Goal: Information Seeking & Learning: Learn about a topic

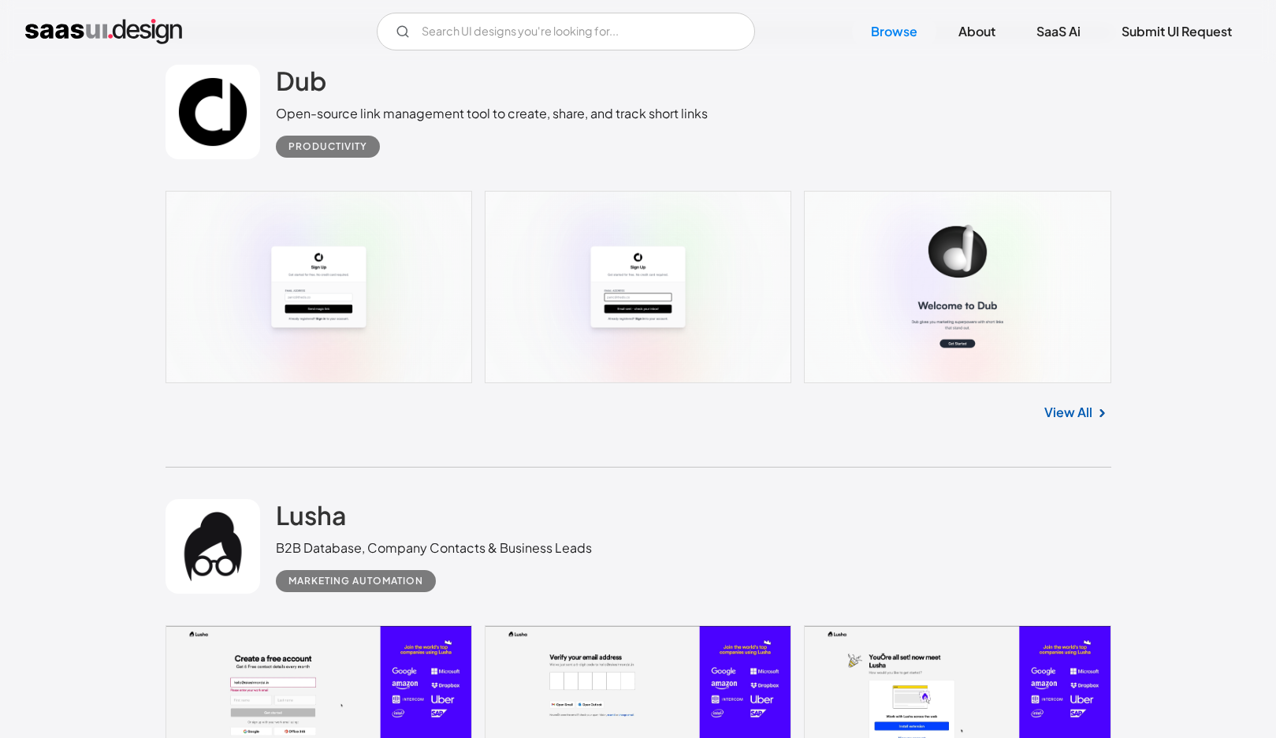
scroll to position [40974, 0]
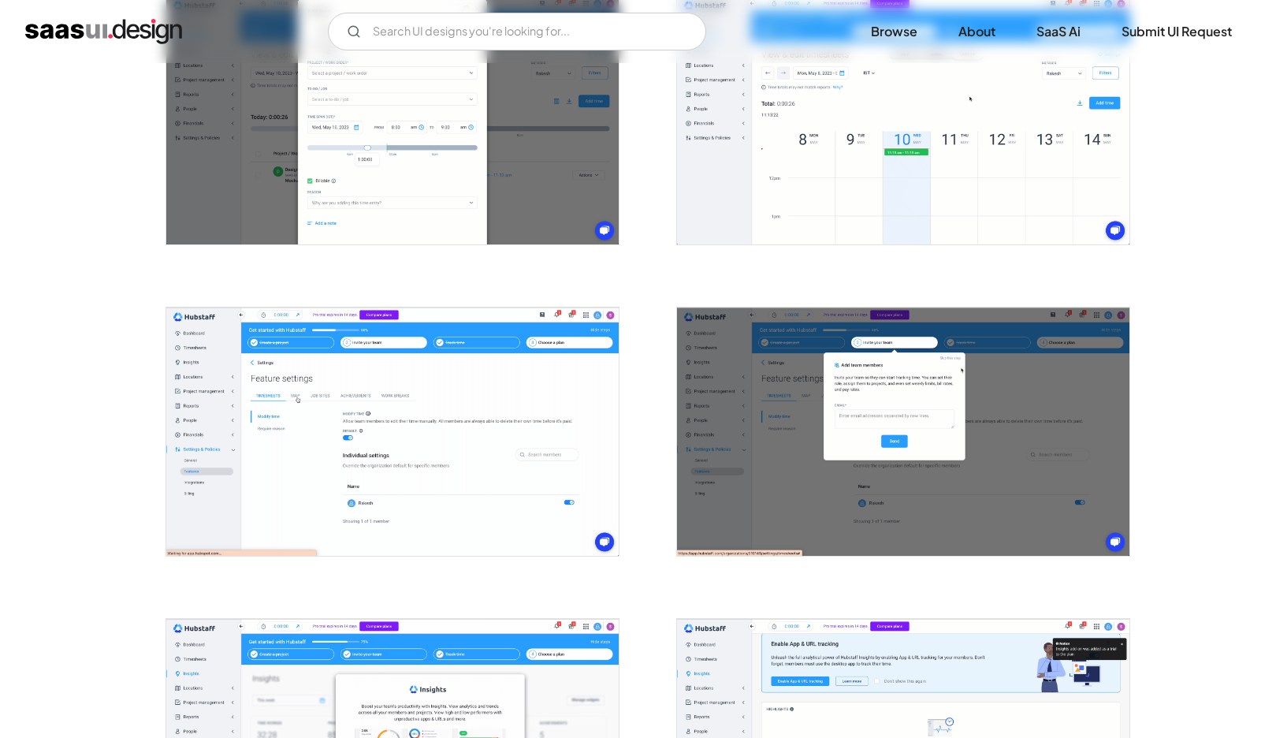
scroll to position [2384, 0]
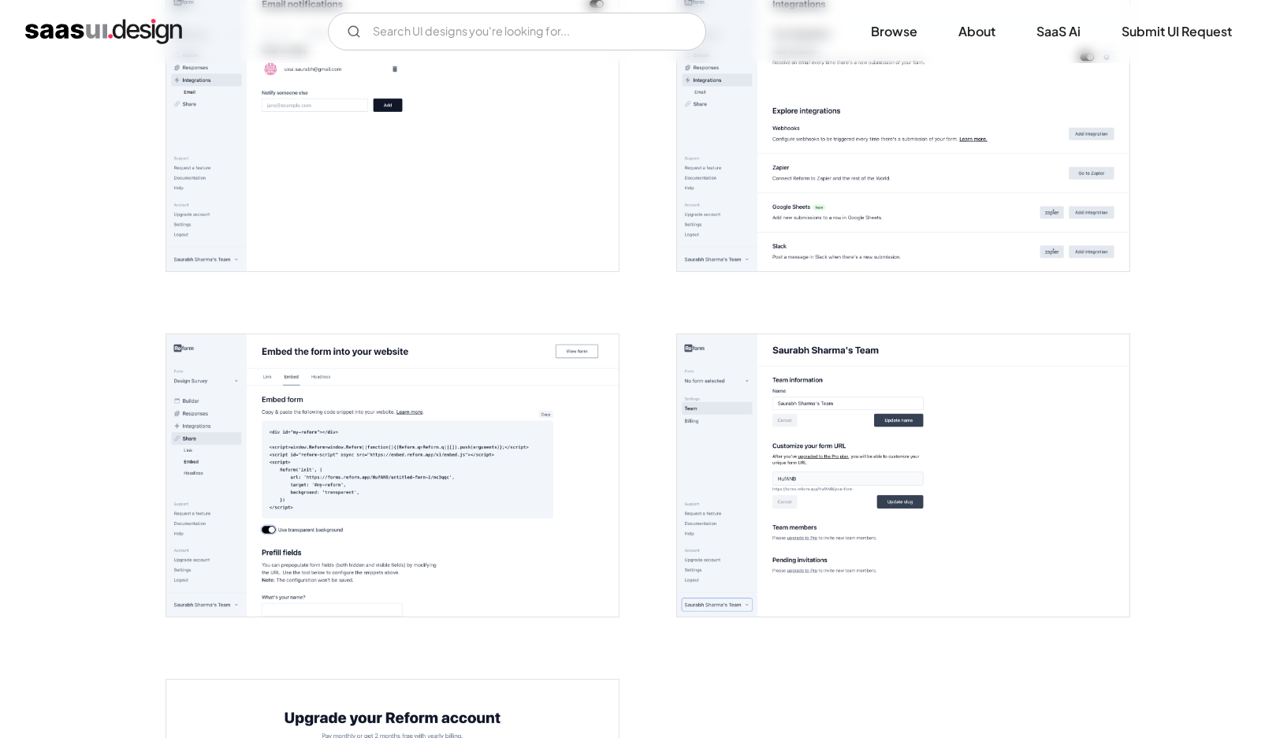
scroll to position [3024, 0]
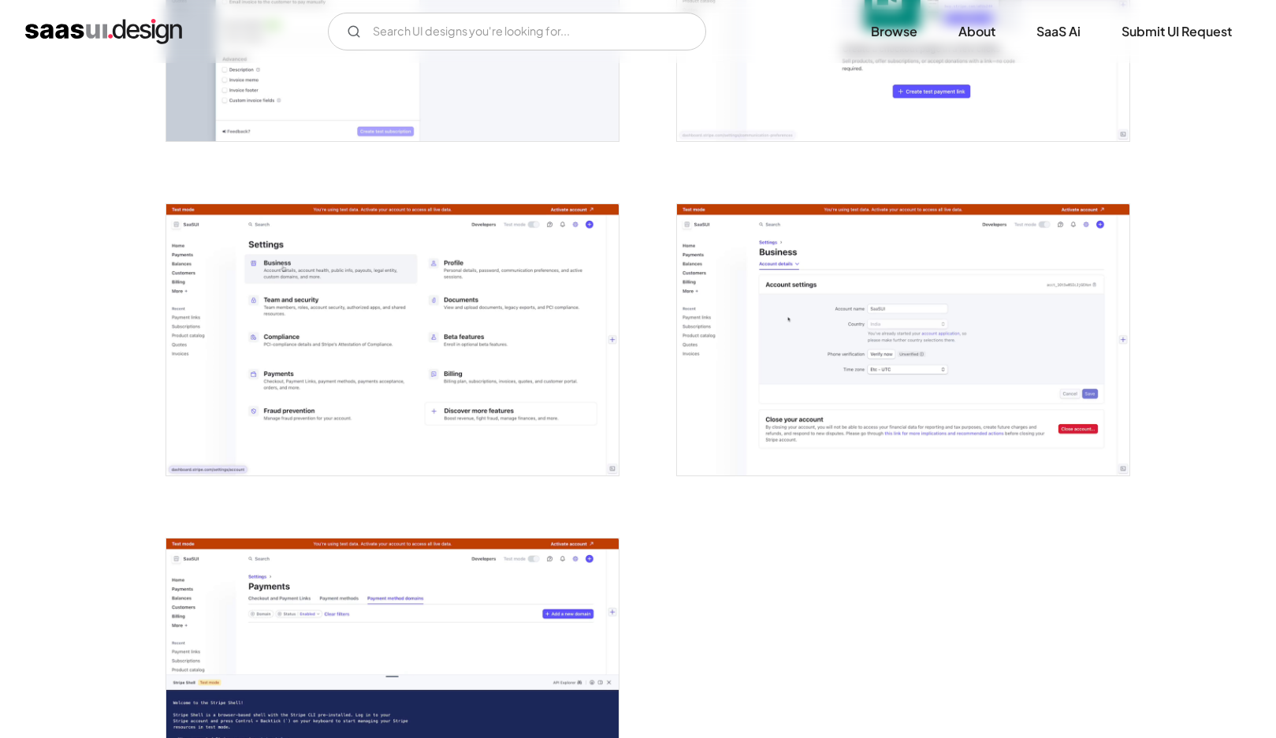
scroll to position [3933, 0]
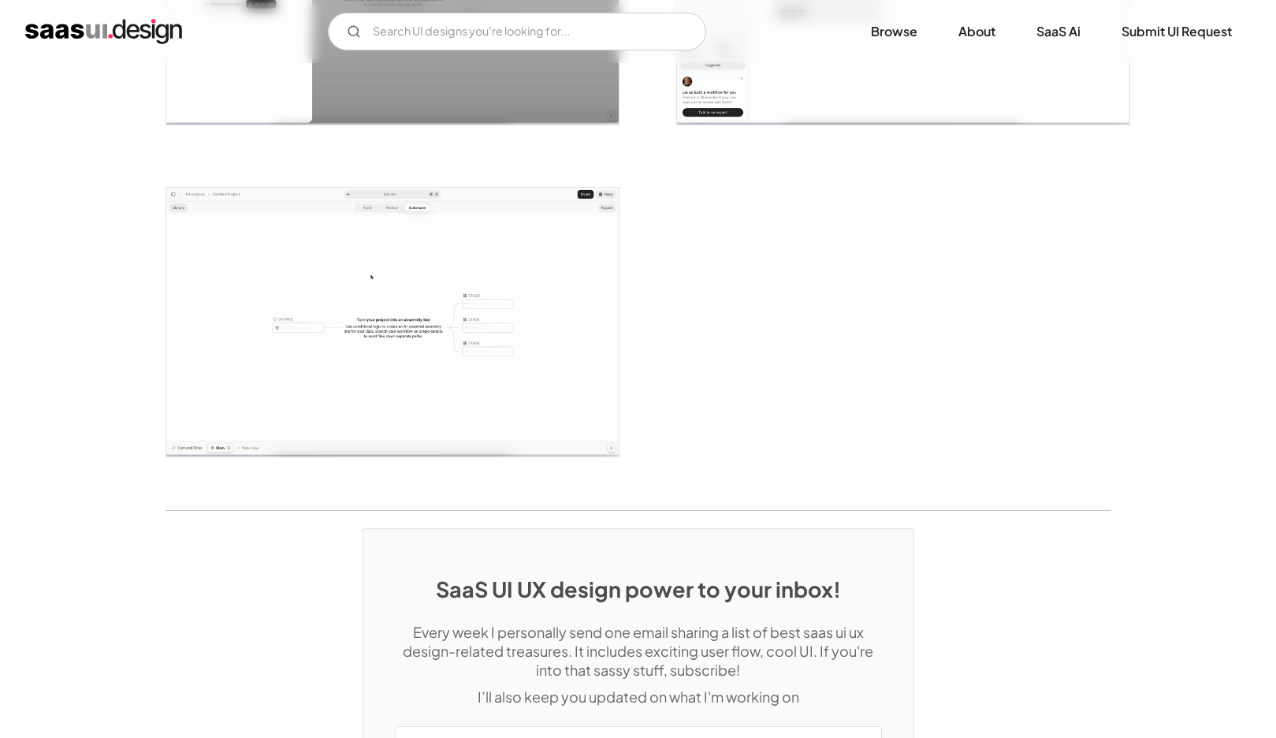
scroll to position [3205, 0]
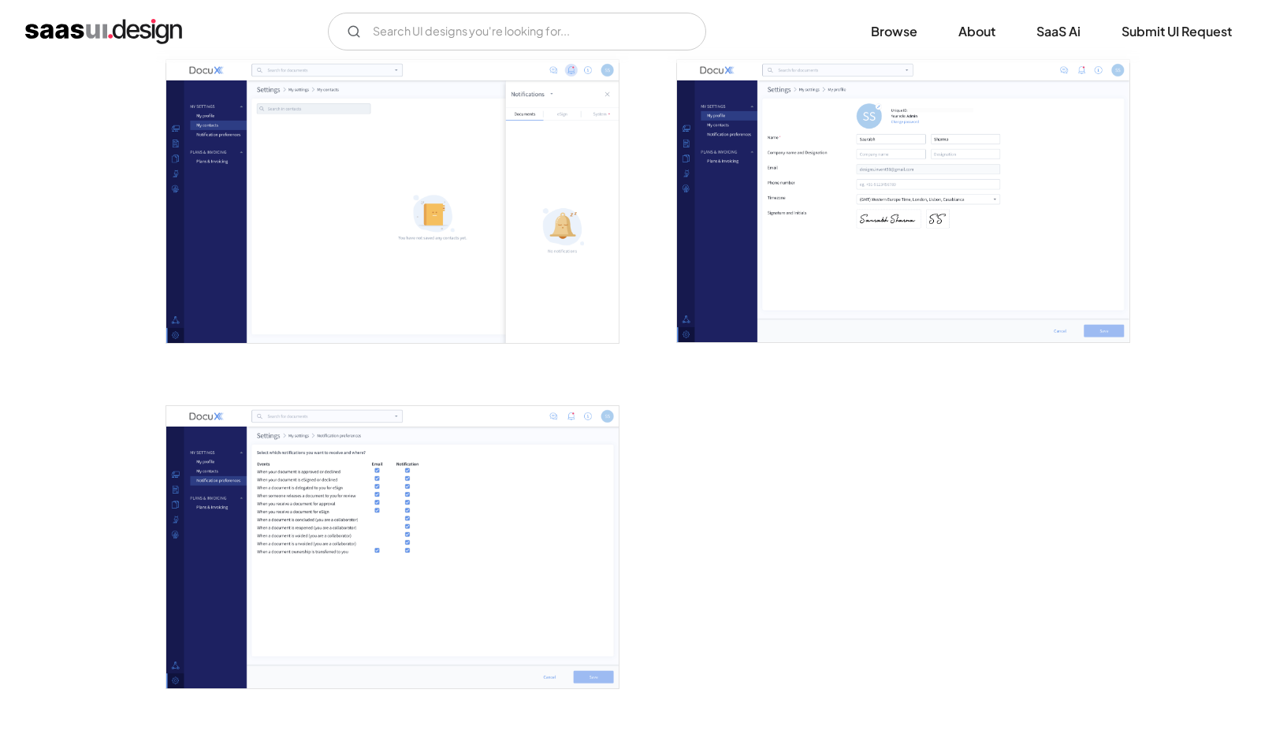
scroll to position [3466, 0]
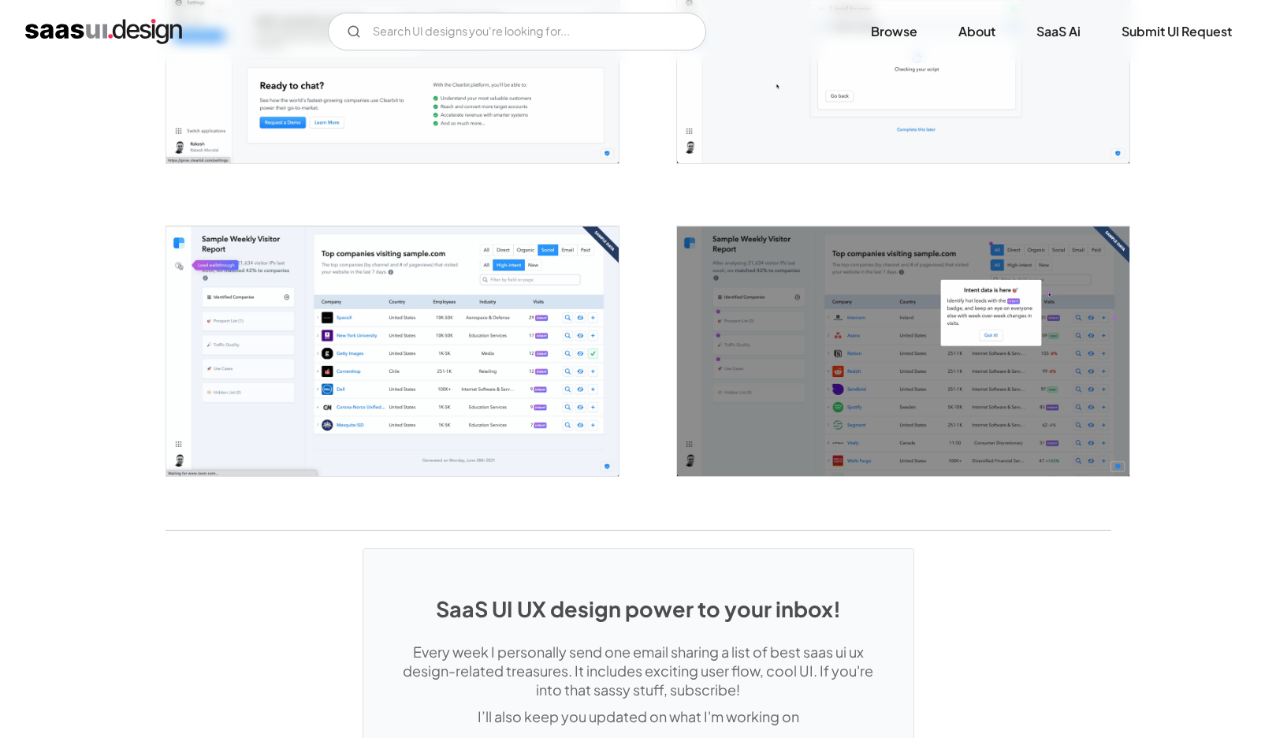
scroll to position [2654, 0]
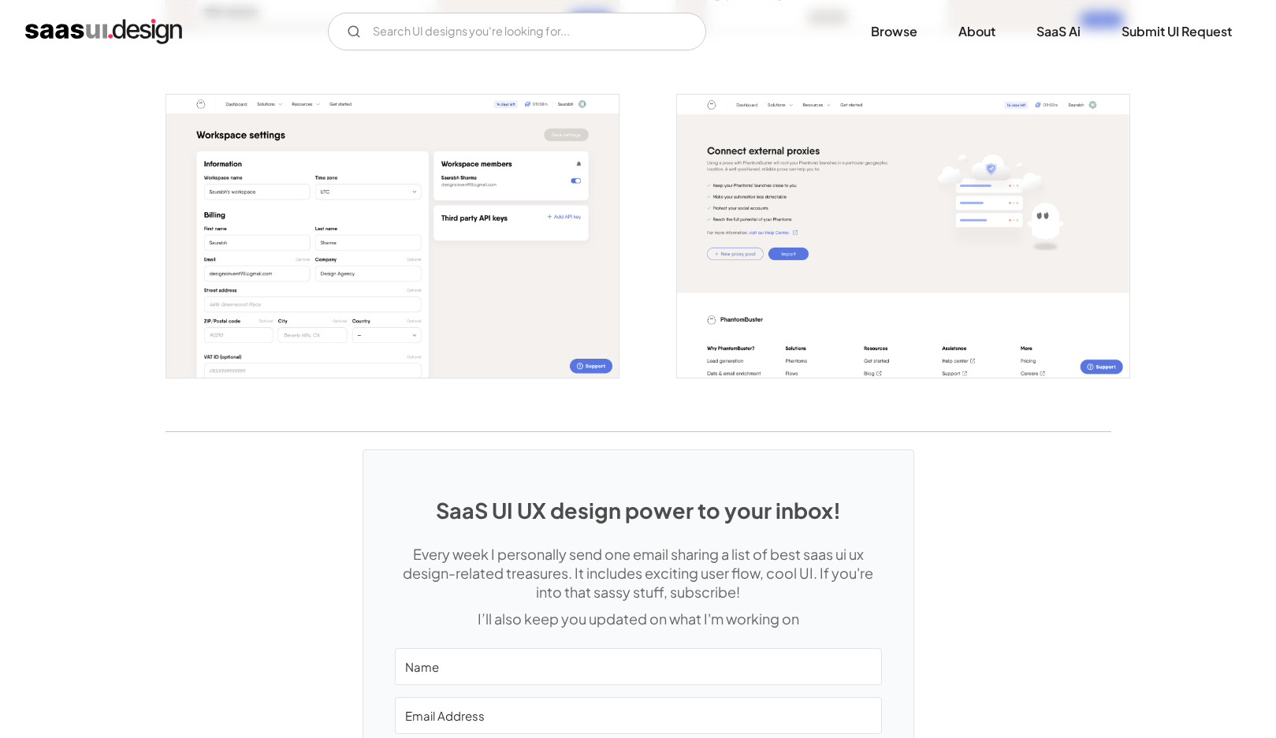
scroll to position [3073, 0]
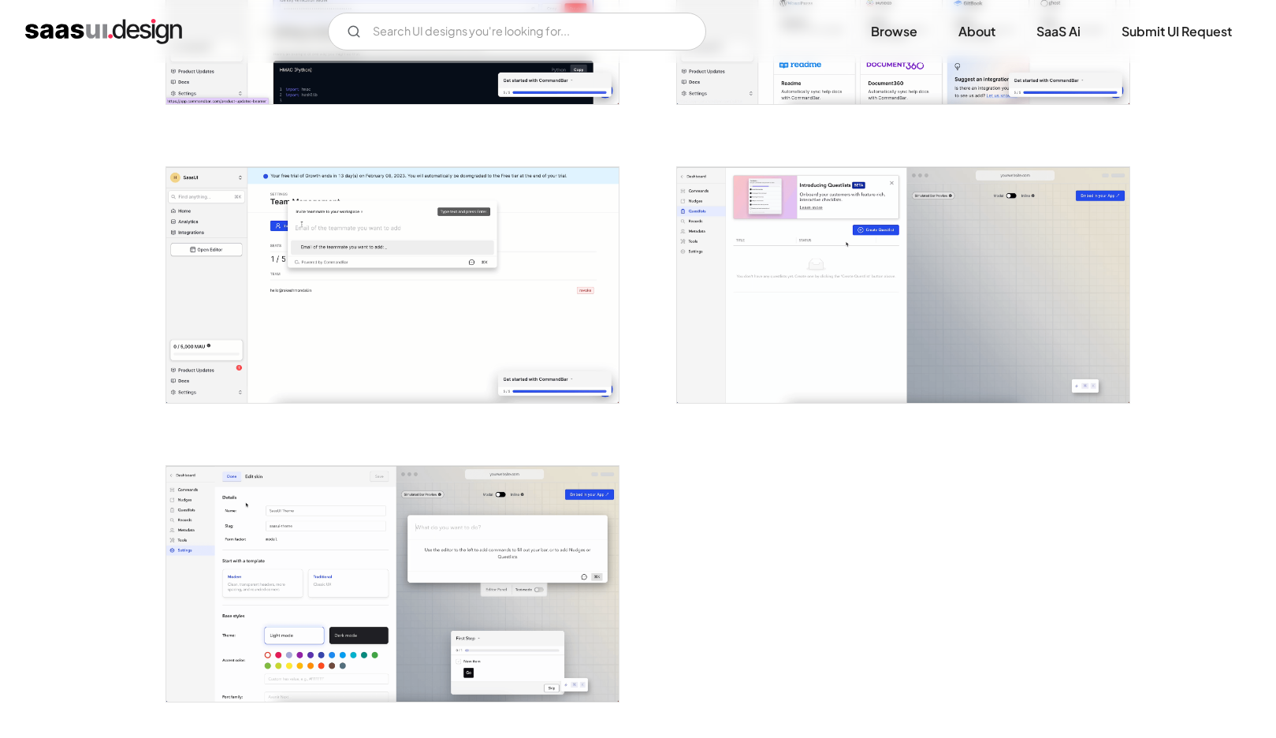
scroll to position [3216, 0]
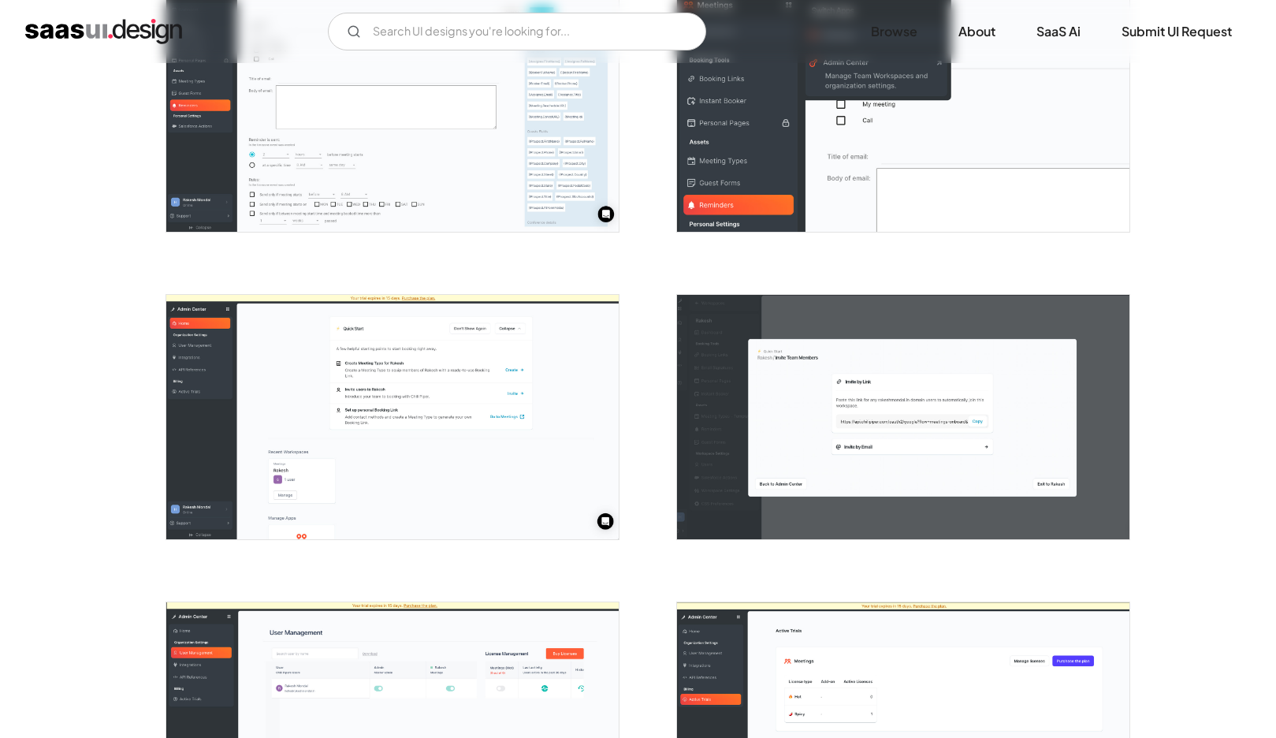
scroll to position [2930, 0]
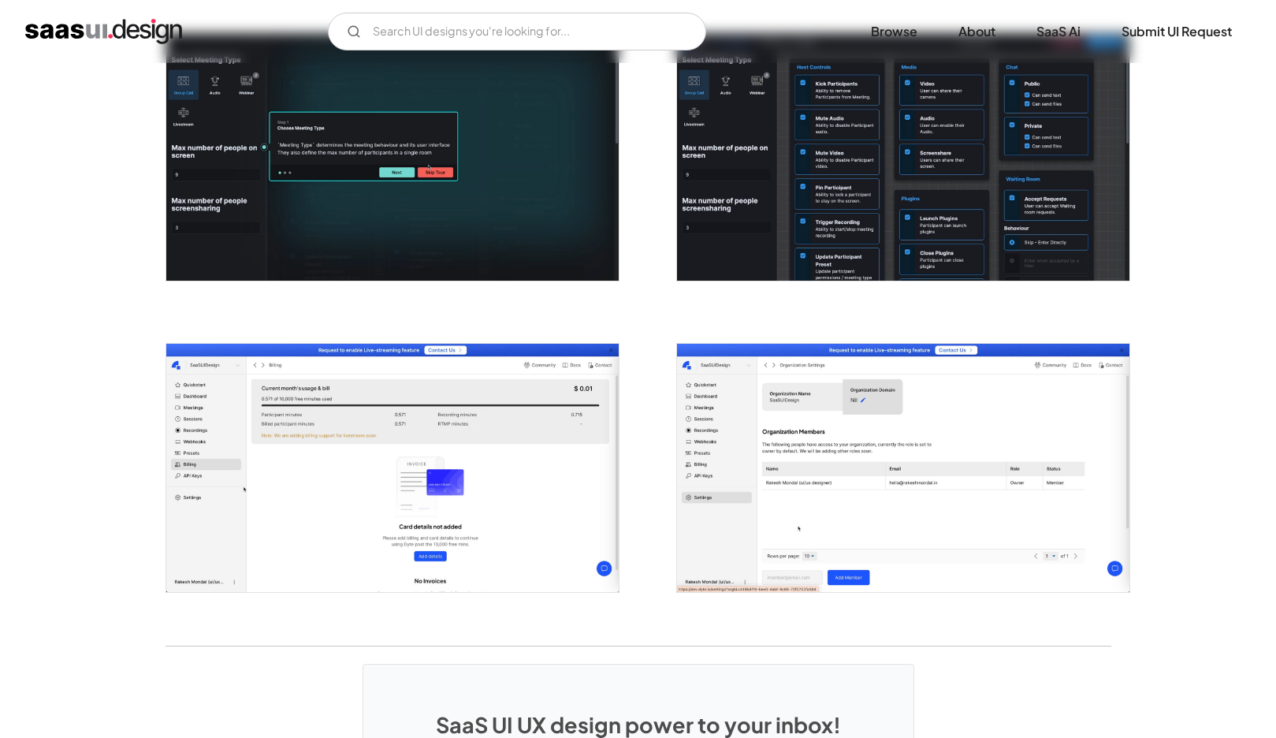
scroll to position [2649, 0]
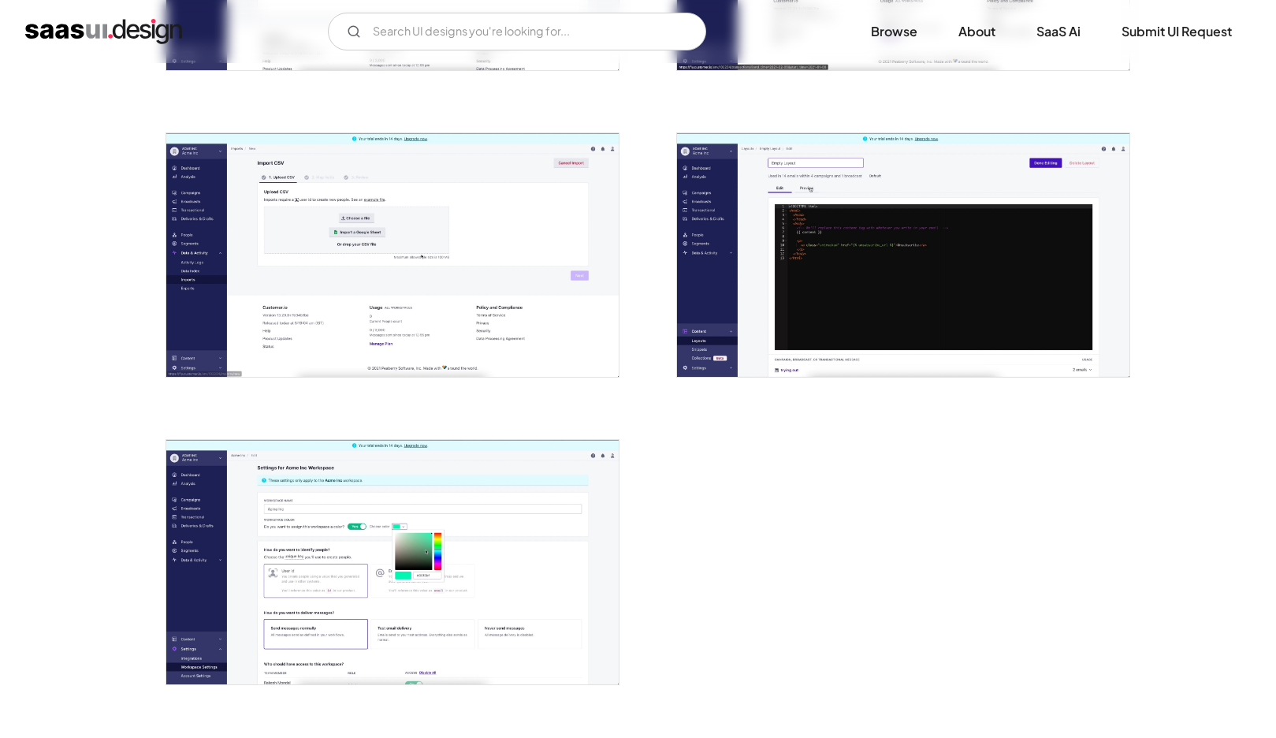
scroll to position [3688, 0]
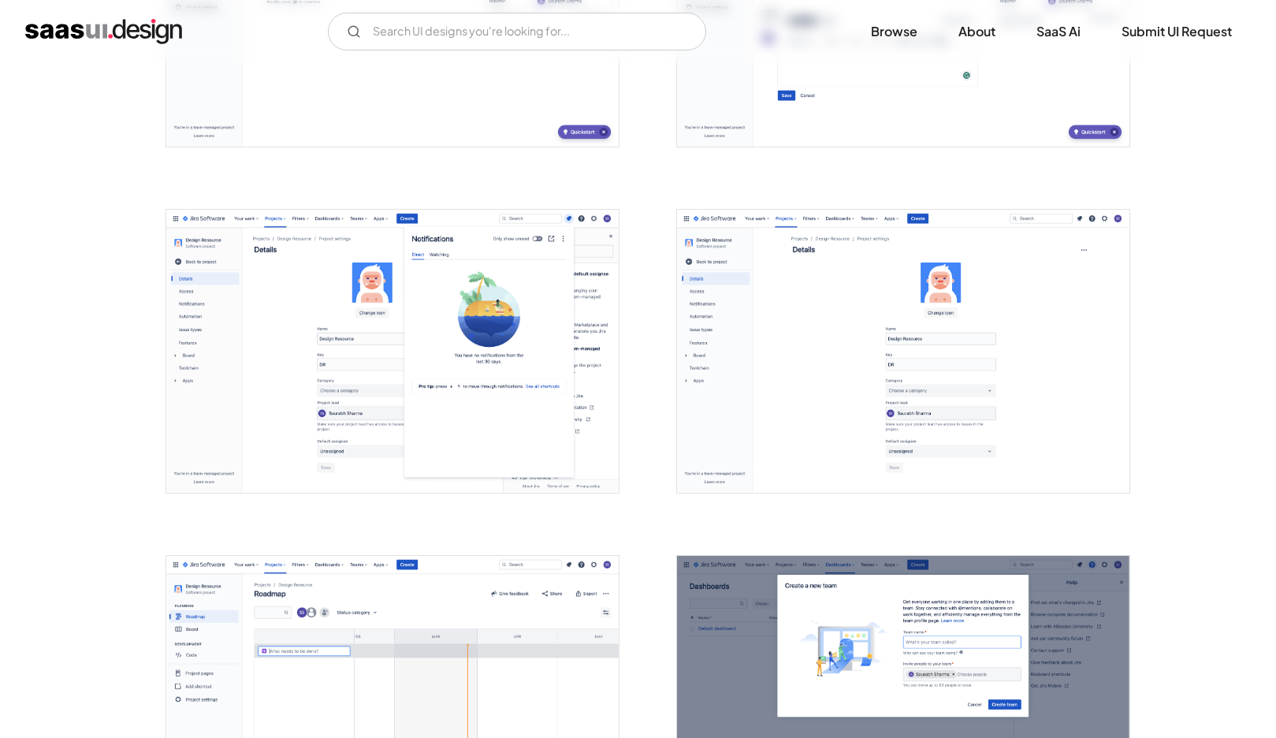
scroll to position [2983, 0]
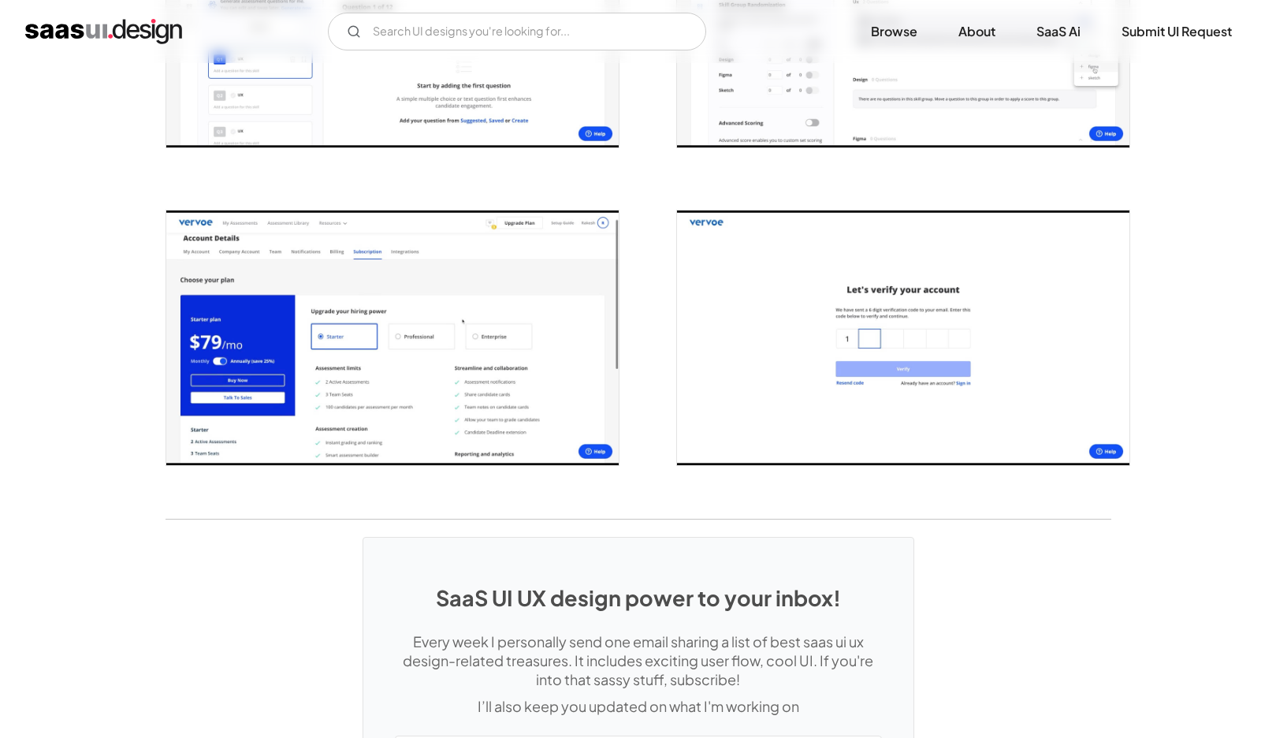
scroll to position [3024, 0]
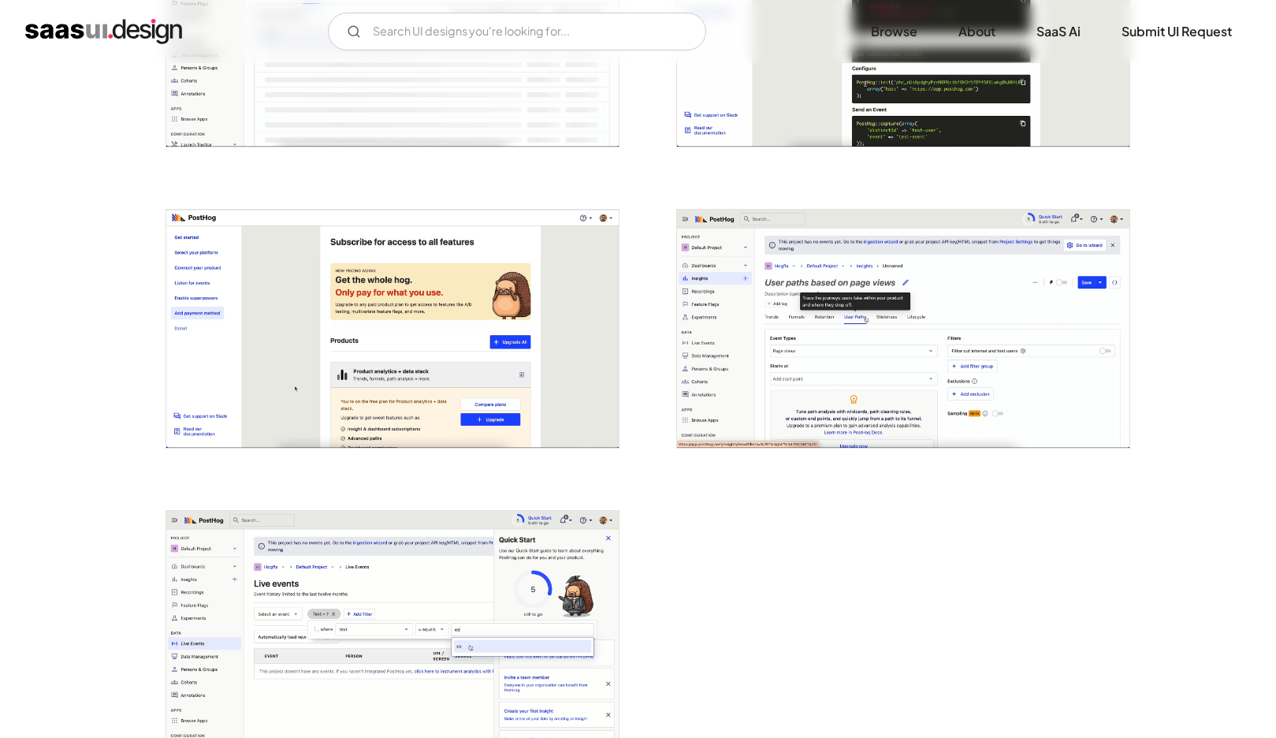
scroll to position [3558, 0]
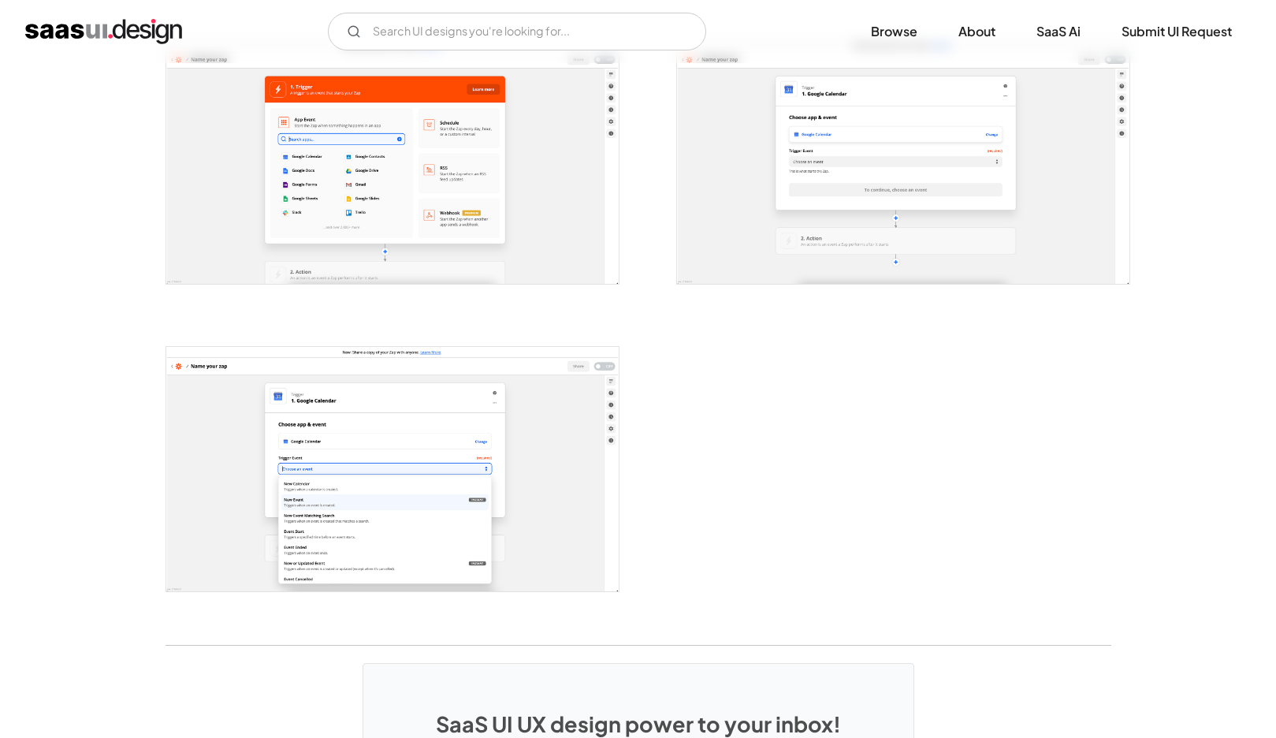
scroll to position [2731, 0]
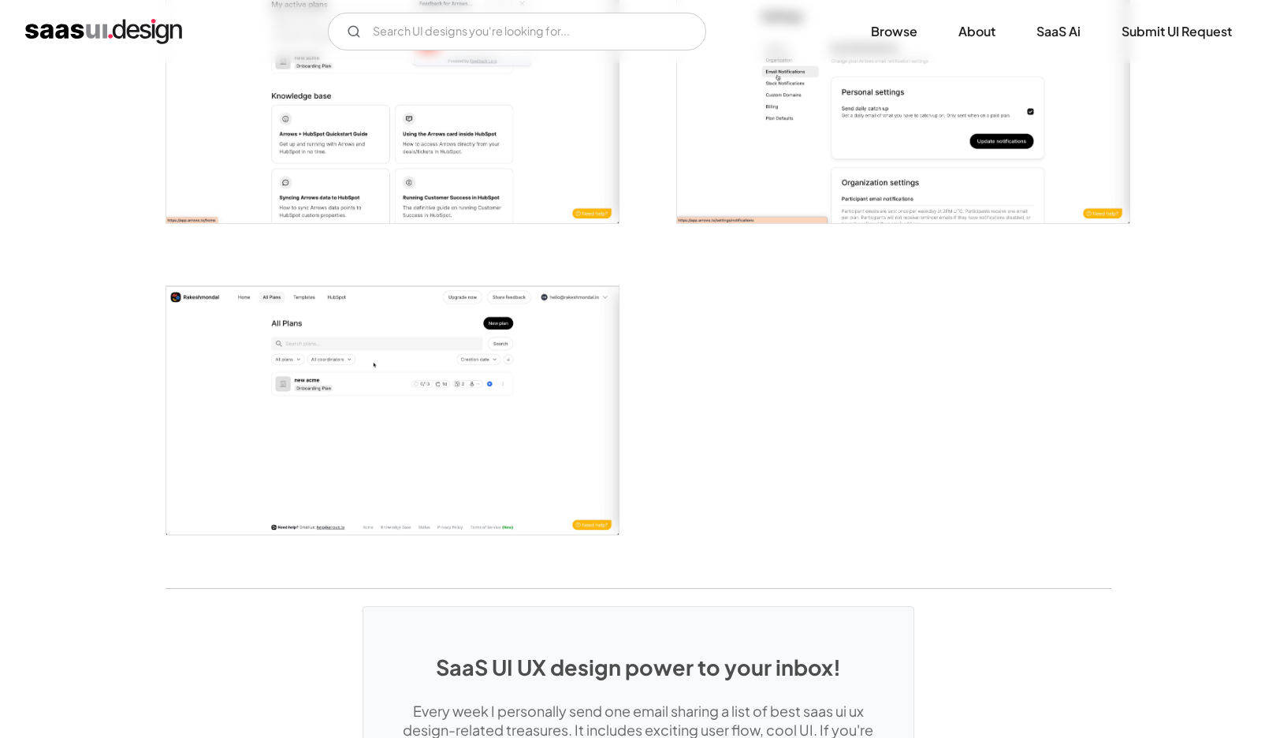
scroll to position [3256, 0]
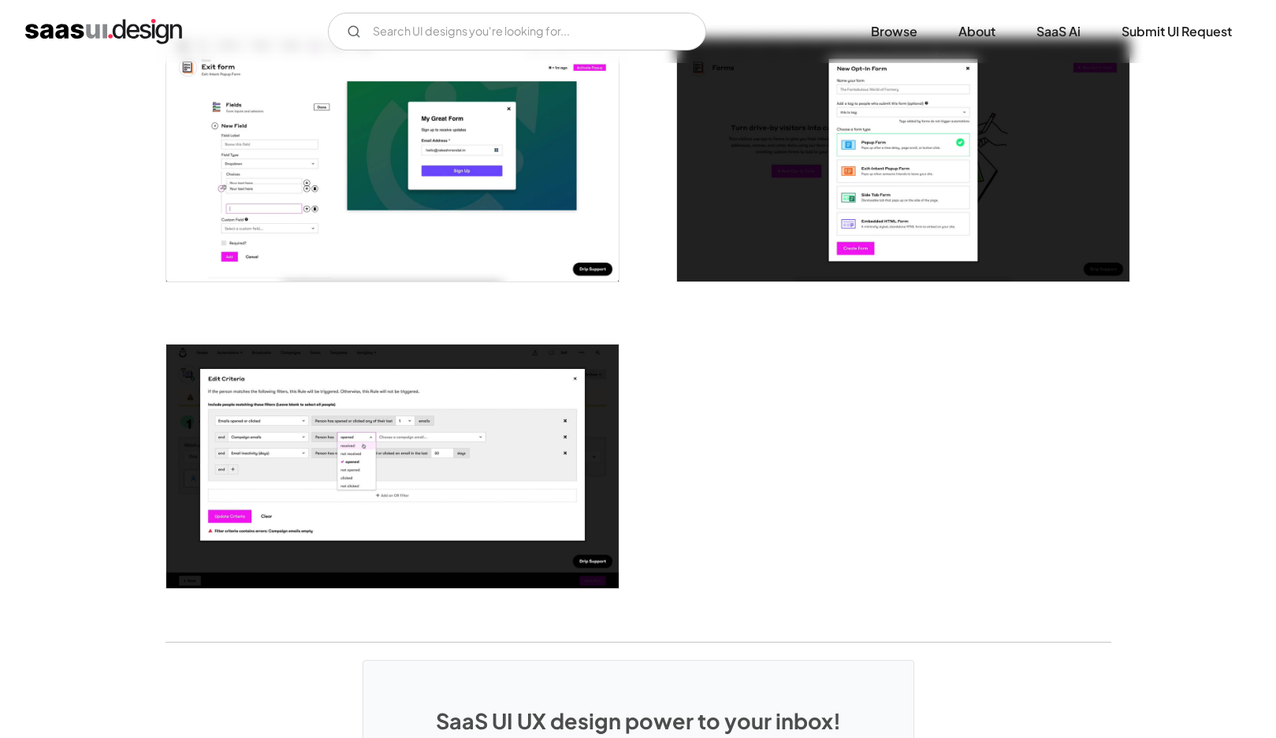
scroll to position [3725, 0]
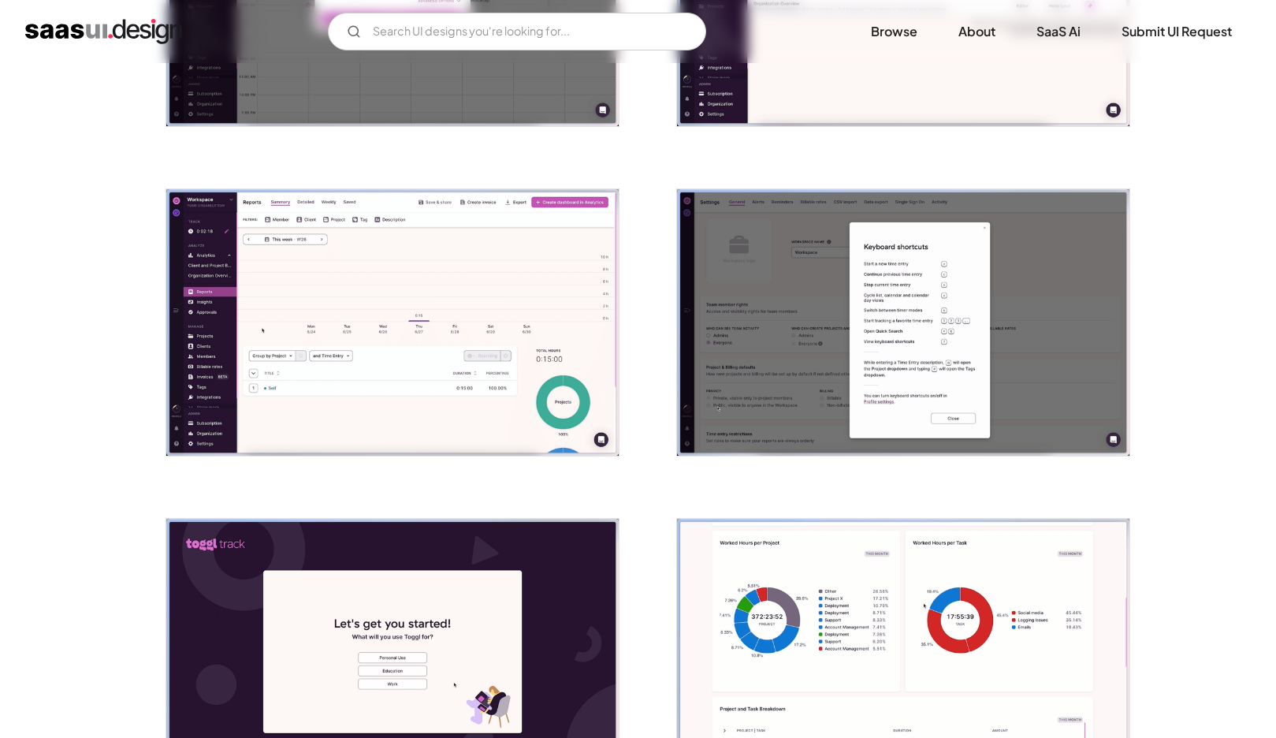
scroll to position [2540, 0]
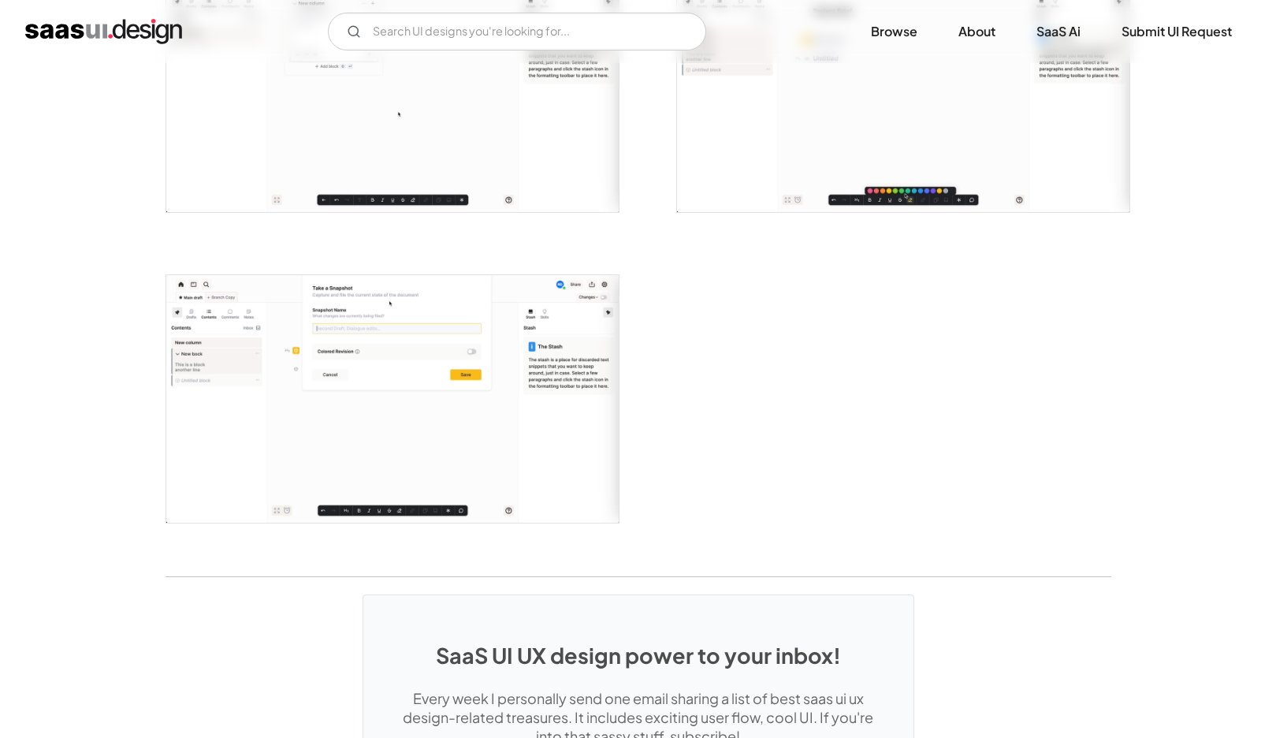
scroll to position [3537, 0]
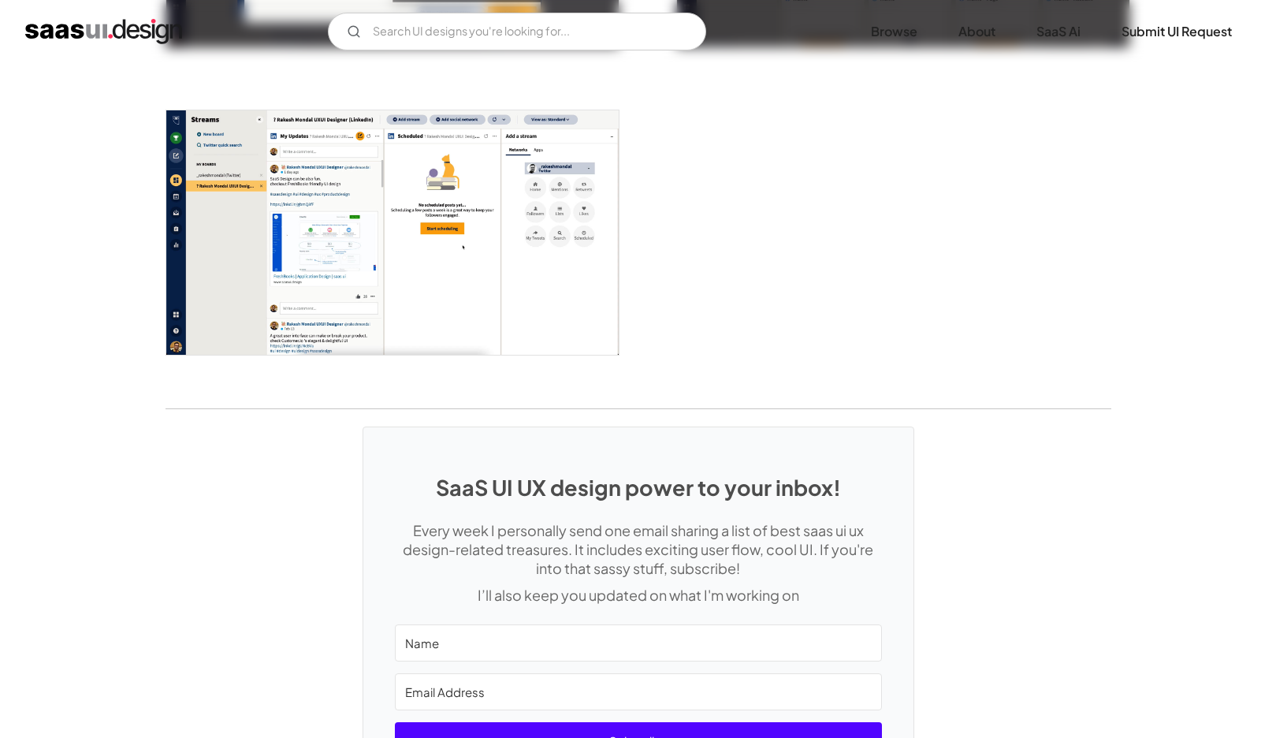
scroll to position [3068, 0]
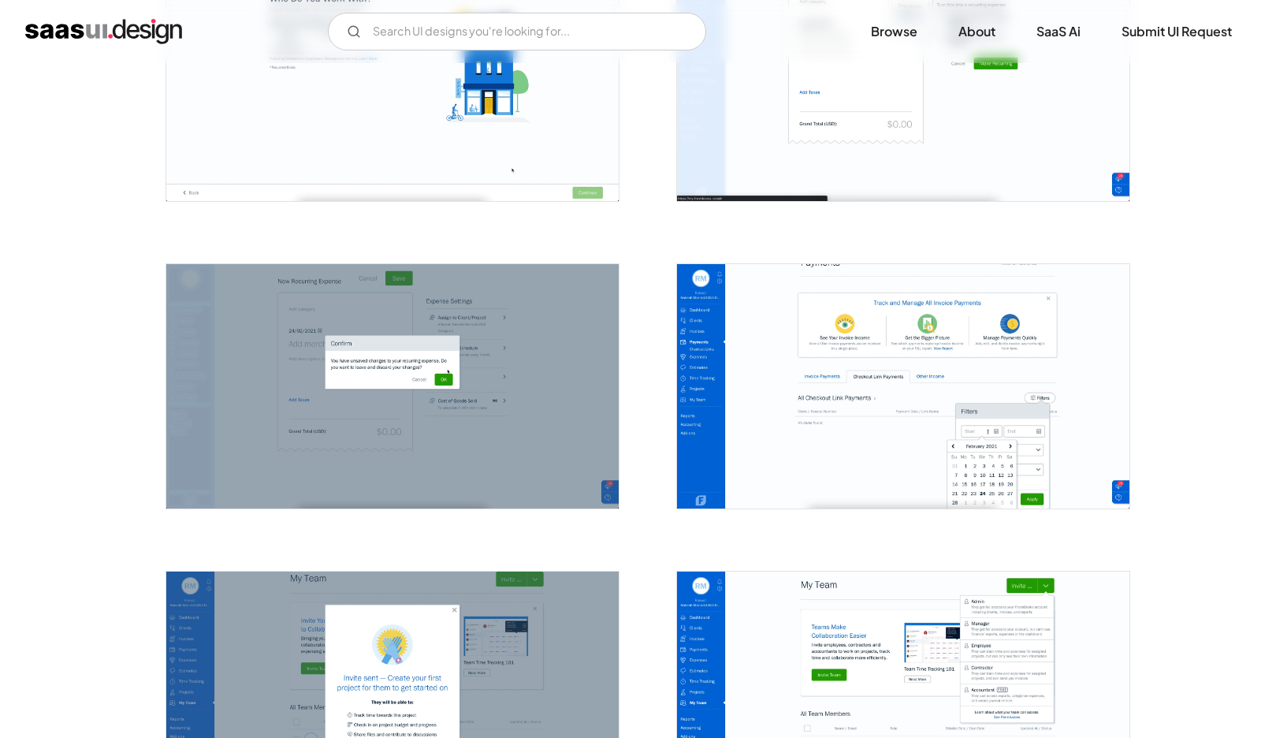
scroll to position [2289, 0]
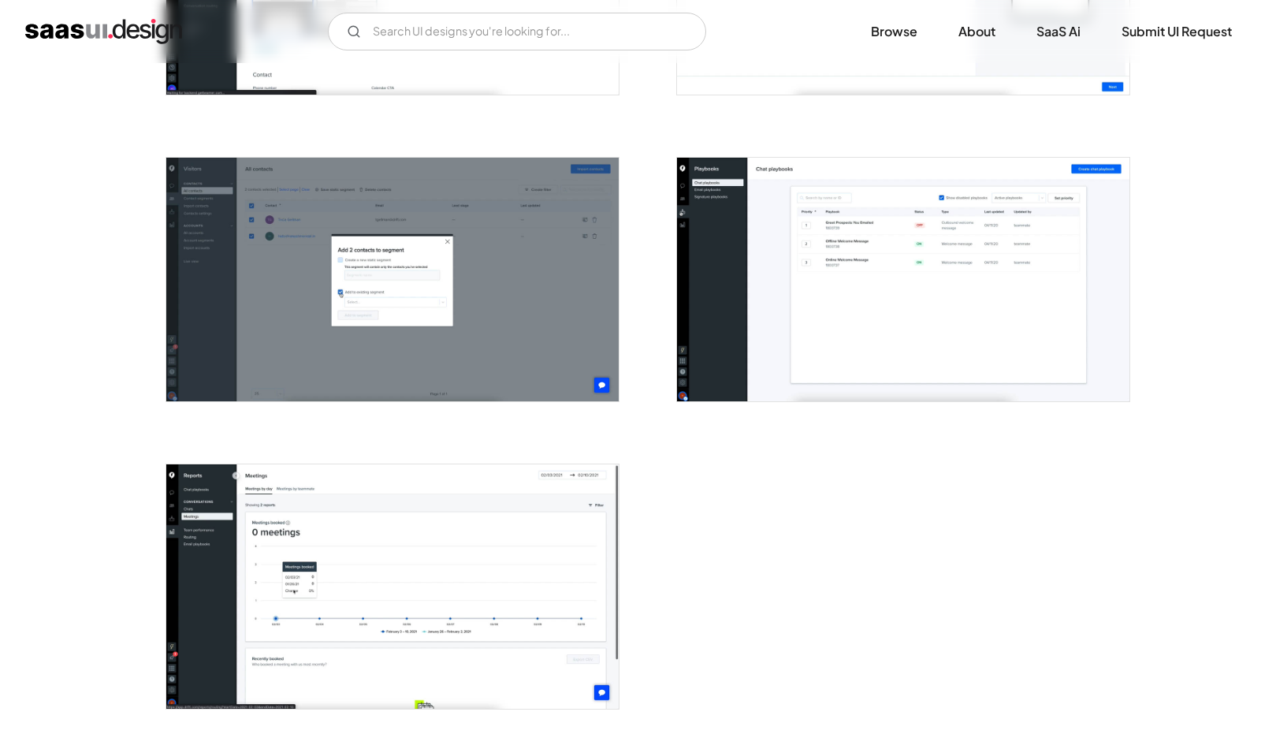
scroll to position [3619, 0]
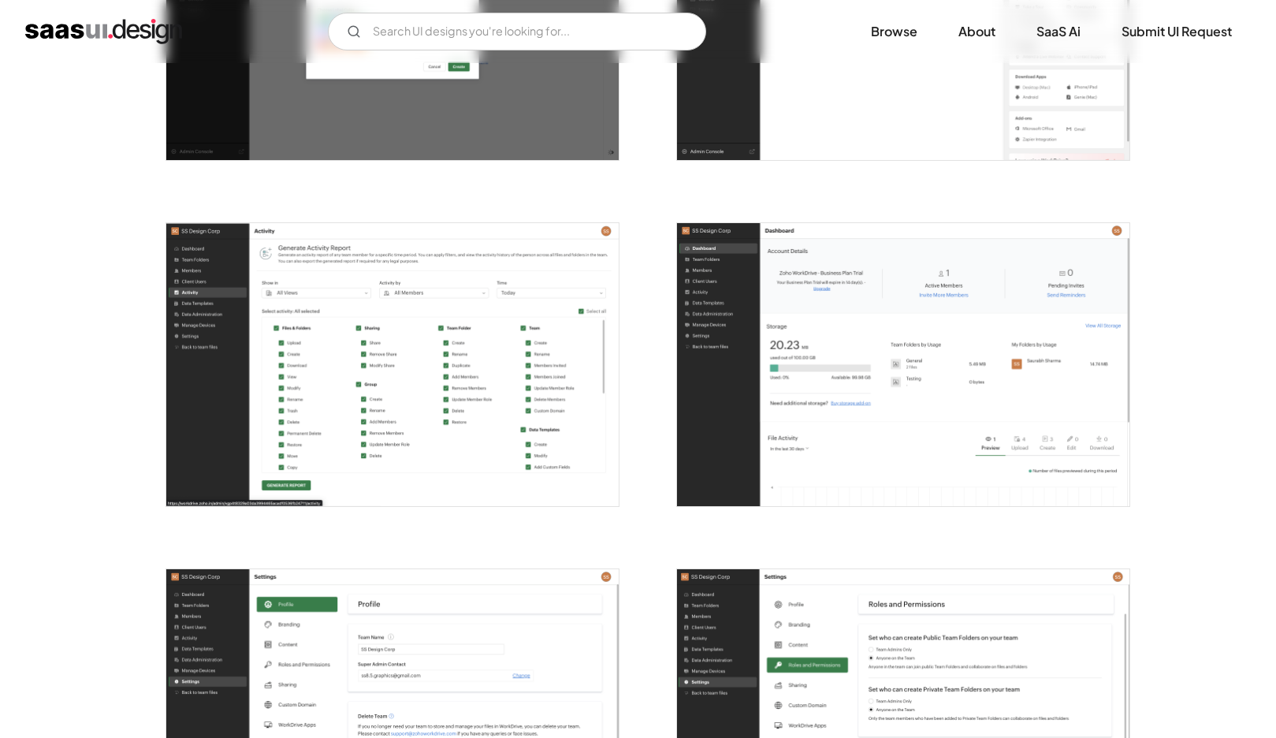
scroll to position [3800, 0]
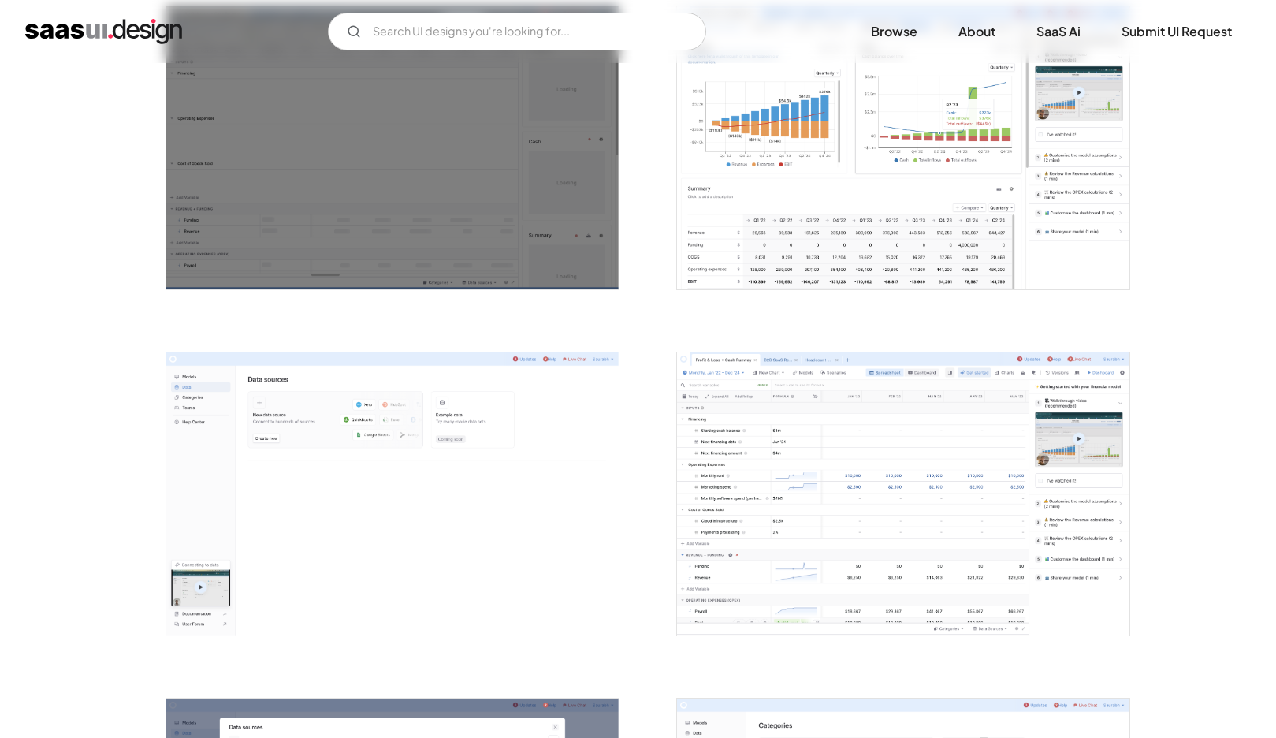
scroll to position [1882, 0]
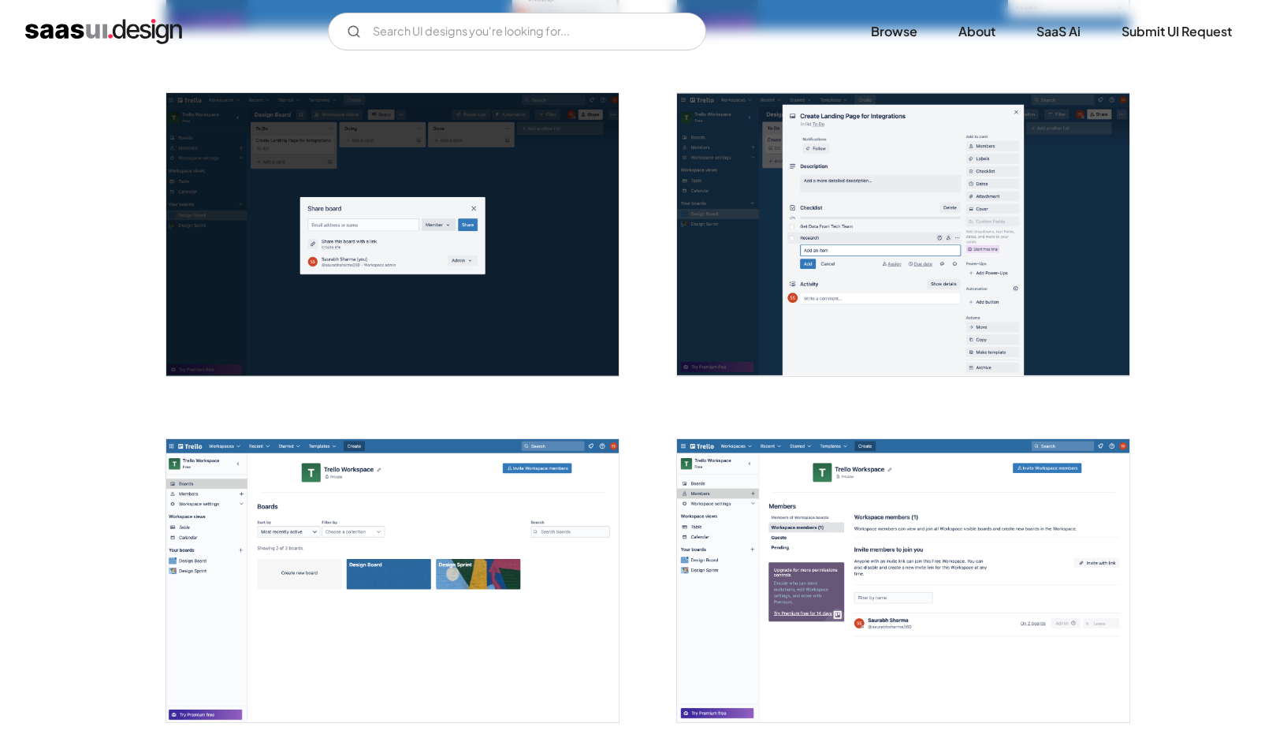
scroll to position [2036, 0]
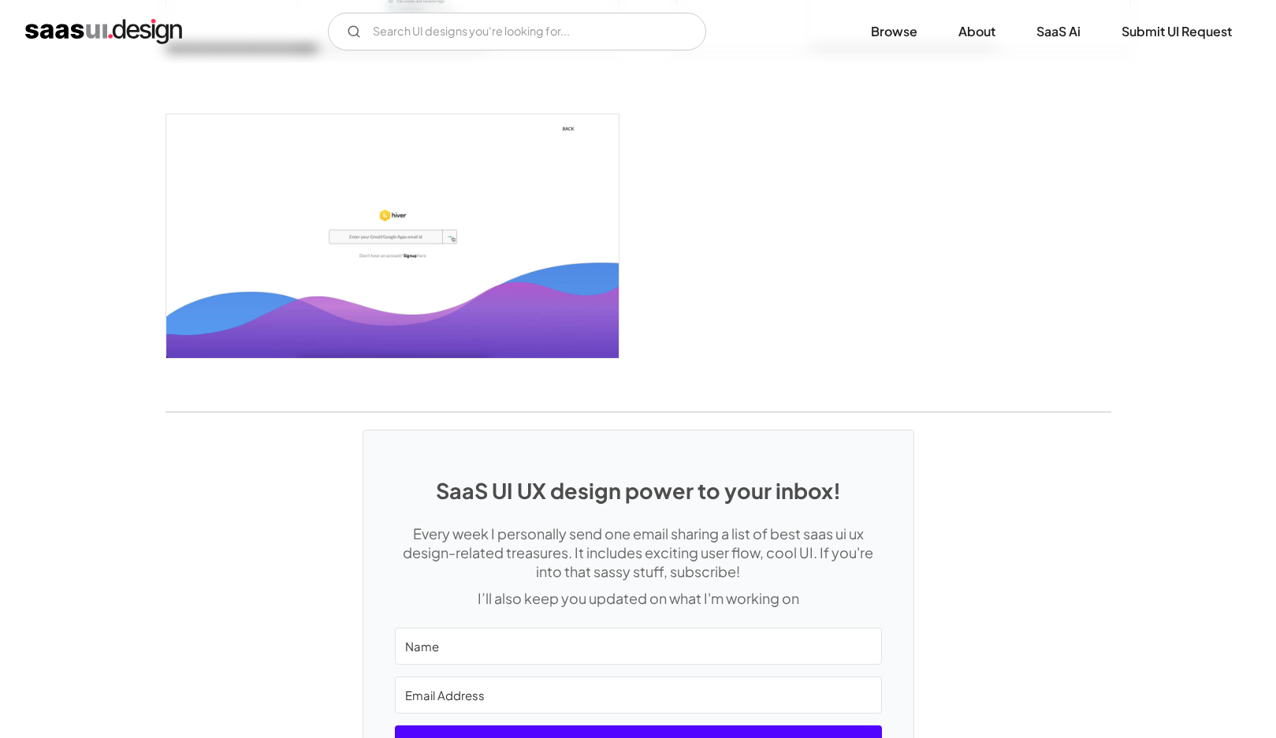
scroll to position [3714, 0]
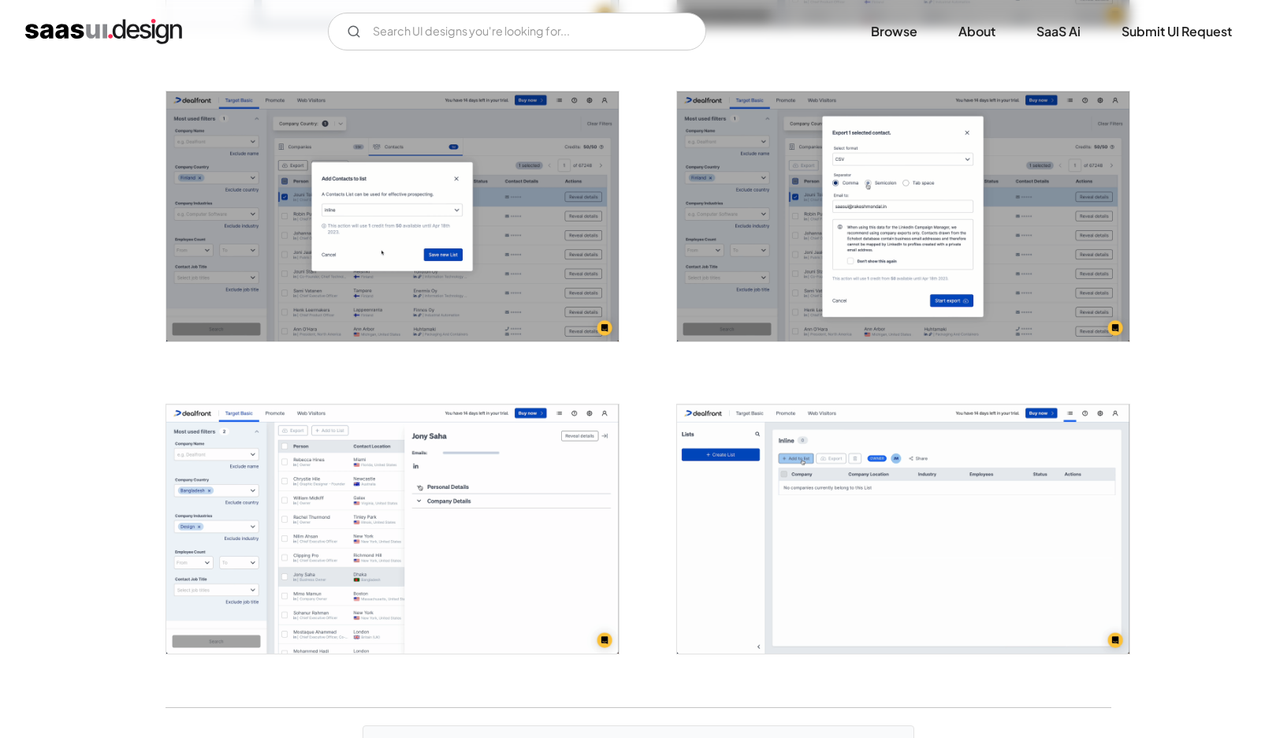
scroll to position [3462, 0]
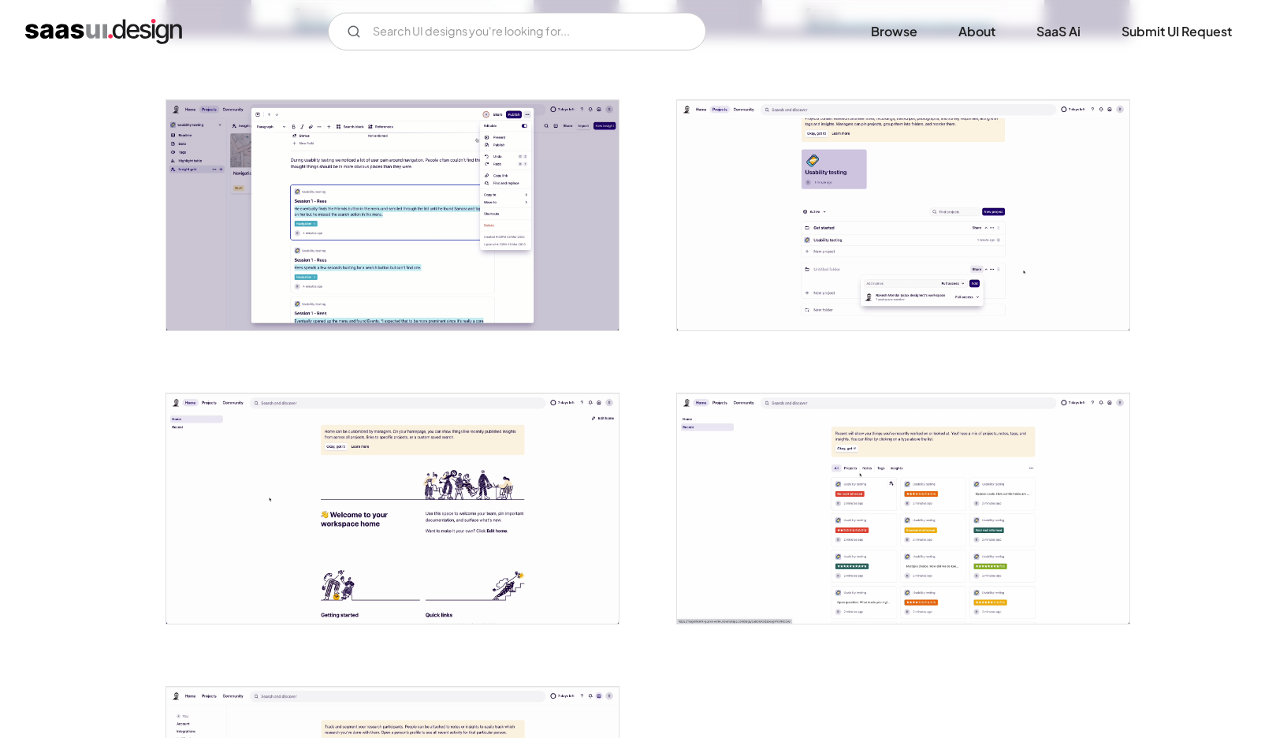
scroll to position [3212, 0]
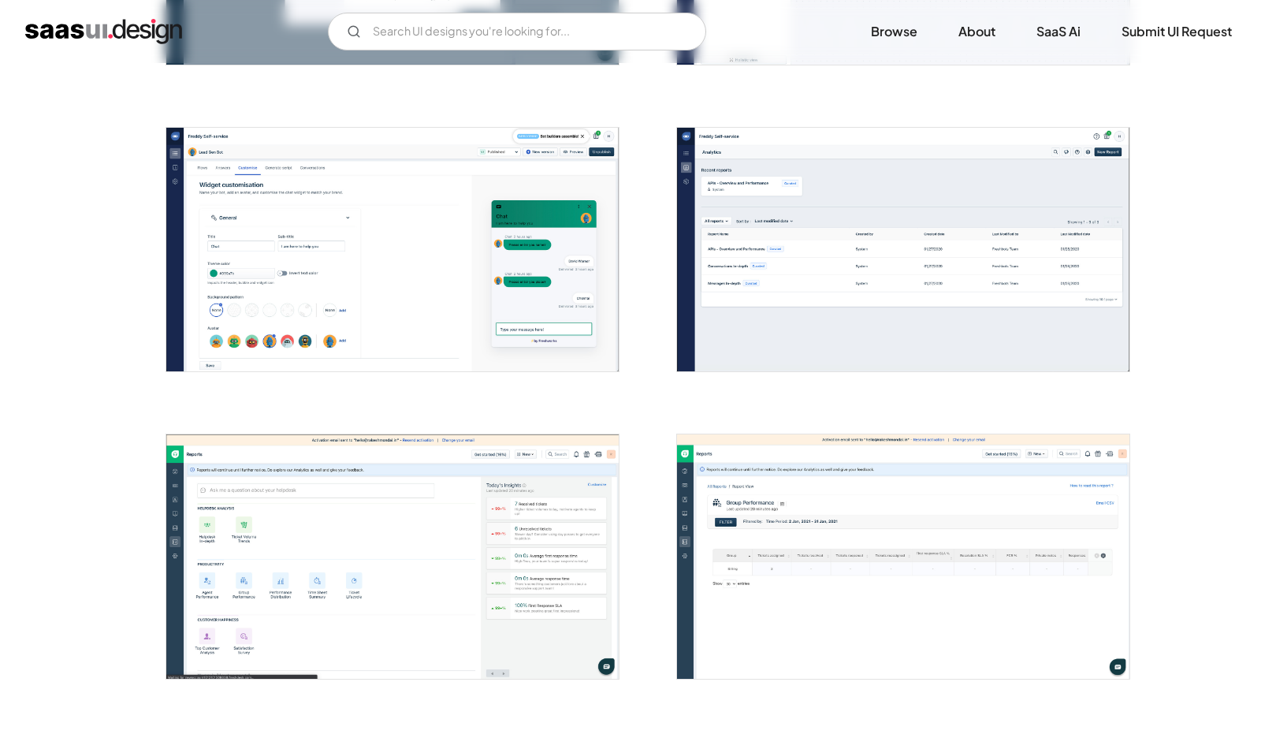
scroll to position [2716, 0]
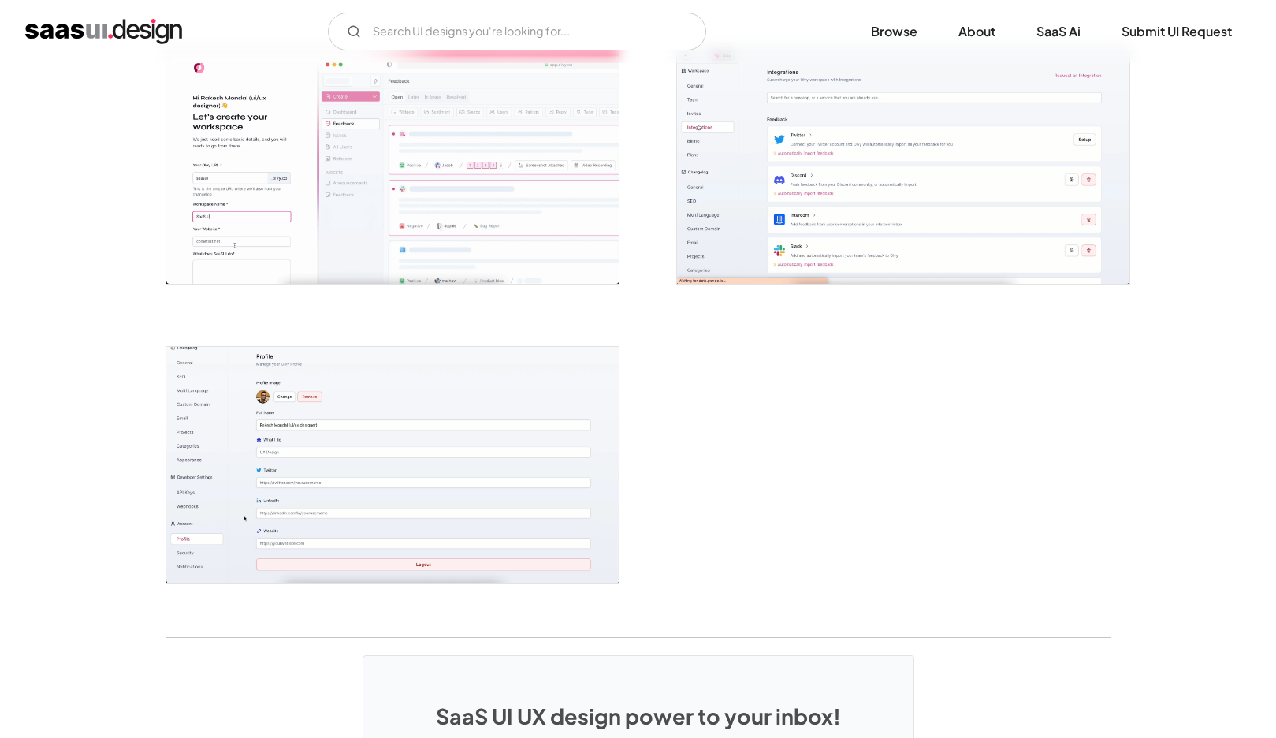
scroll to position [3825, 0]
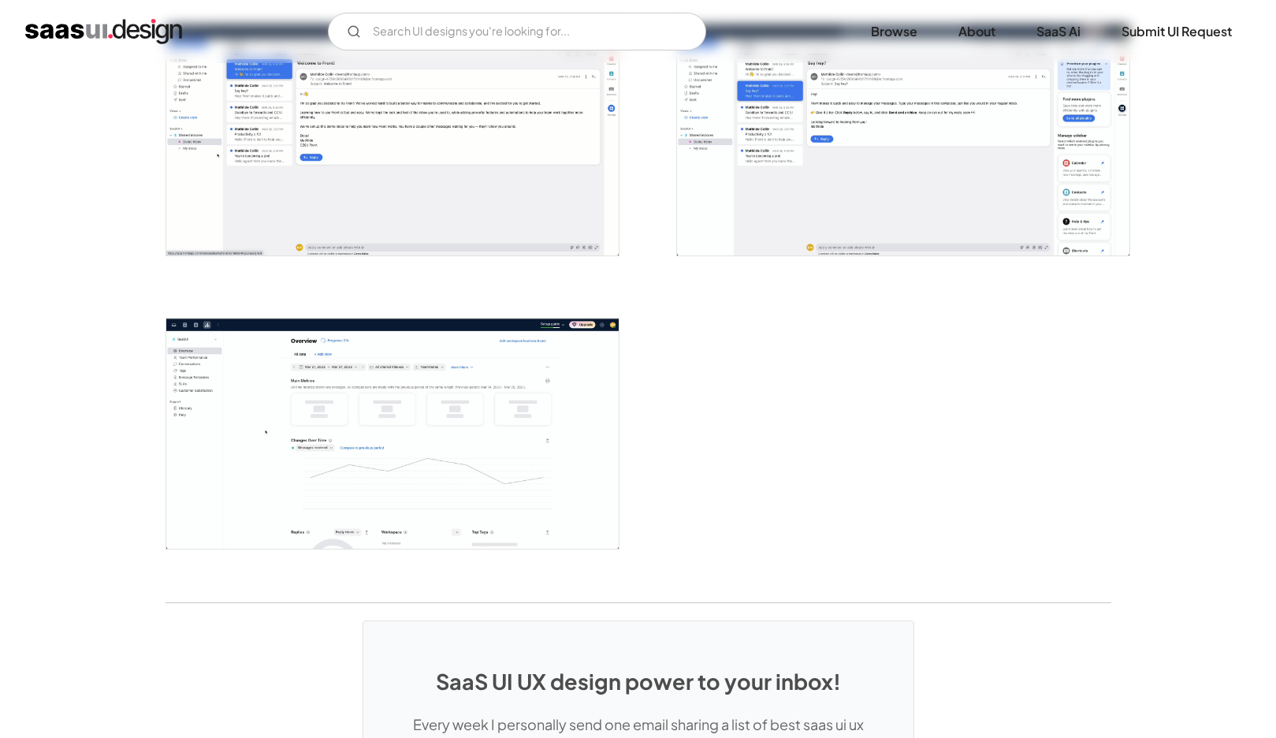
scroll to position [3613, 0]
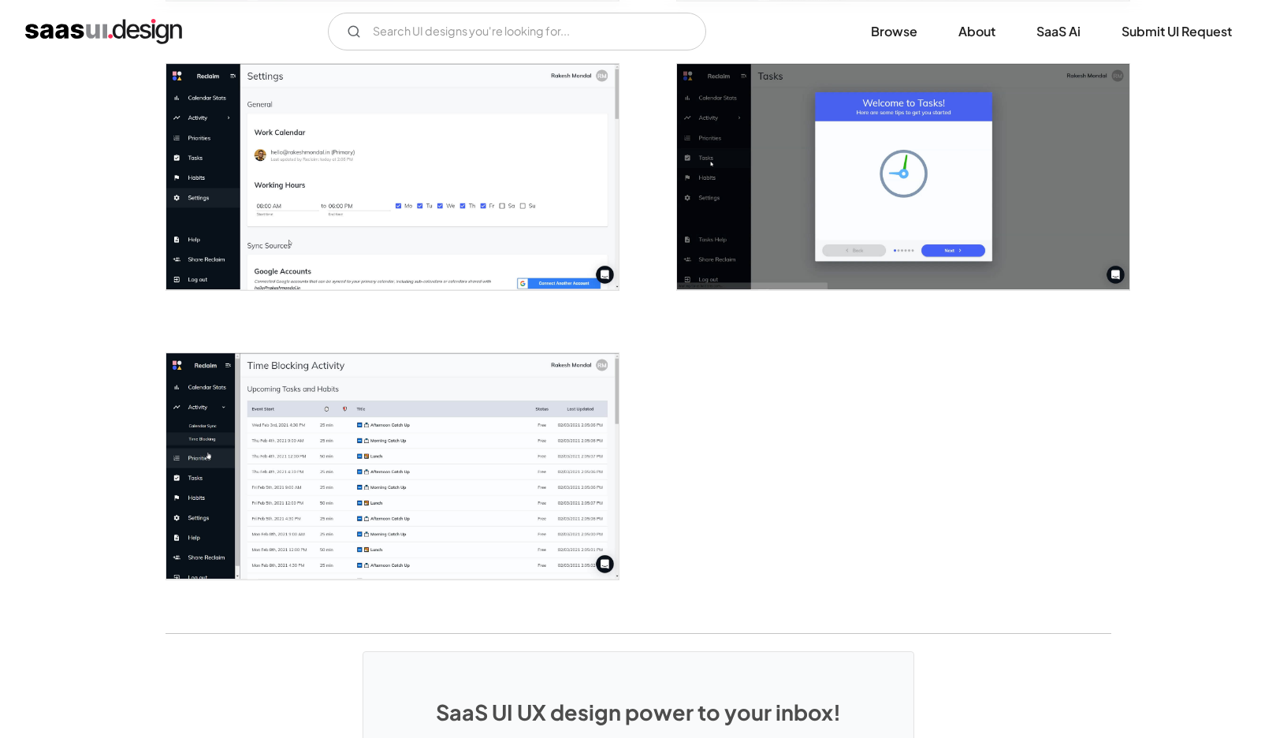
scroll to position [2432, 0]
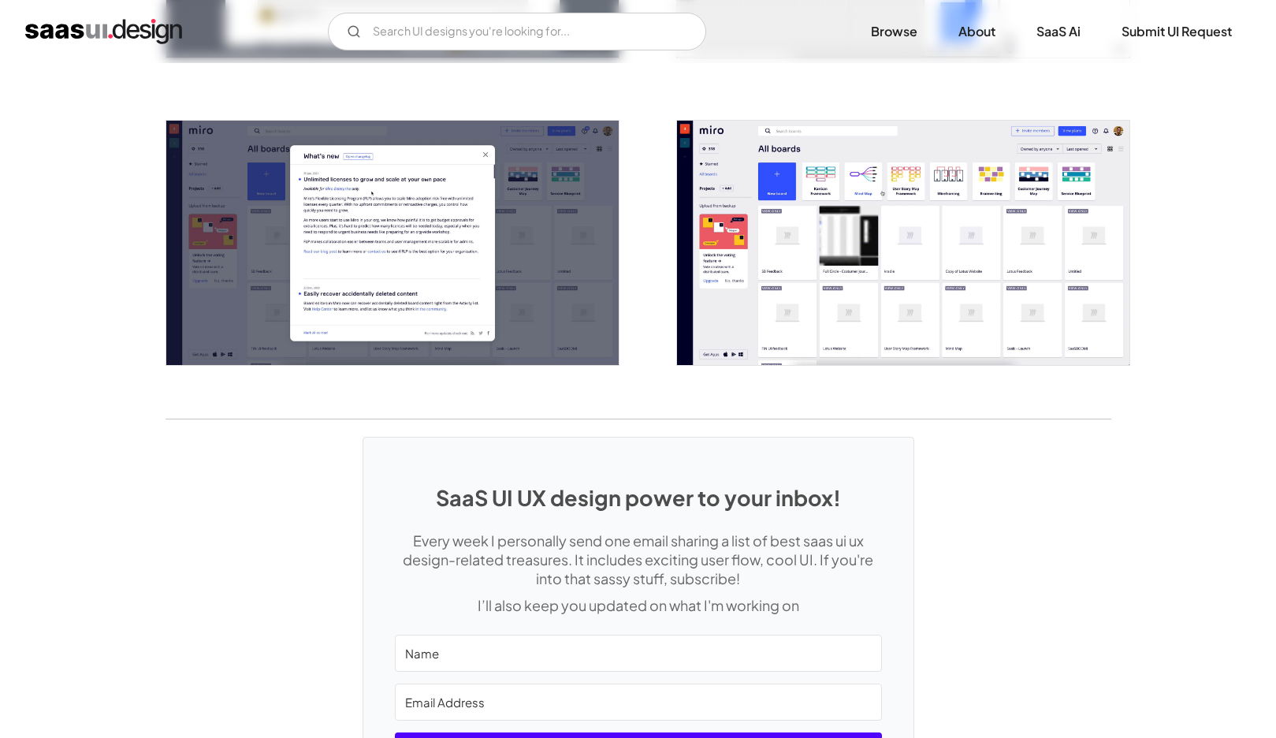
scroll to position [3084, 0]
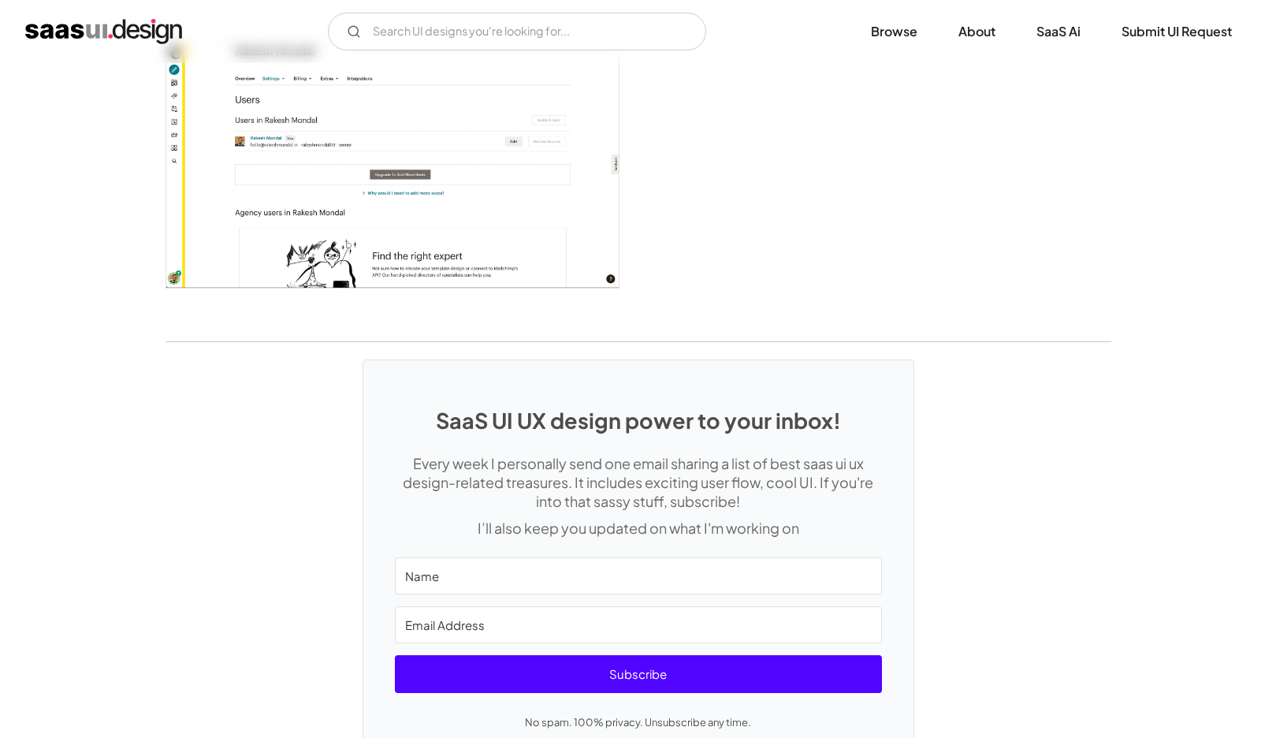
scroll to position [4027, 0]
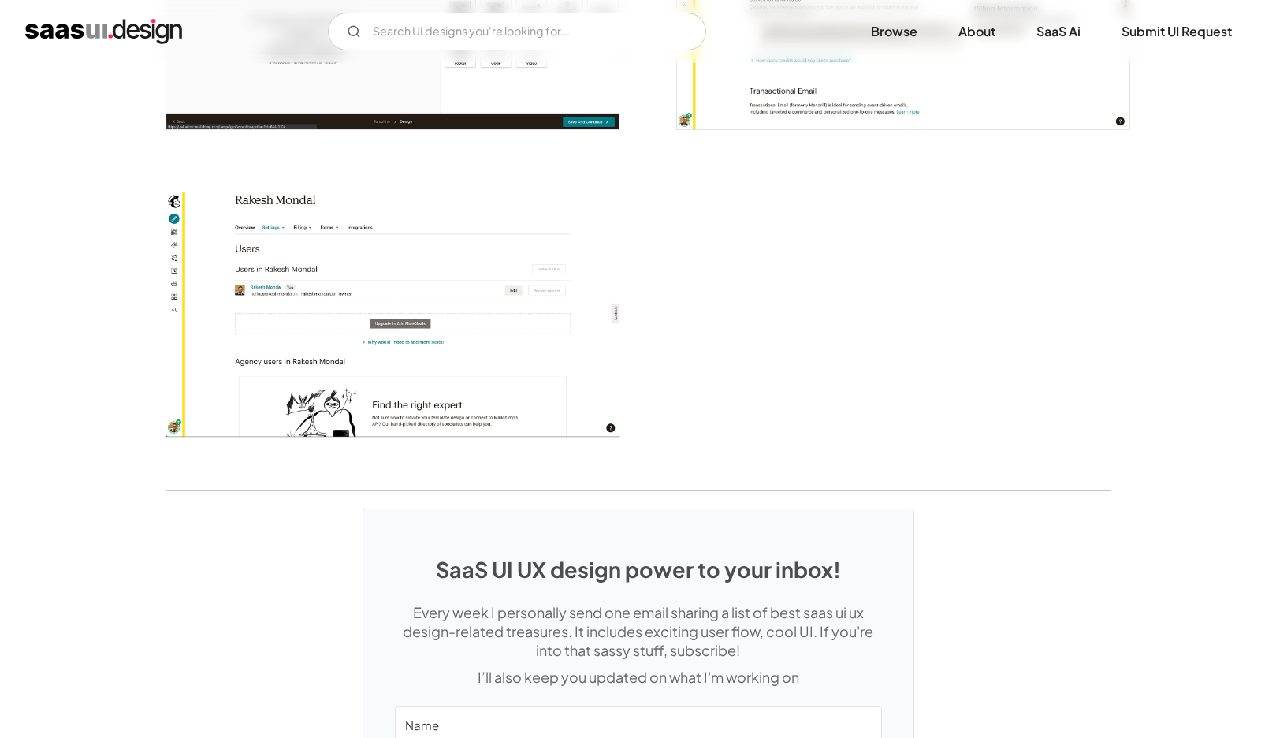
scroll to position [3327, 0]
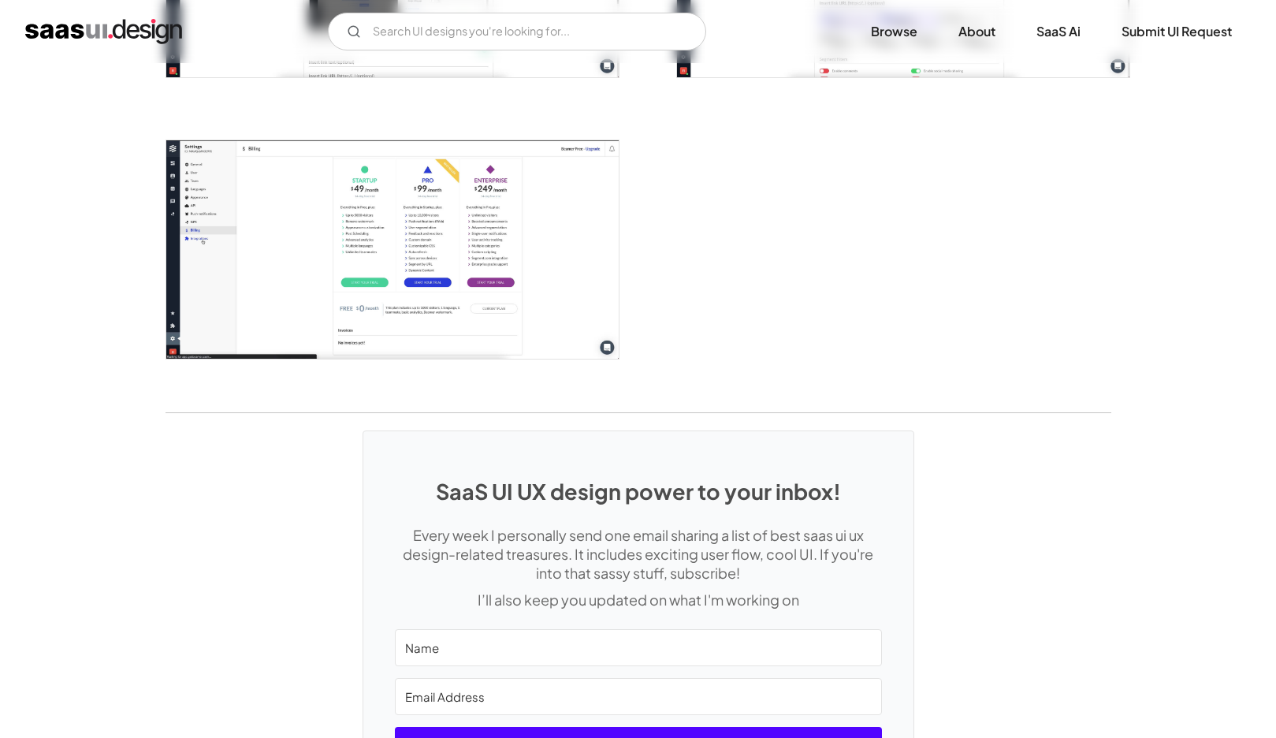
scroll to position [1923, 0]
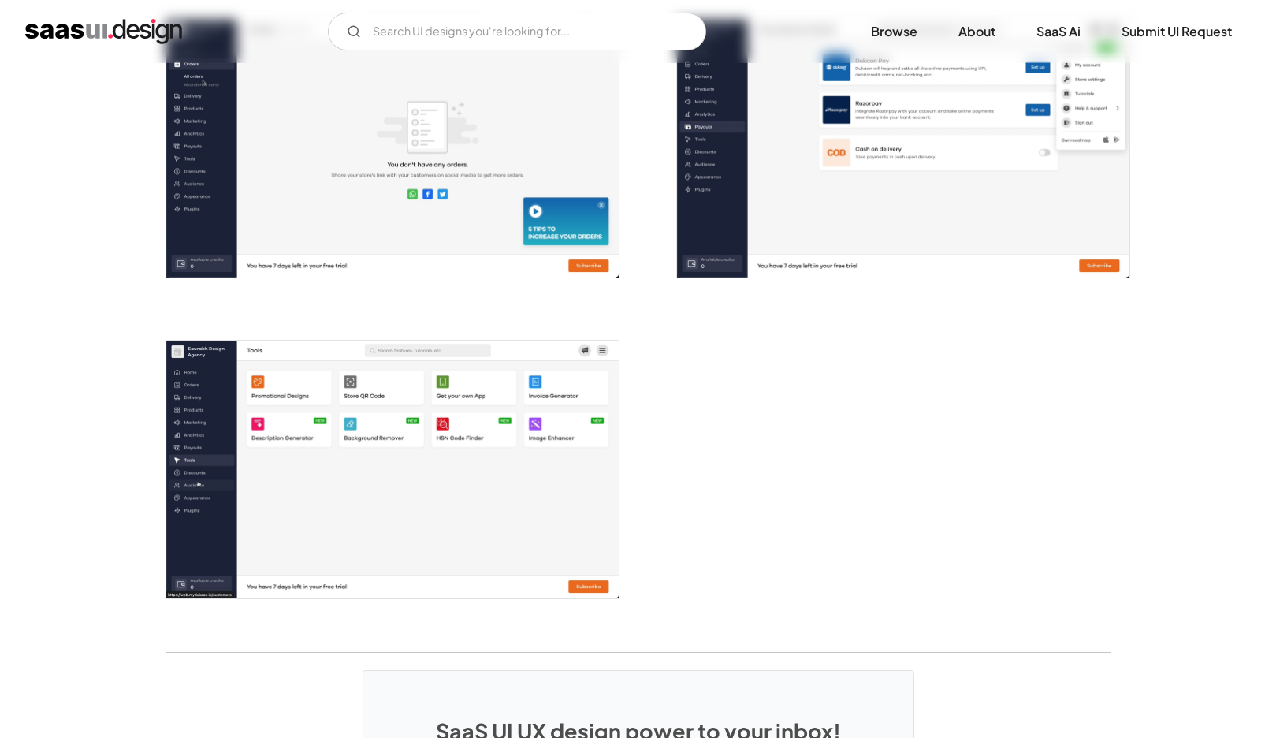
scroll to position [2602, 0]
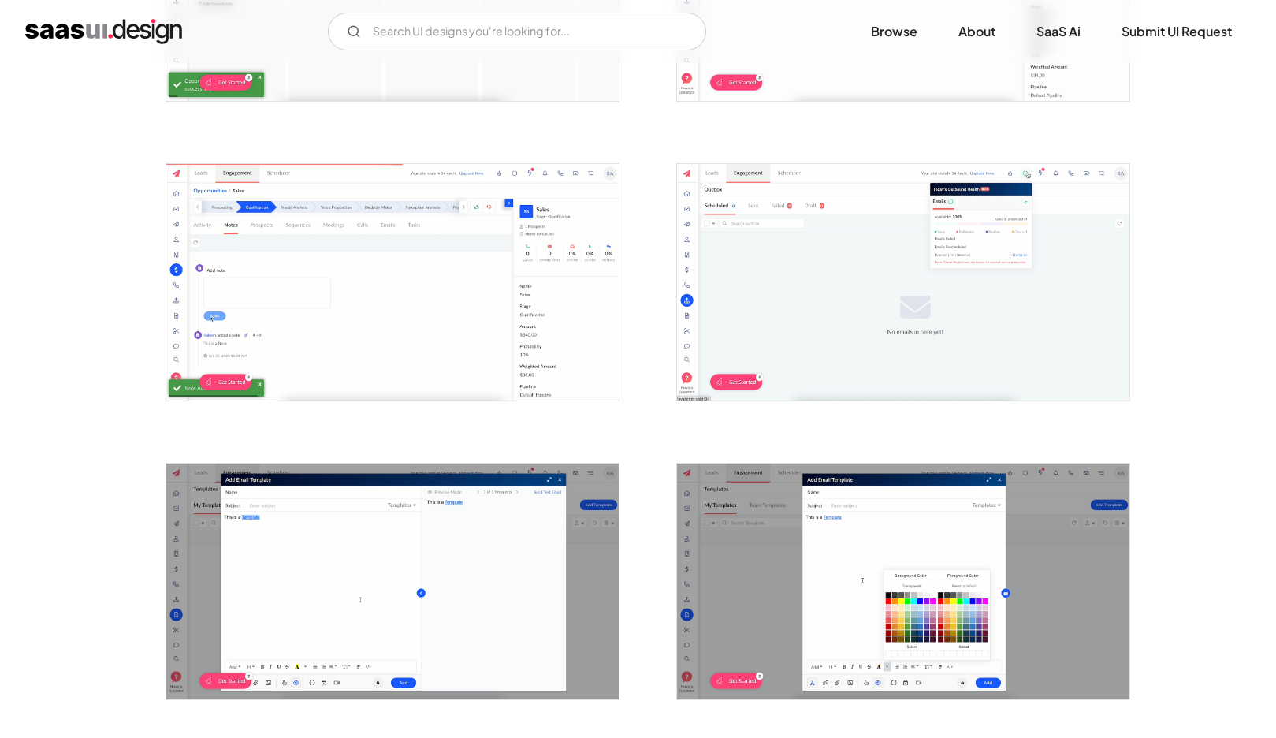
scroll to position [3239, 0]
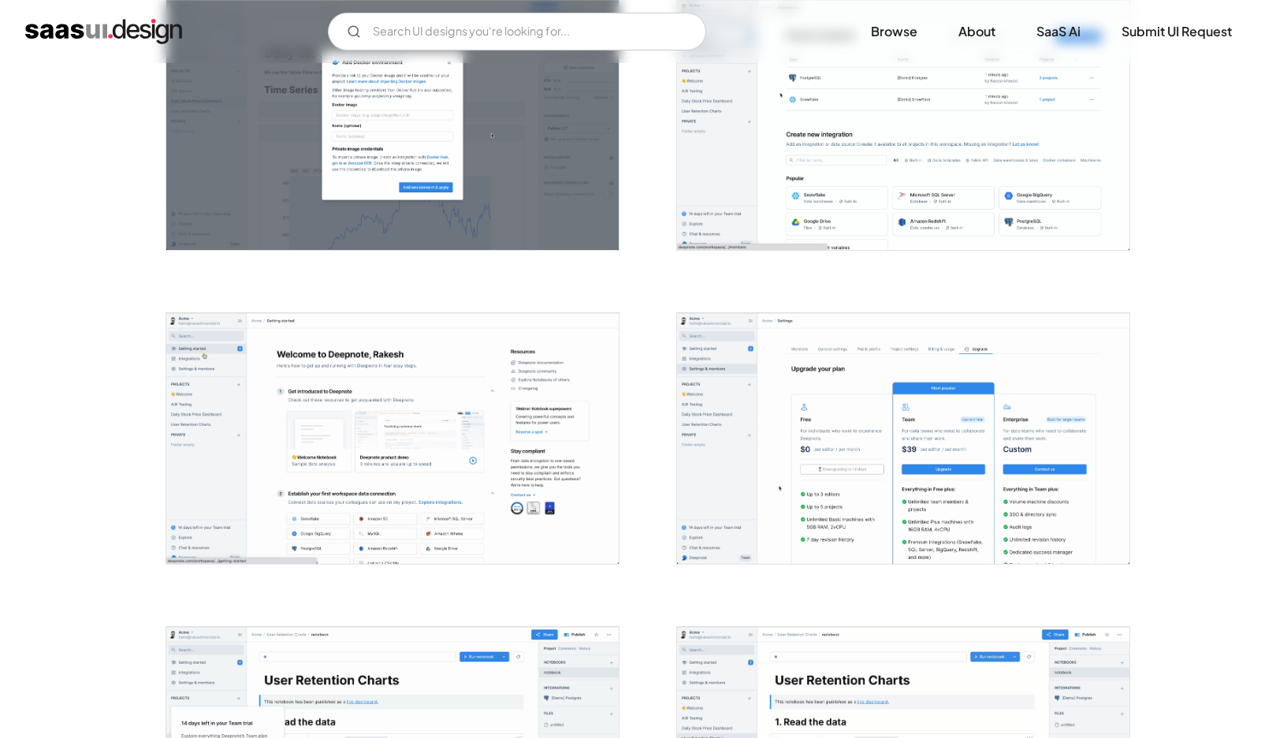
scroll to position [1040, 0]
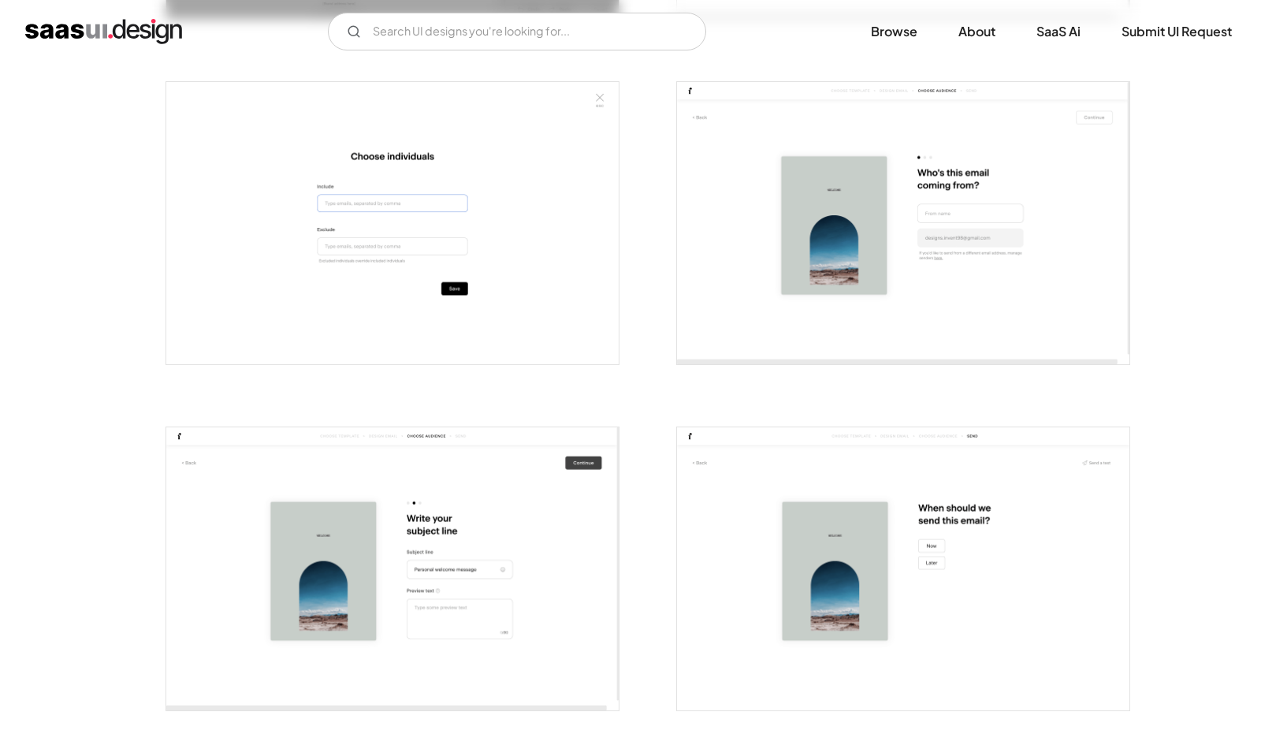
scroll to position [2891, 0]
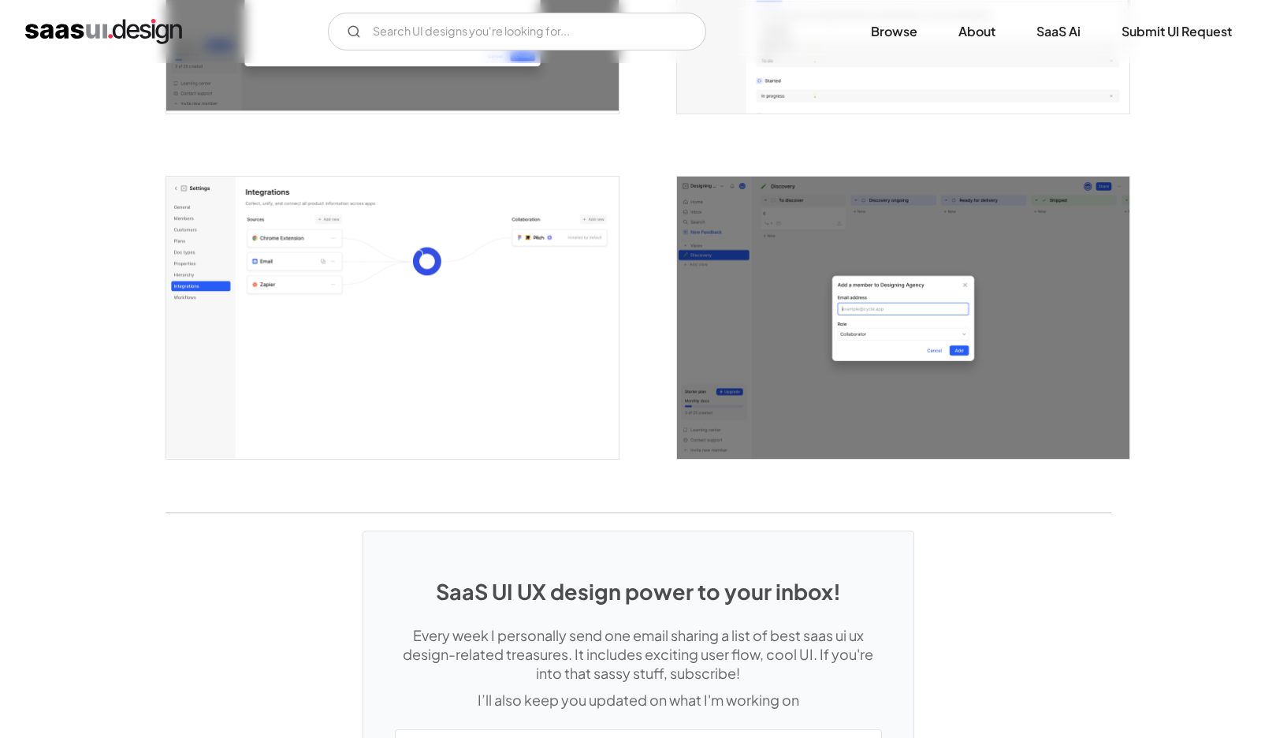
scroll to position [4002, 0]
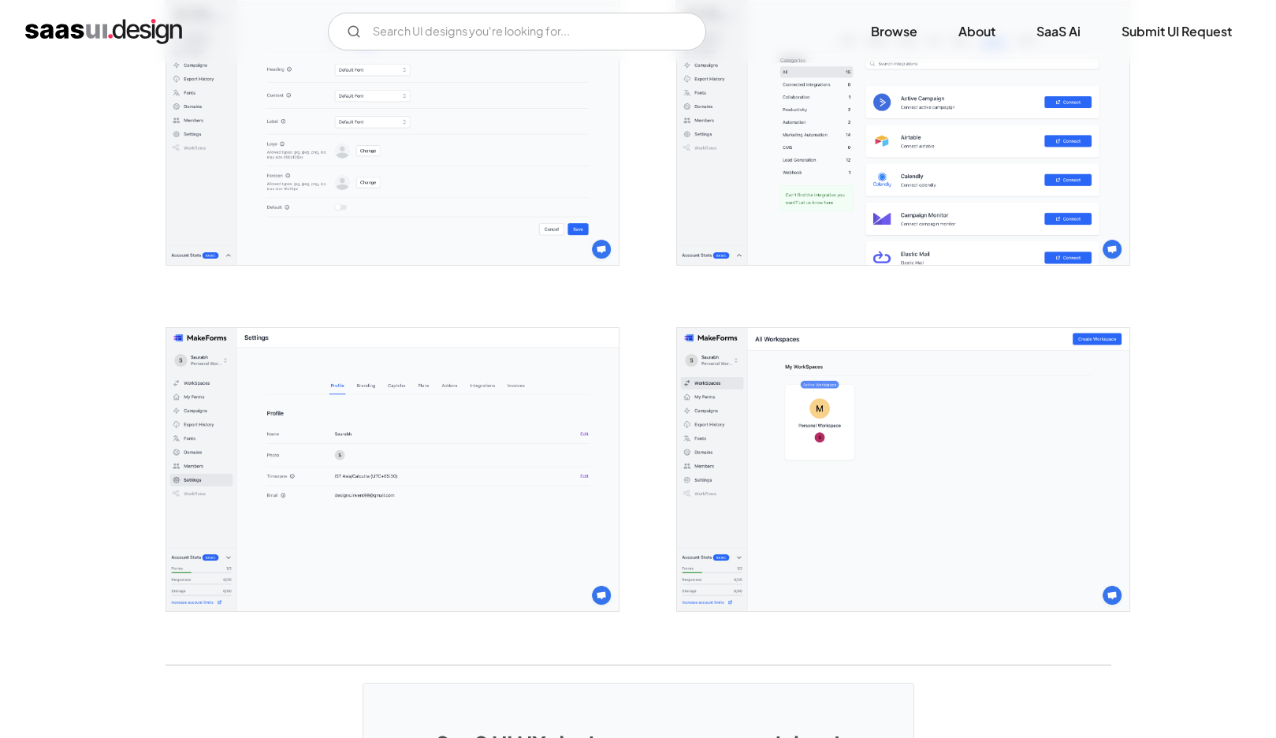
scroll to position [3875, 0]
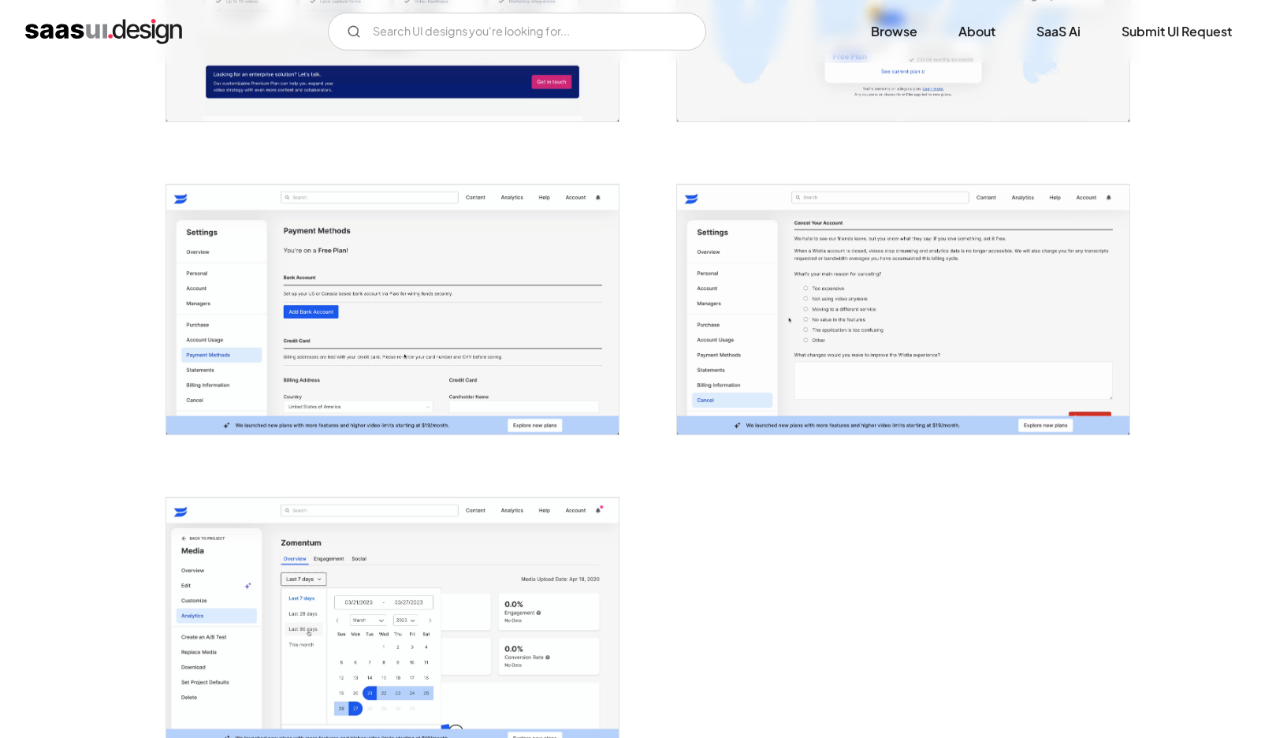
scroll to position [3353, 0]
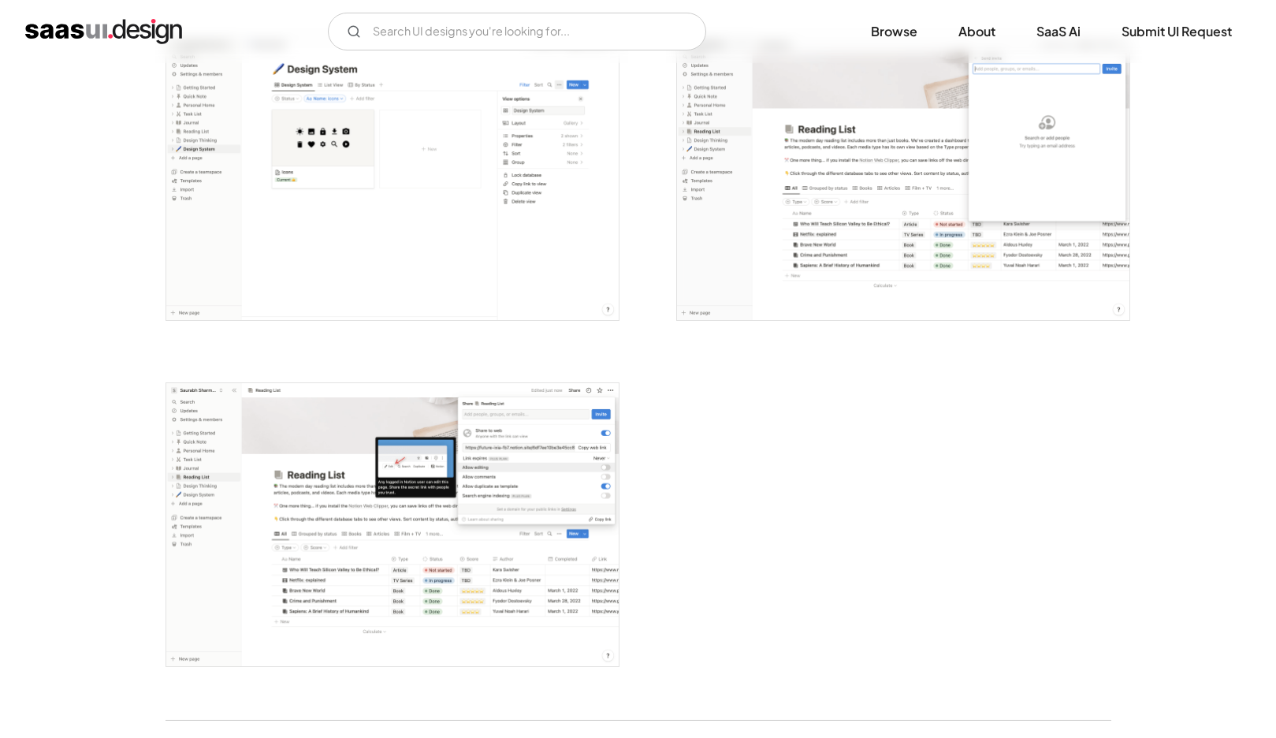
scroll to position [4161, 0]
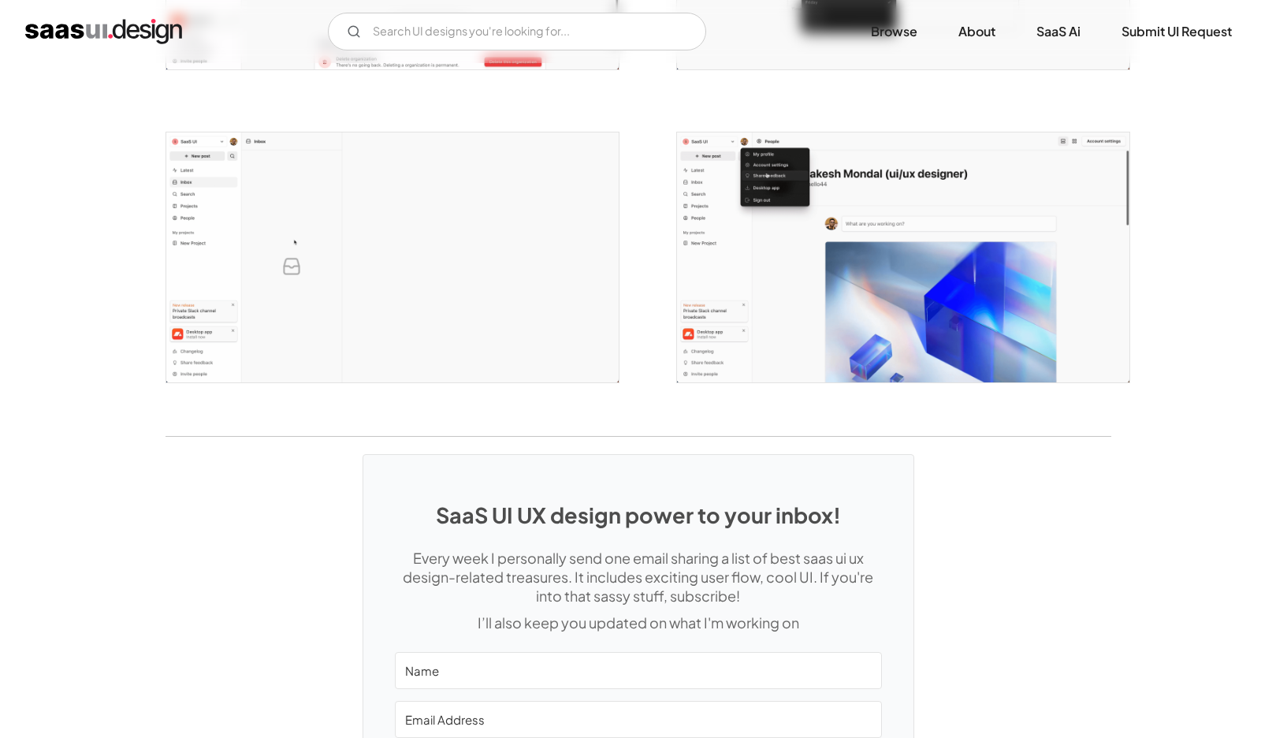
scroll to position [3416, 0]
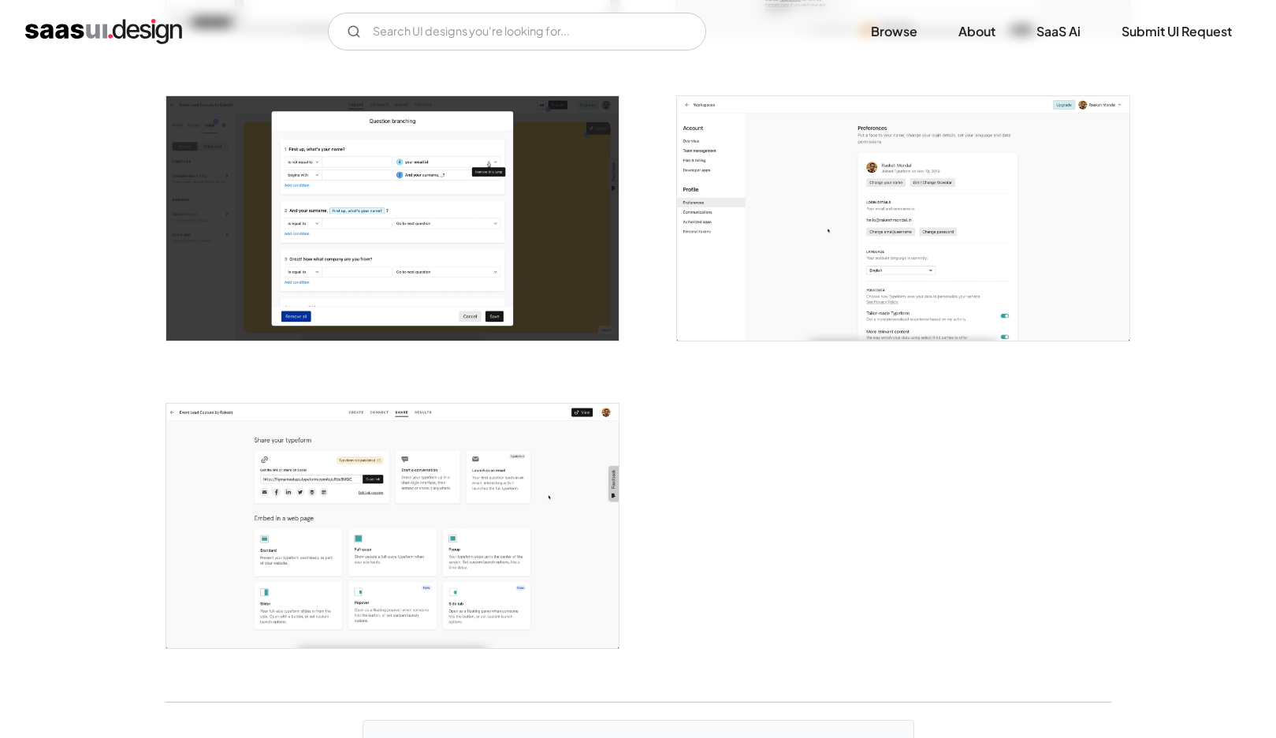
scroll to position [3789, 0]
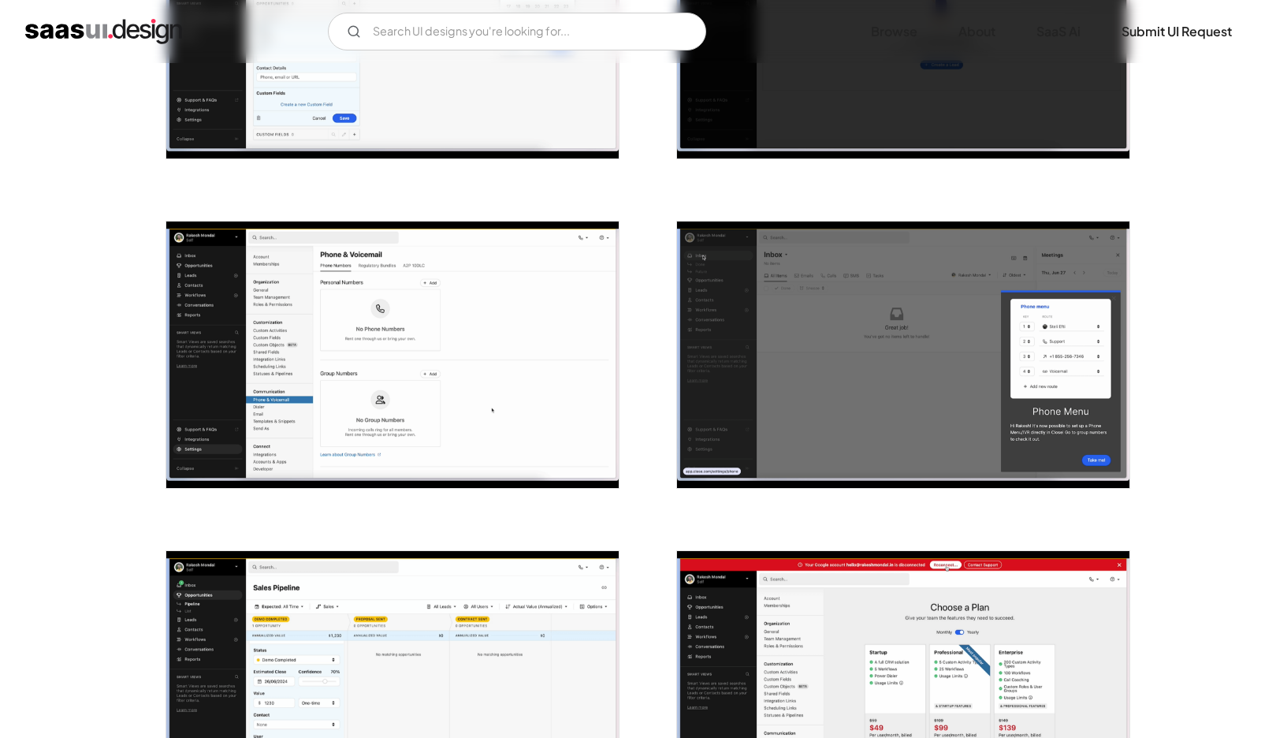
scroll to position [2134, 0]
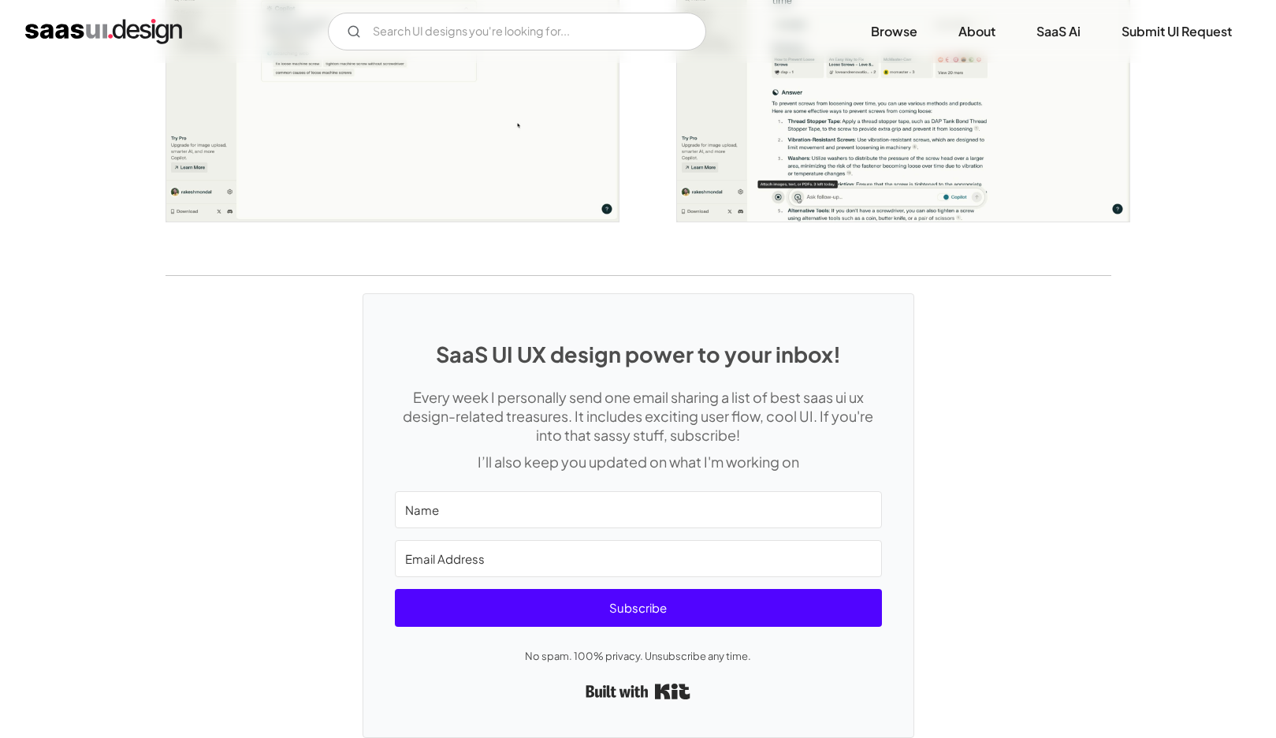
scroll to position [3156, 0]
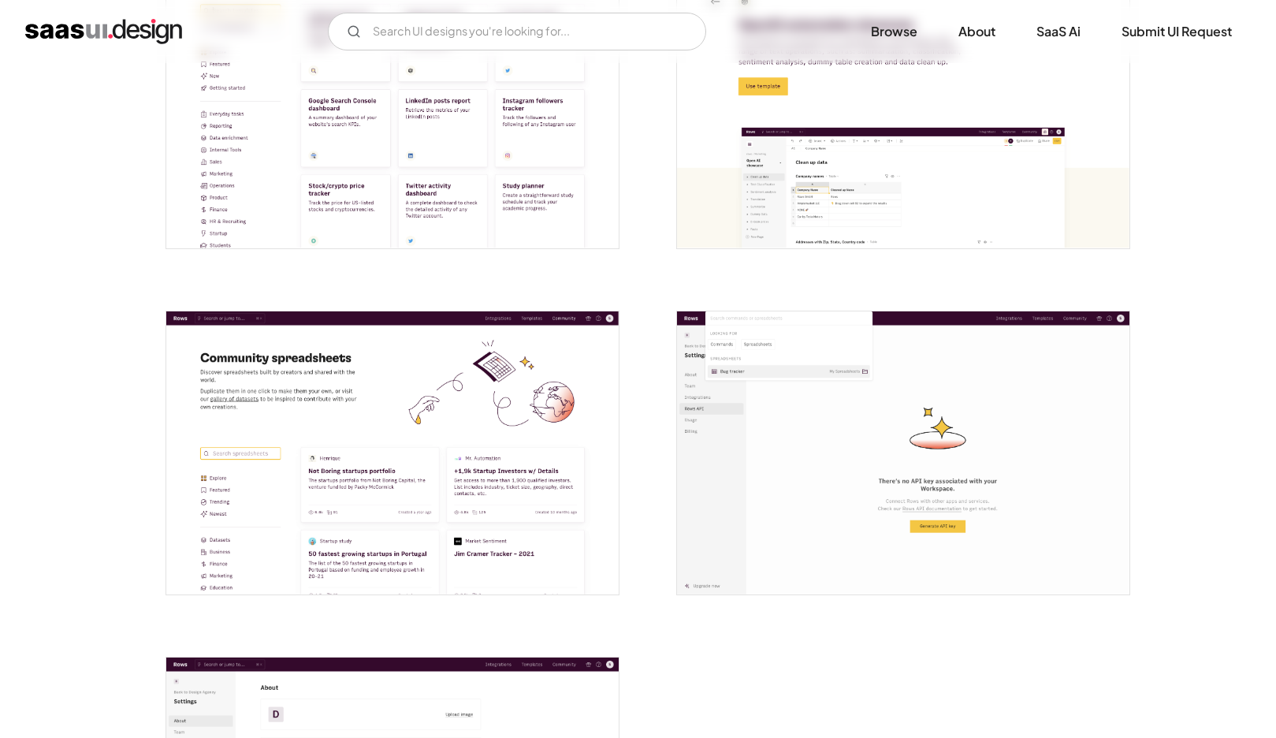
scroll to position [3526, 0]
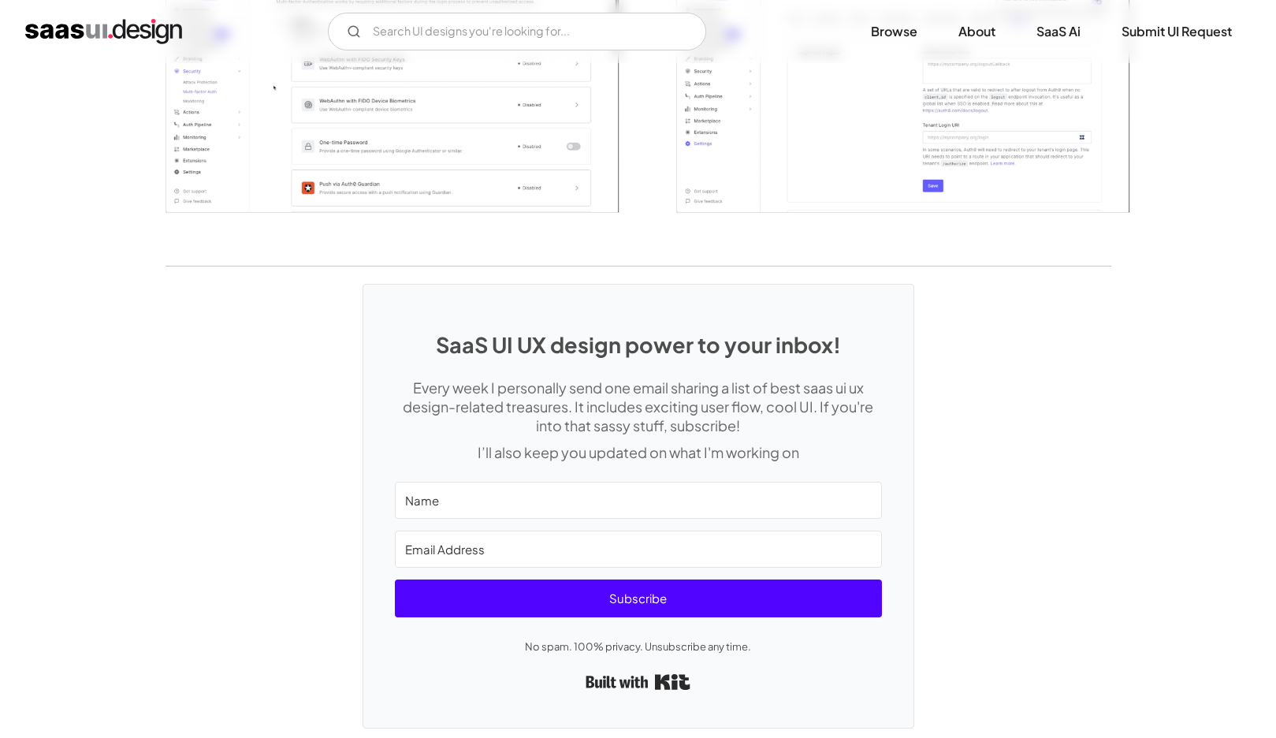
scroll to position [3932, 0]
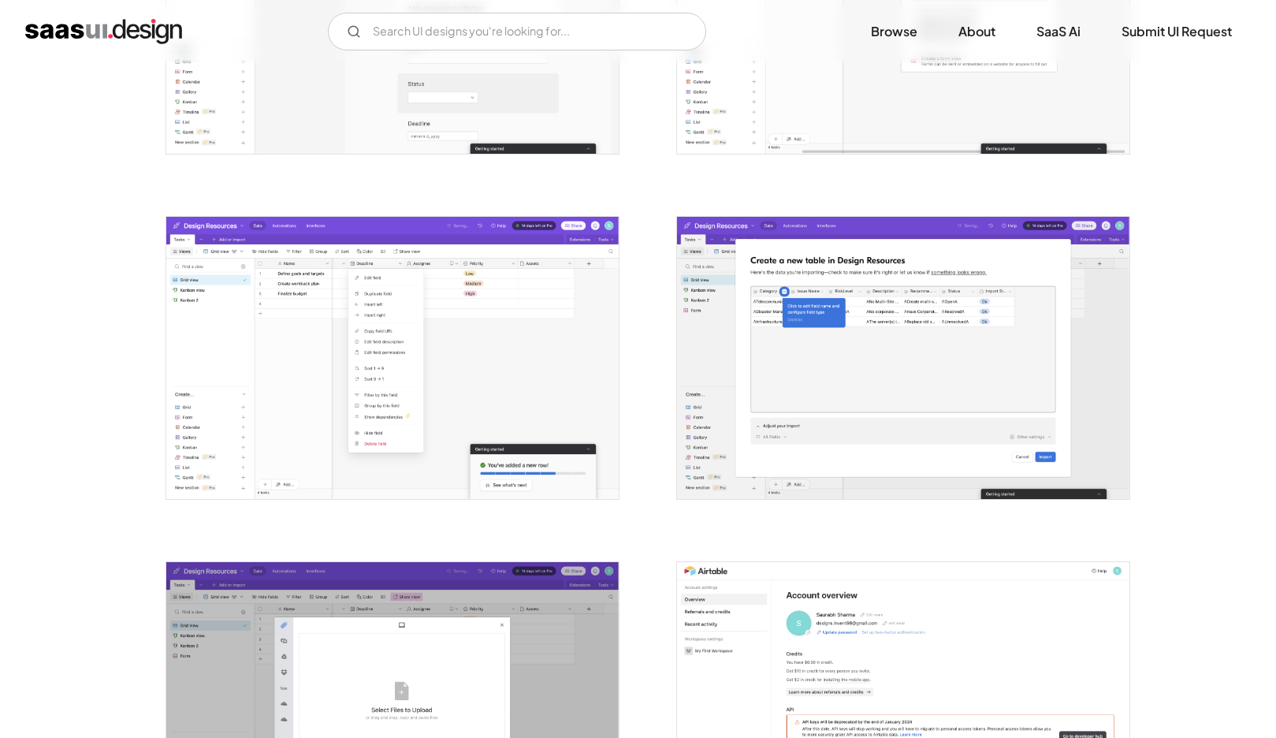
scroll to position [2940, 0]
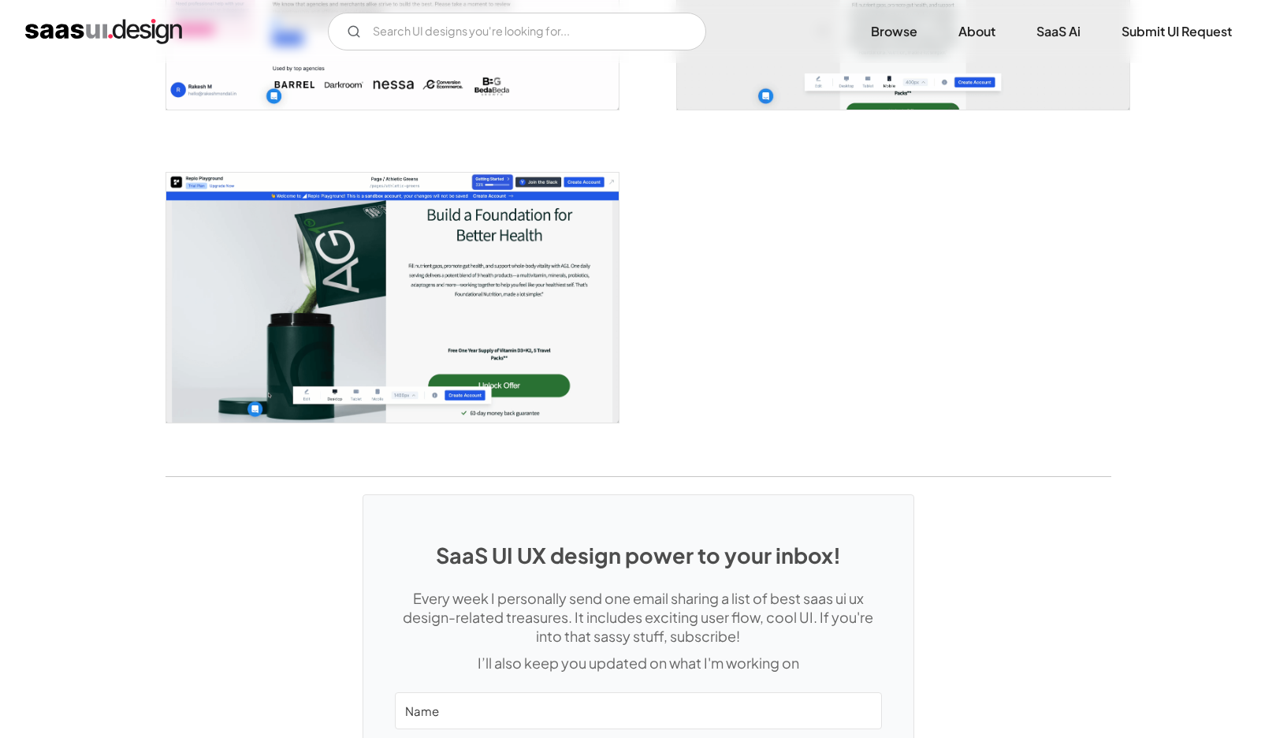
scroll to position [2734, 0]
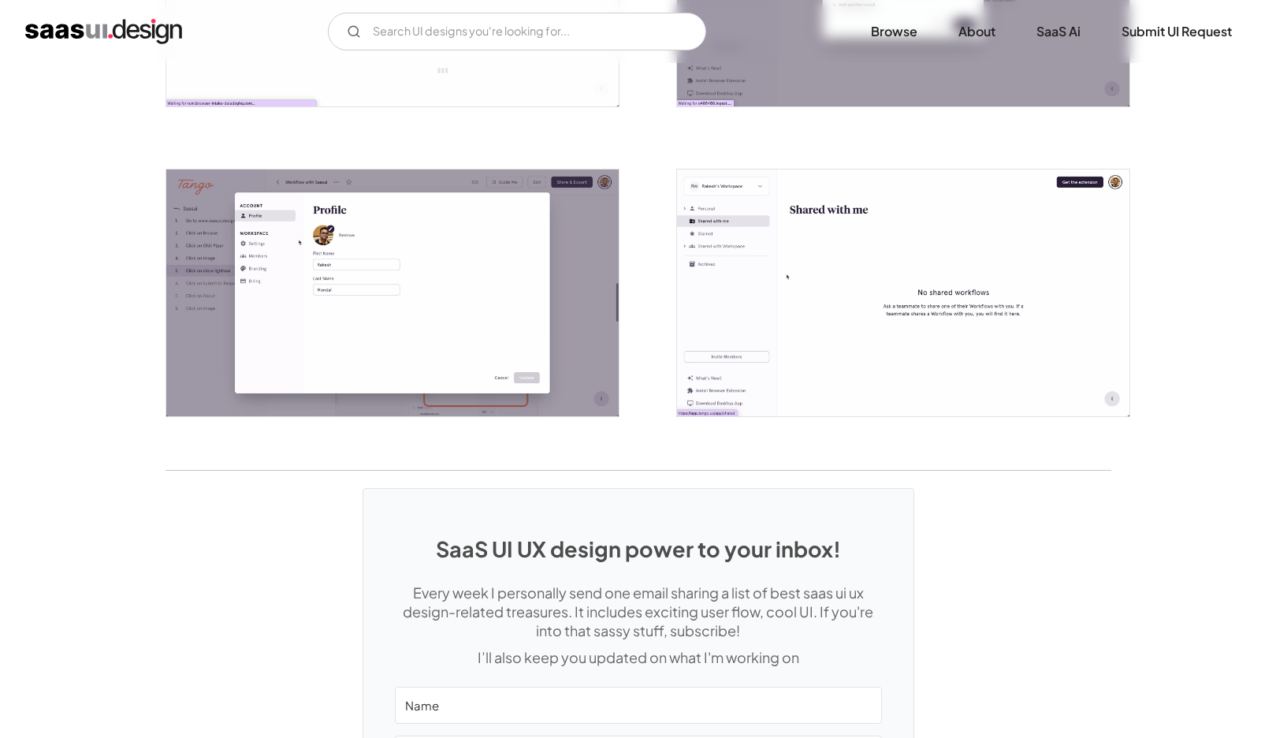
scroll to position [3542, 0]
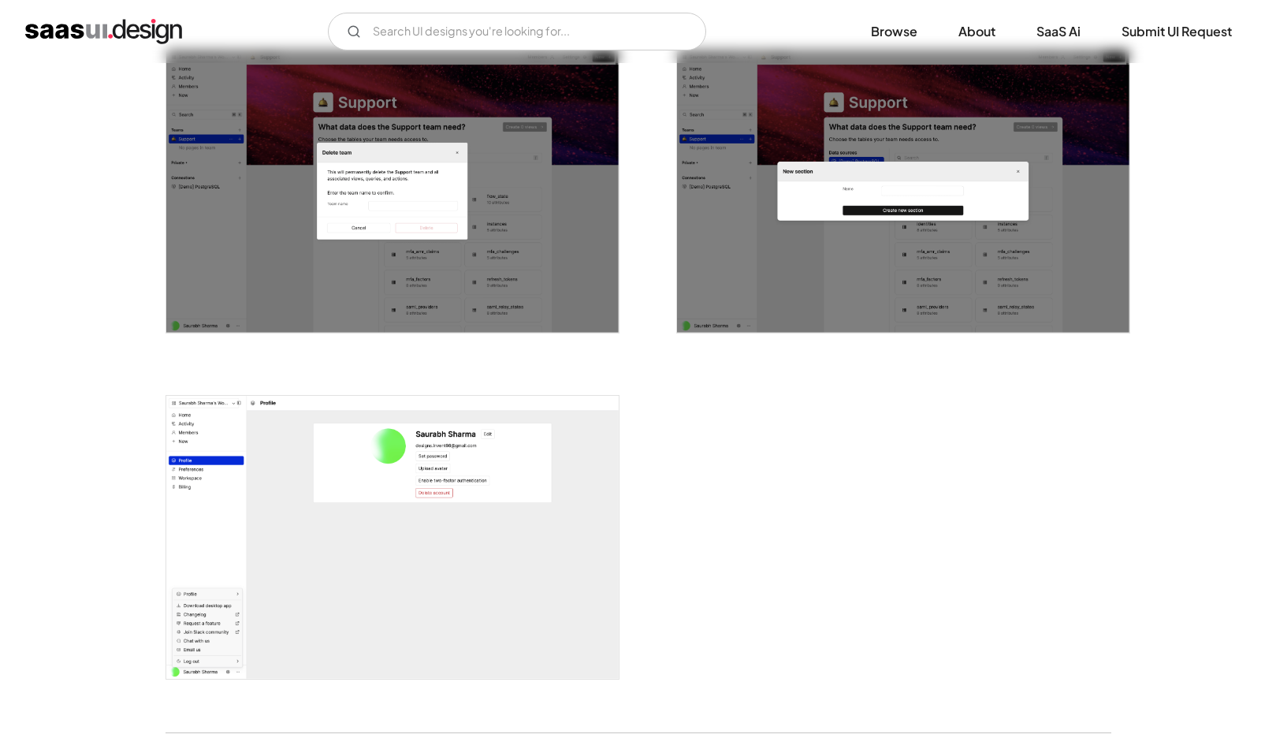
scroll to position [3092, 0]
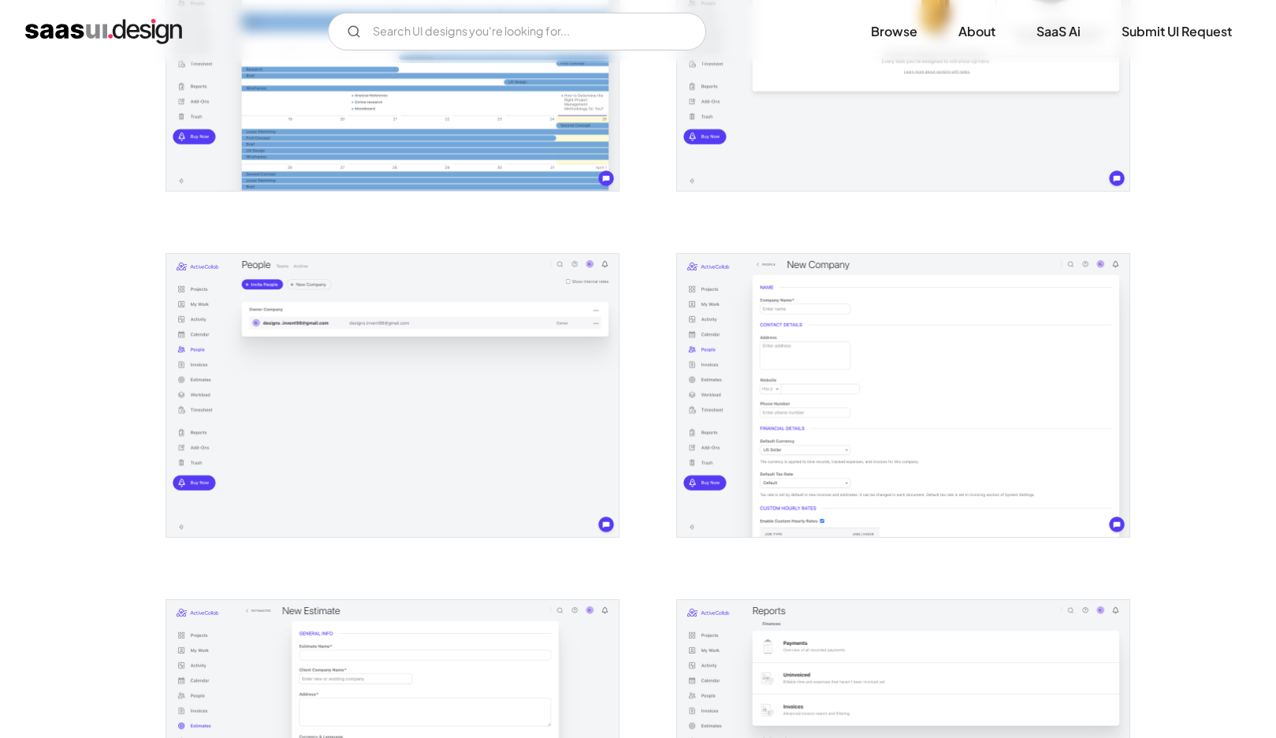
scroll to position [1995, 0]
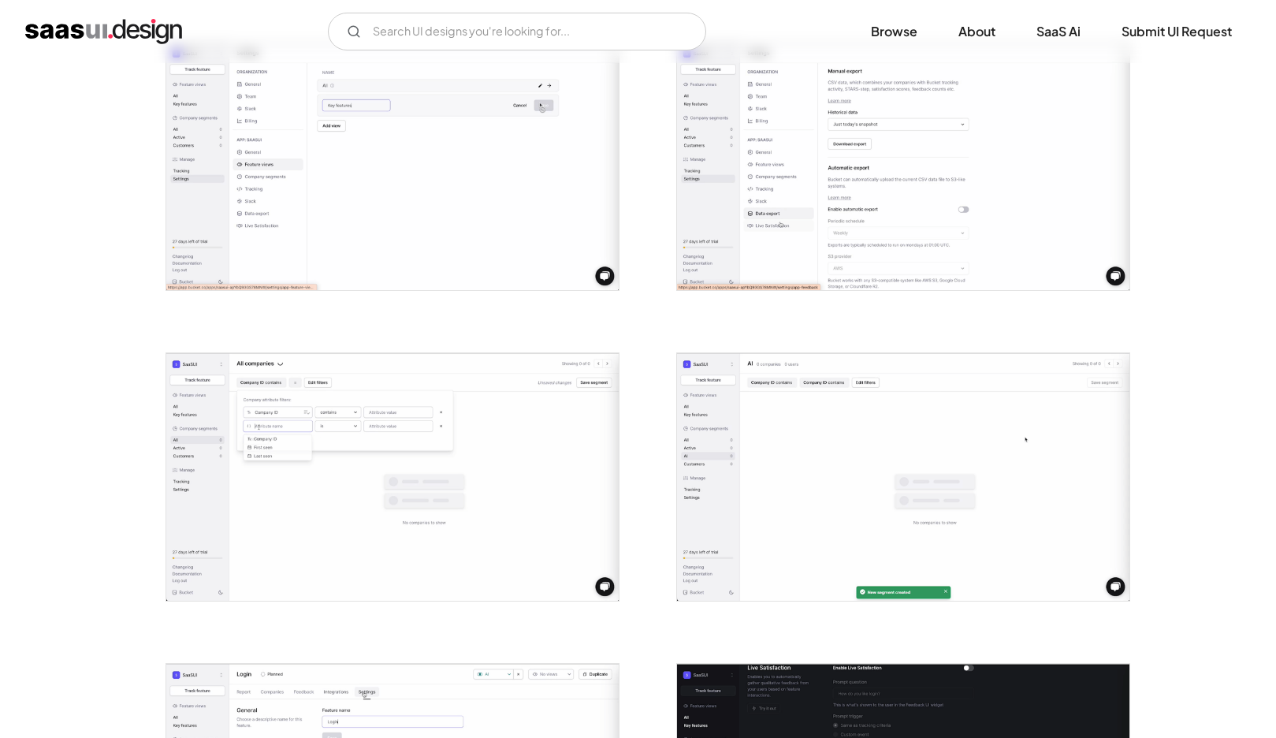
scroll to position [2210, 0]
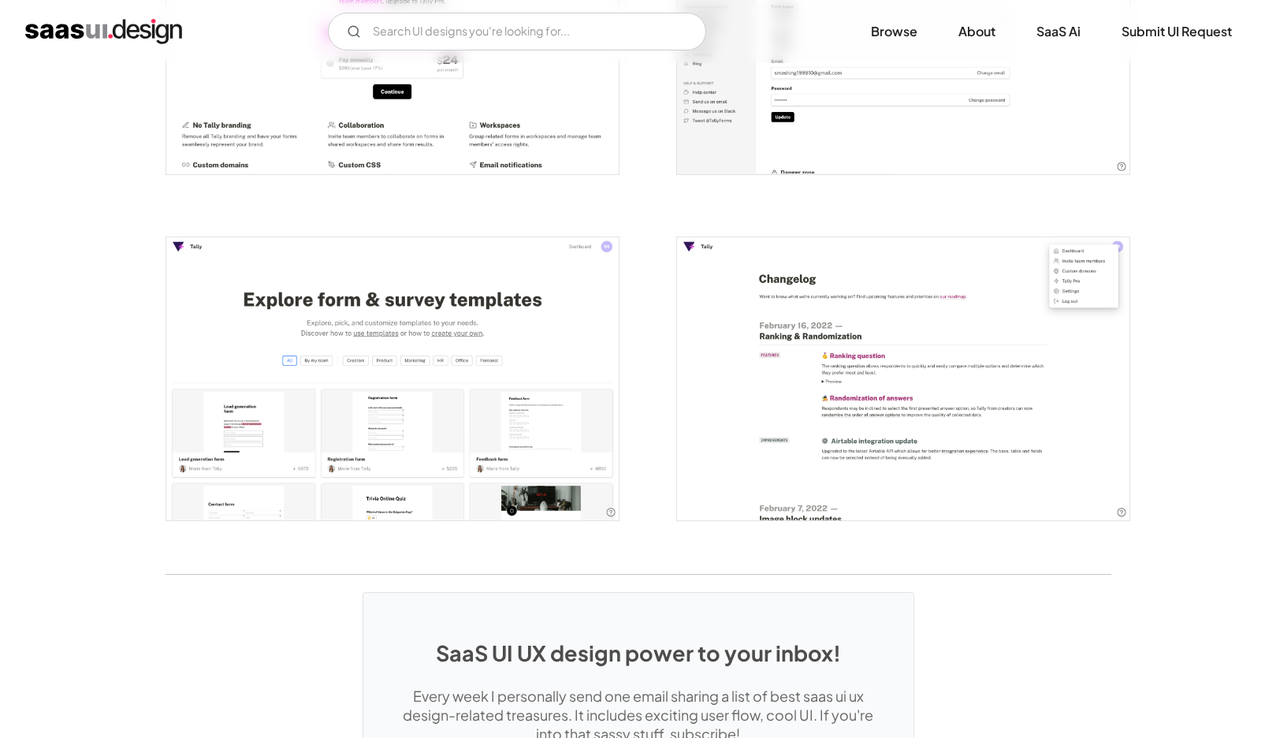
scroll to position [3601, 0]
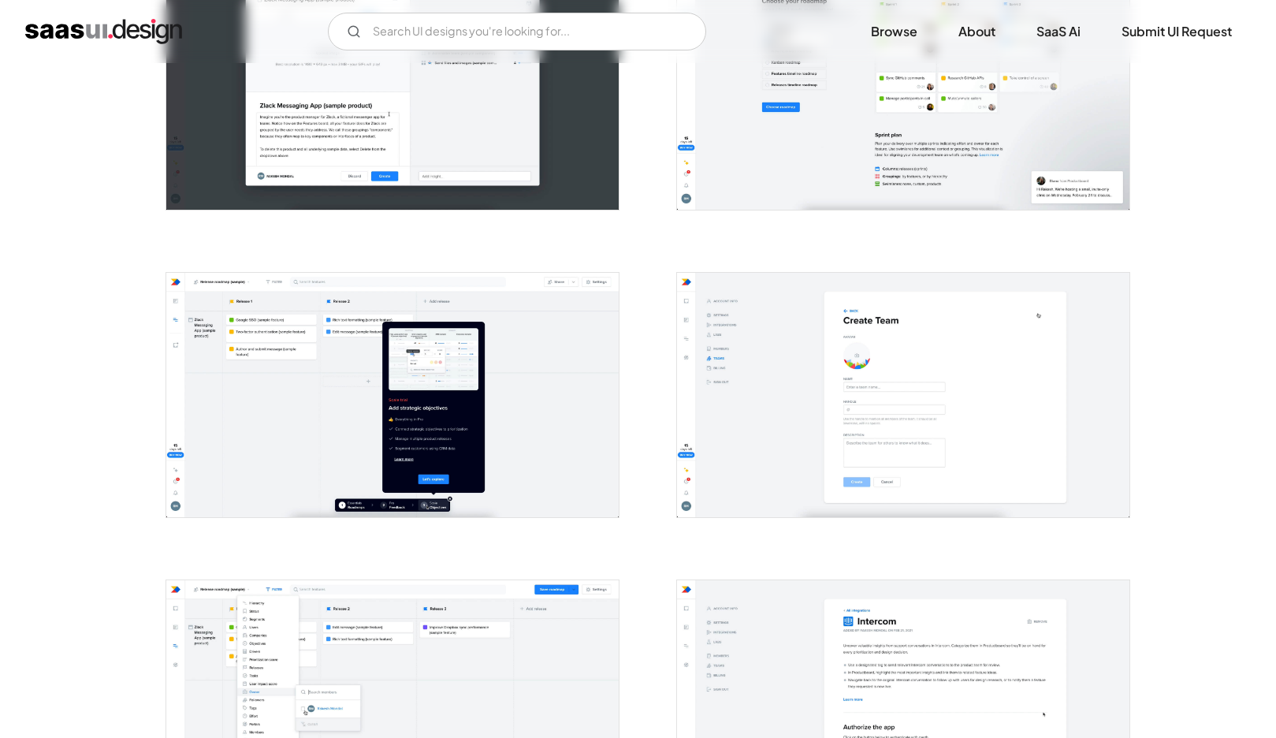
scroll to position [1950, 0]
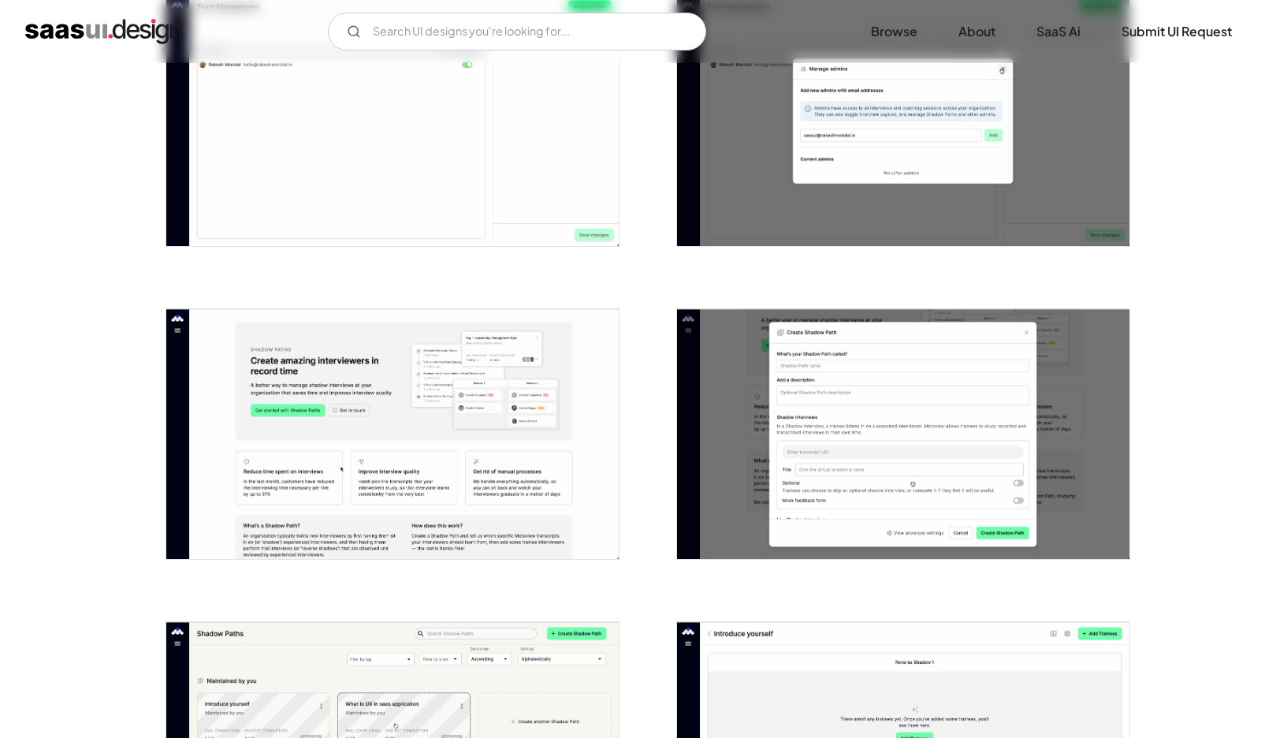
scroll to position [1758, 0]
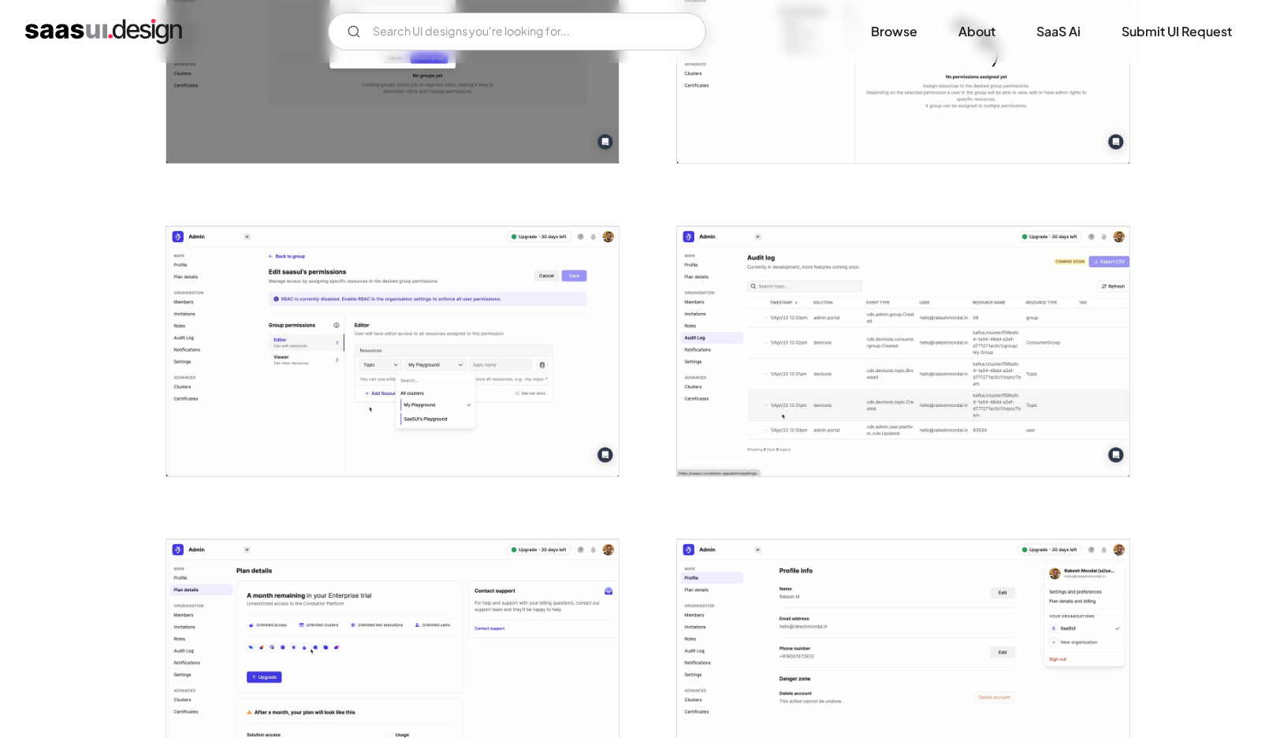
scroll to position [2654, 0]
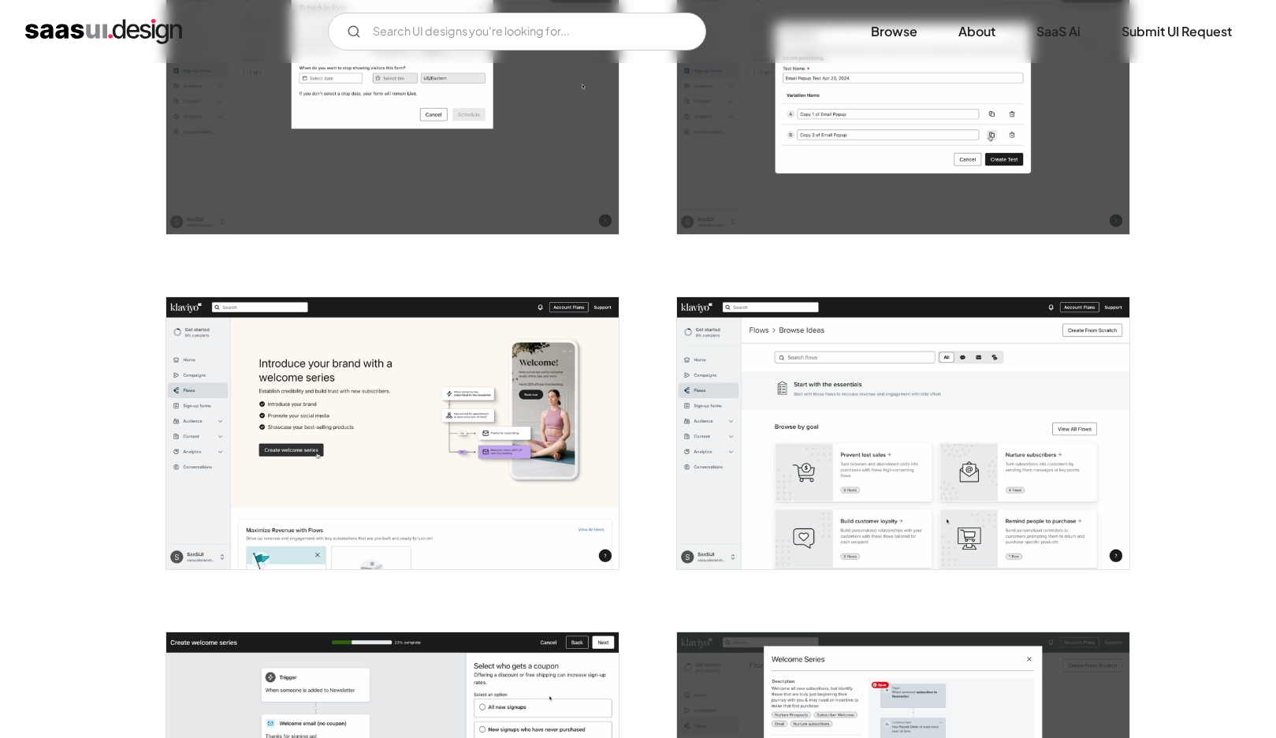
scroll to position [2155, 0]
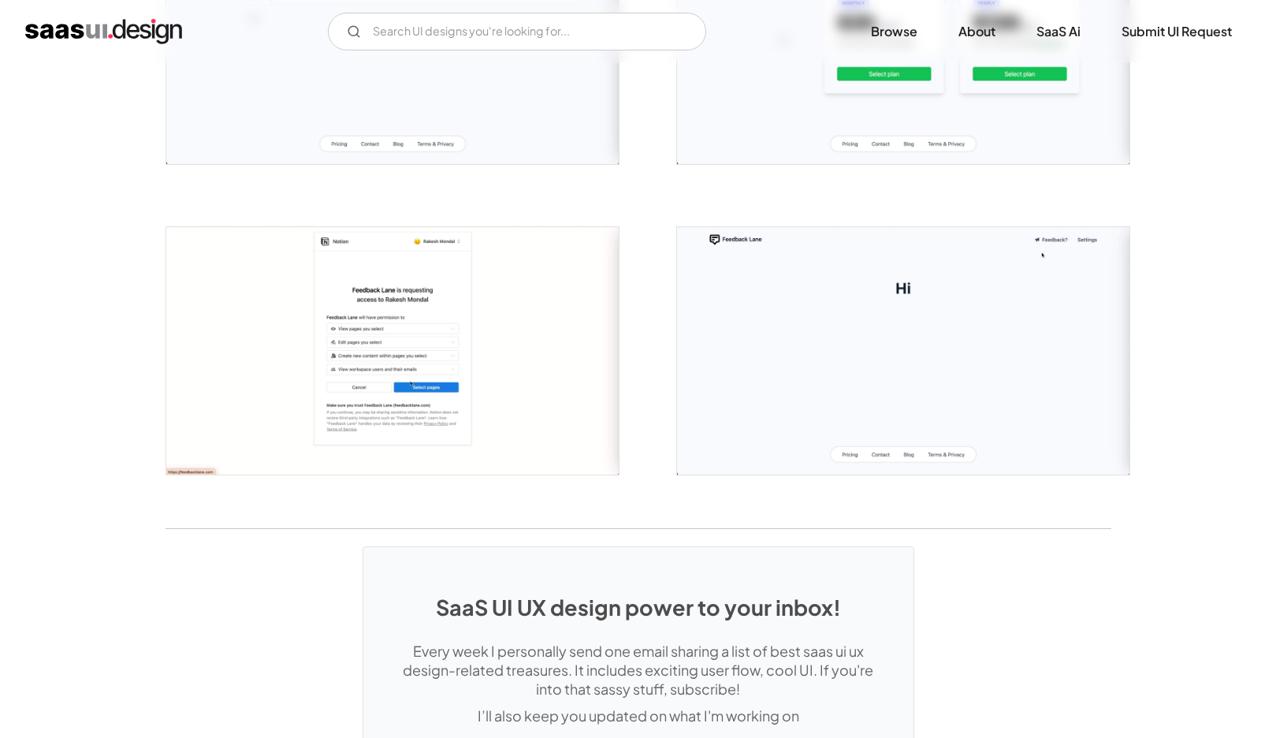
scroll to position [1951, 0]
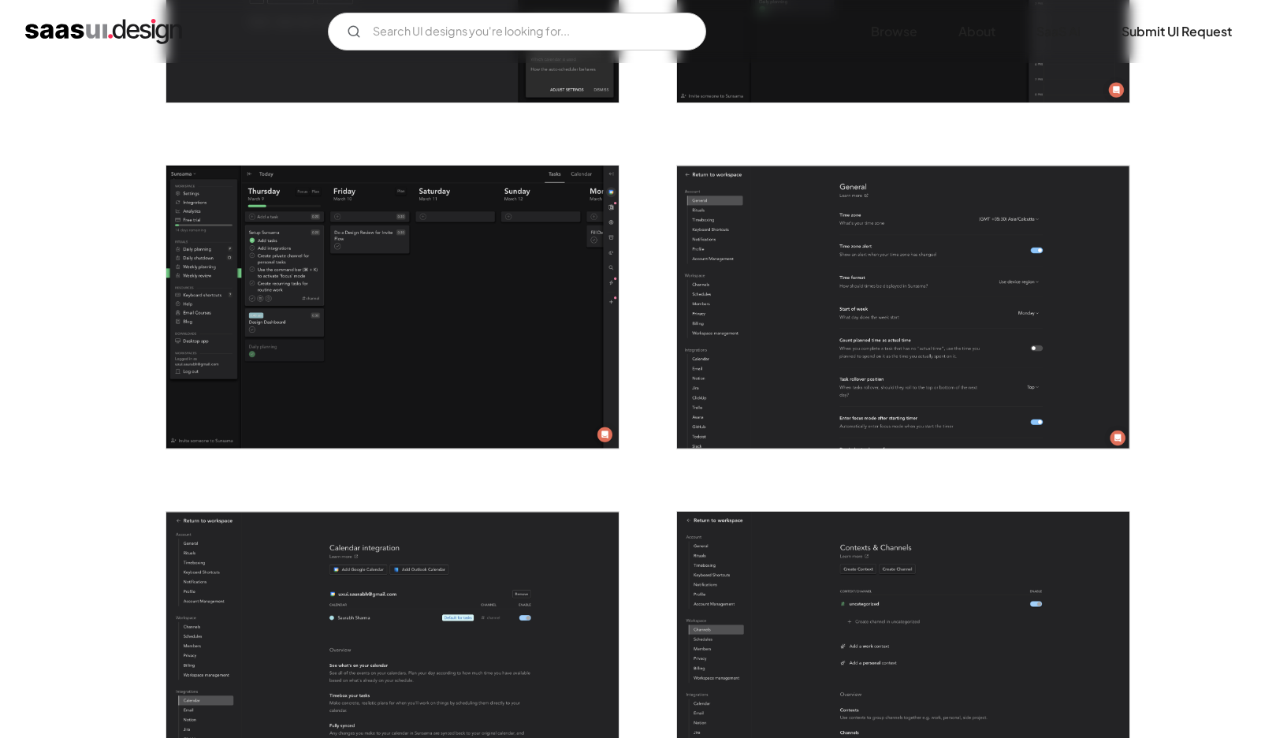
scroll to position [3364, 0]
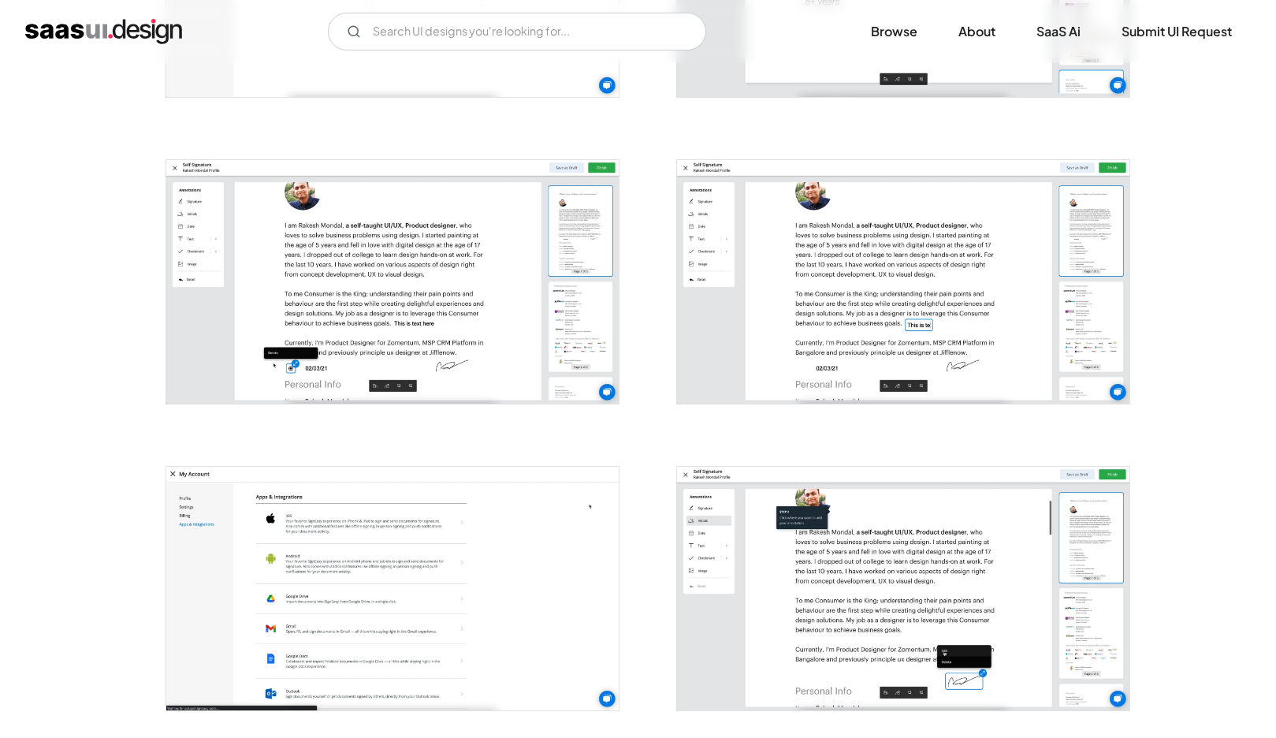
scroll to position [1438, 0]
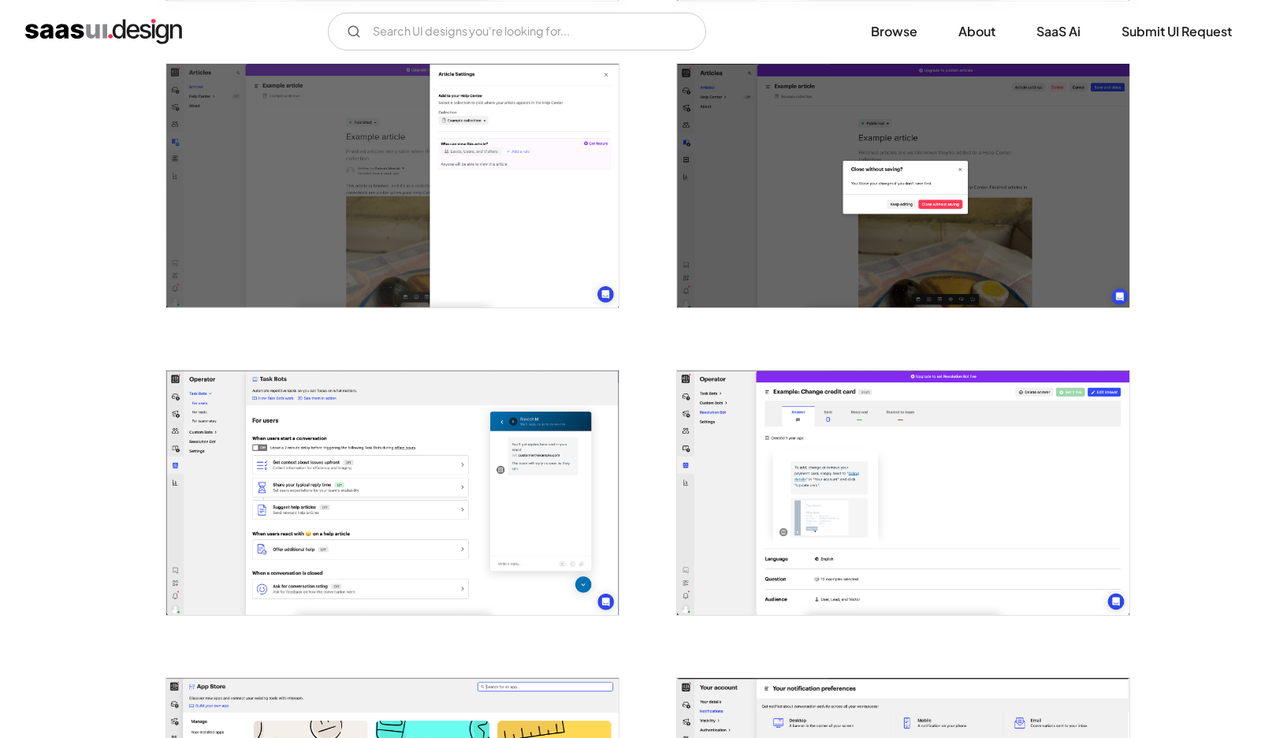
scroll to position [2208, 0]
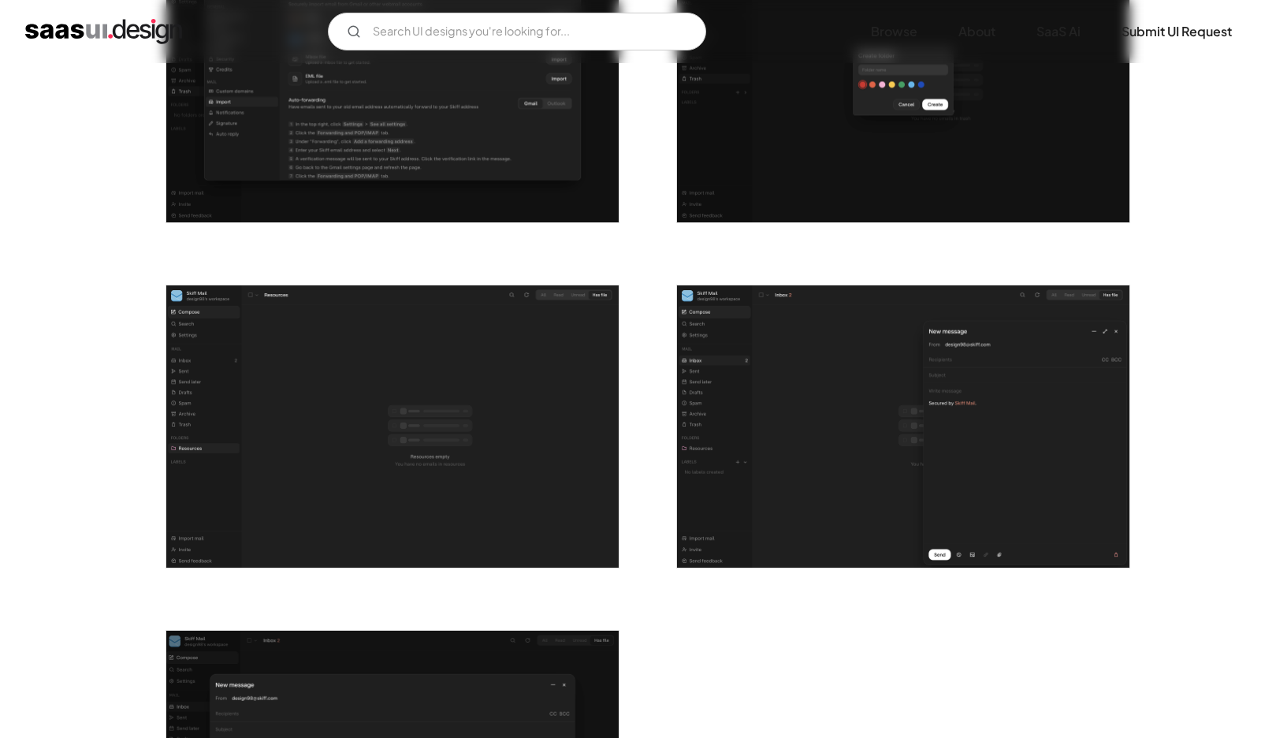
scroll to position [2644, 0]
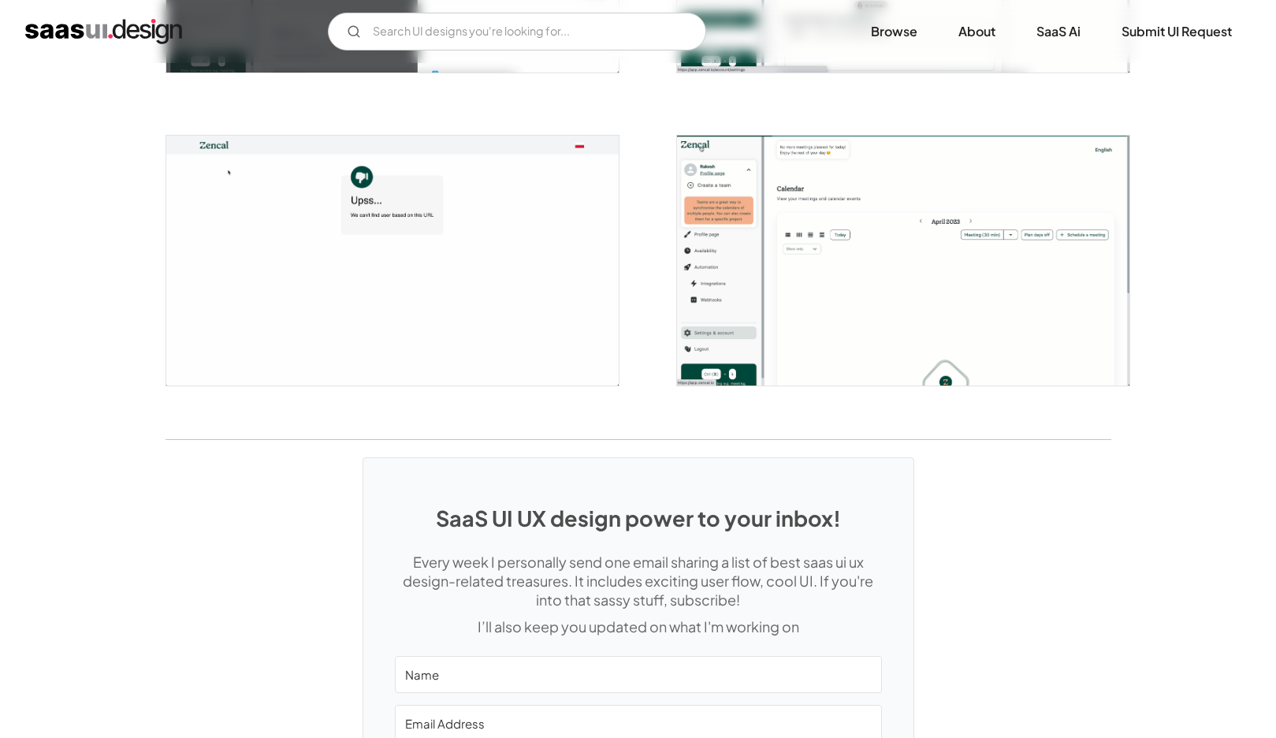
scroll to position [3820, 0]
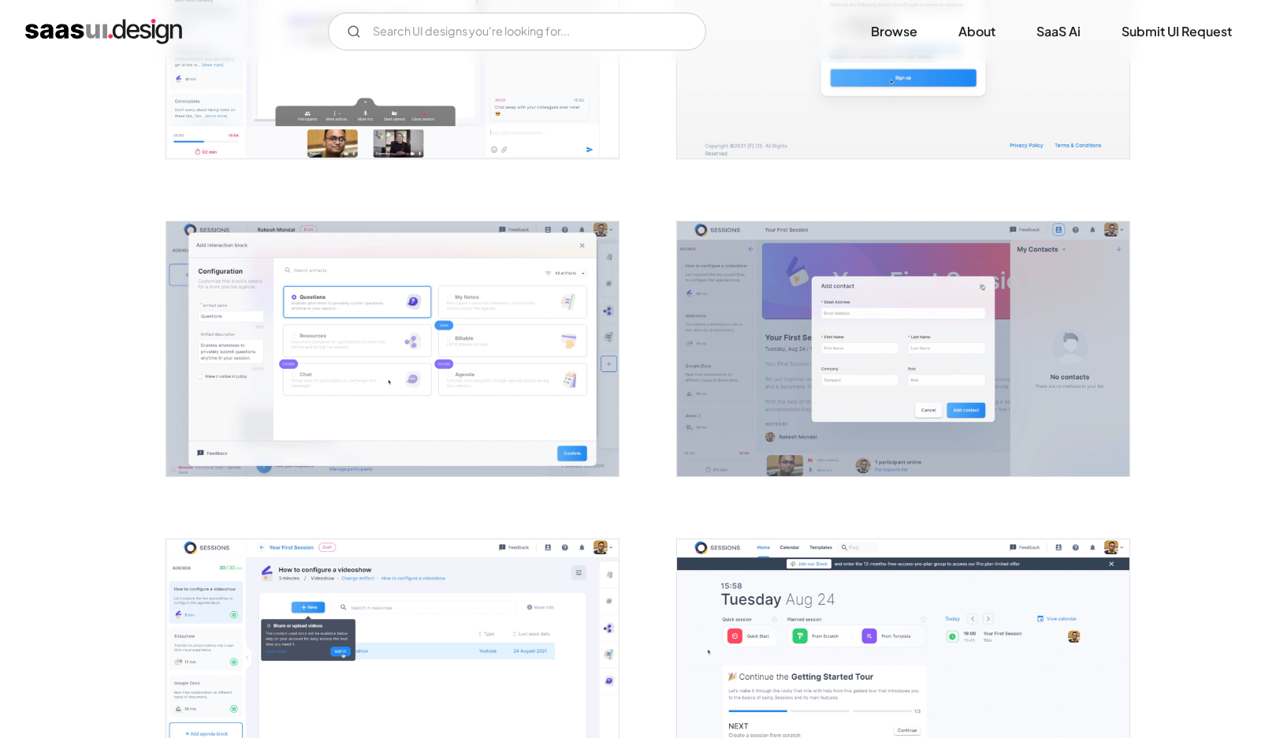
scroll to position [2106, 0]
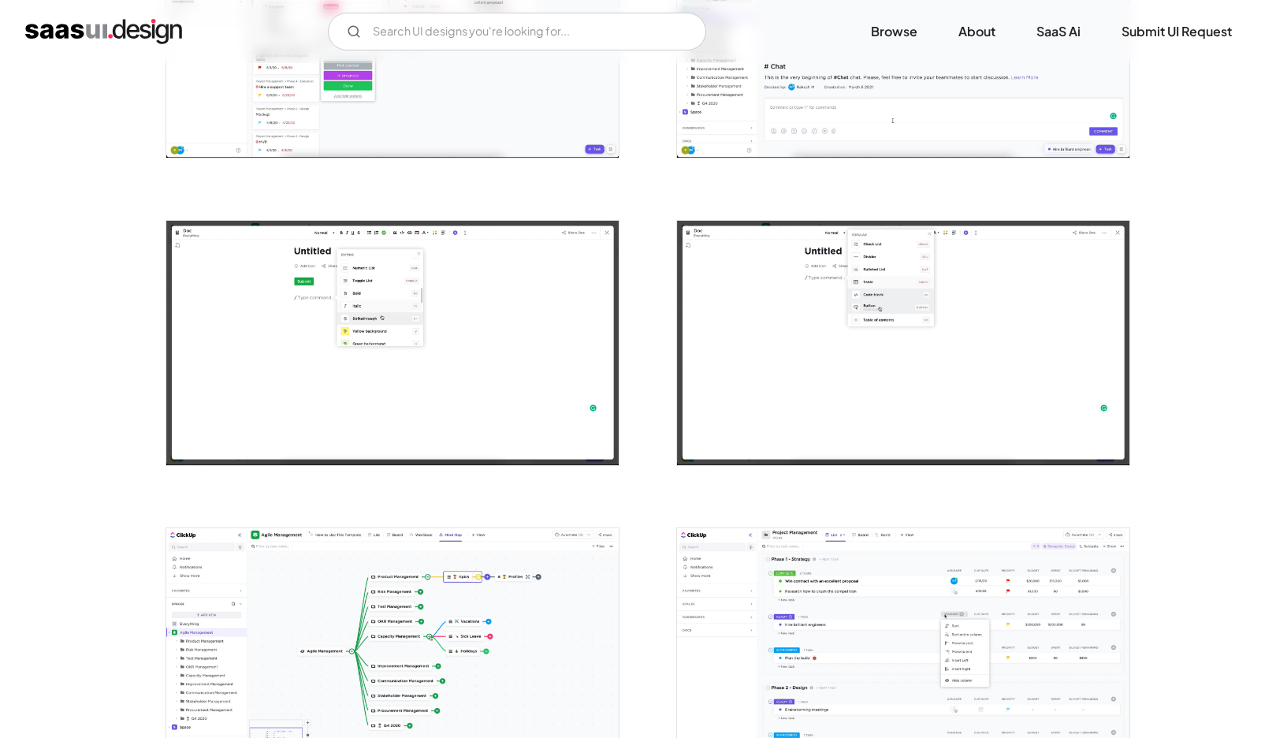
scroll to position [1752, 0]
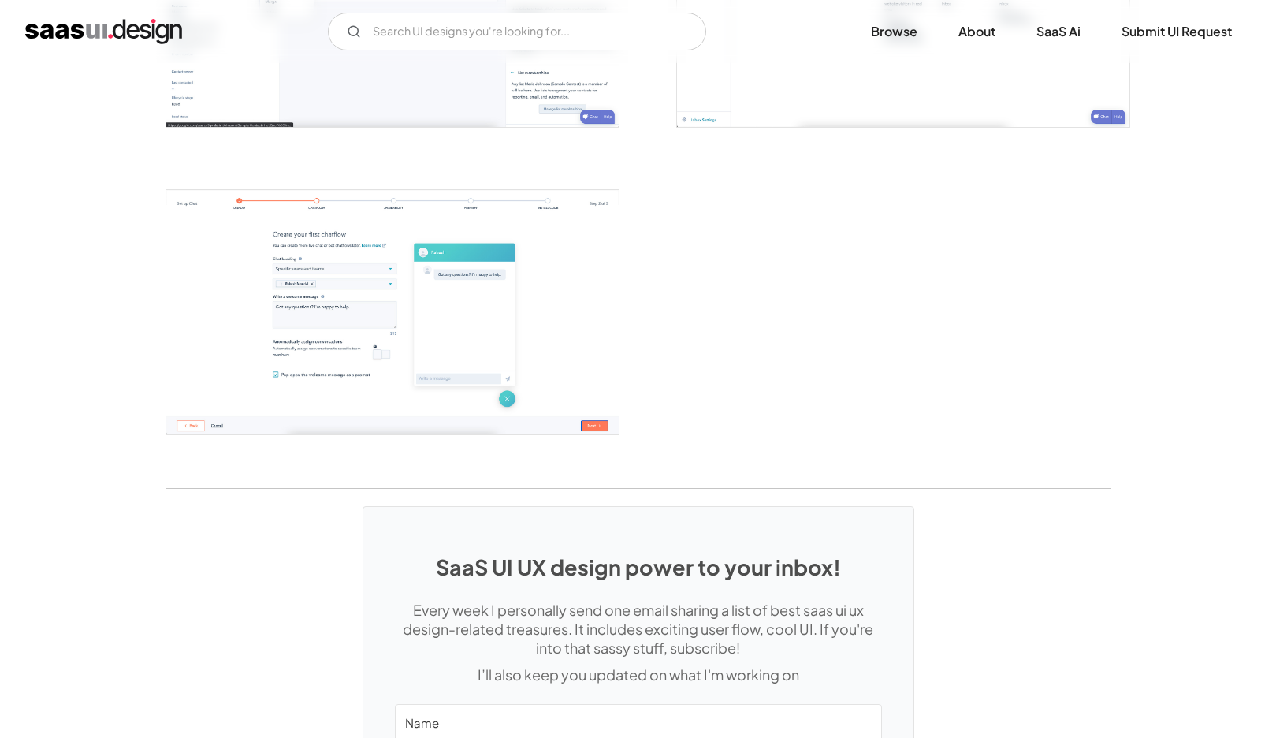
scroll to position [2373, 0]
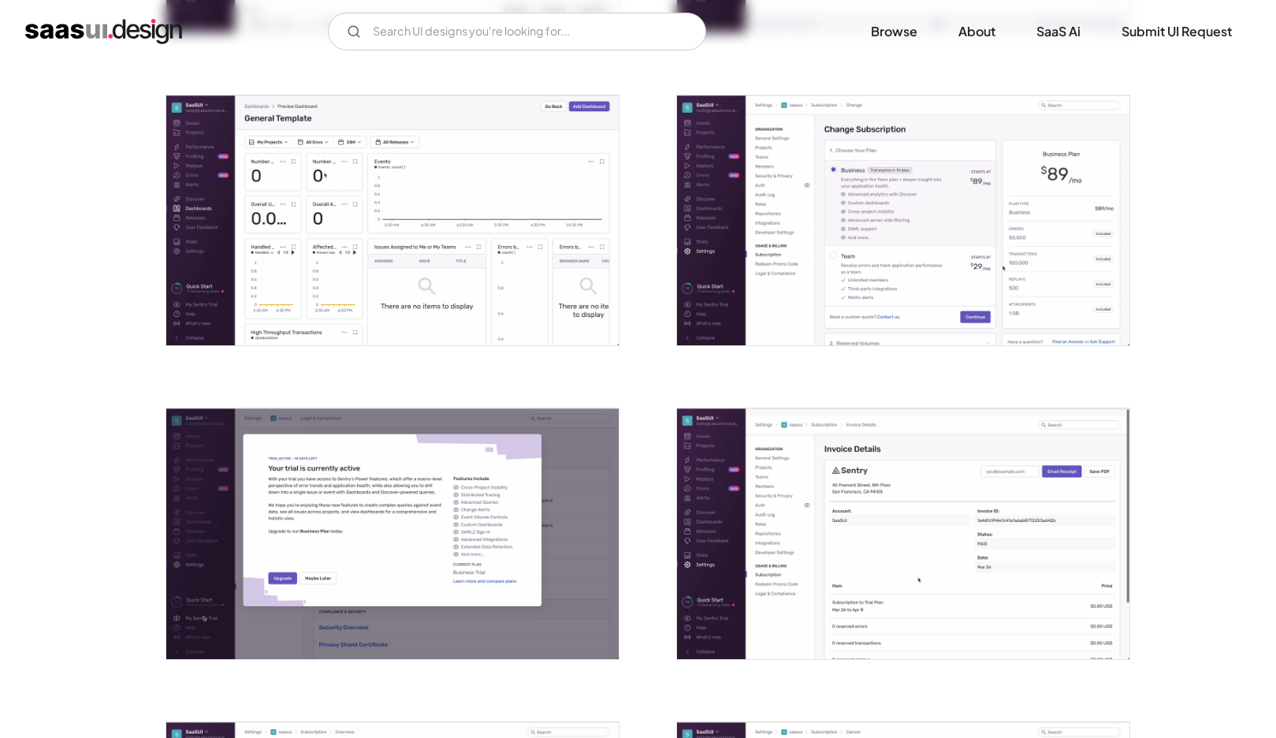
scroll to position [3323, 0]
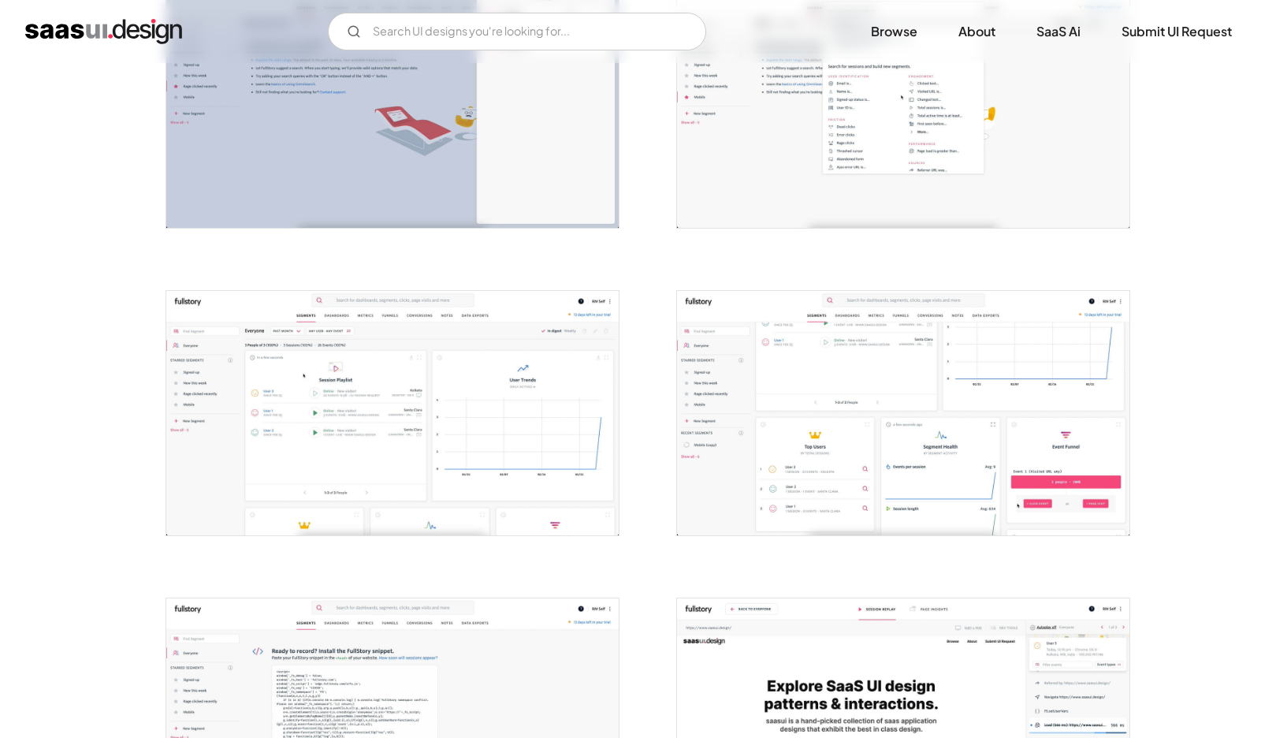
scroll to position [2251, 0]
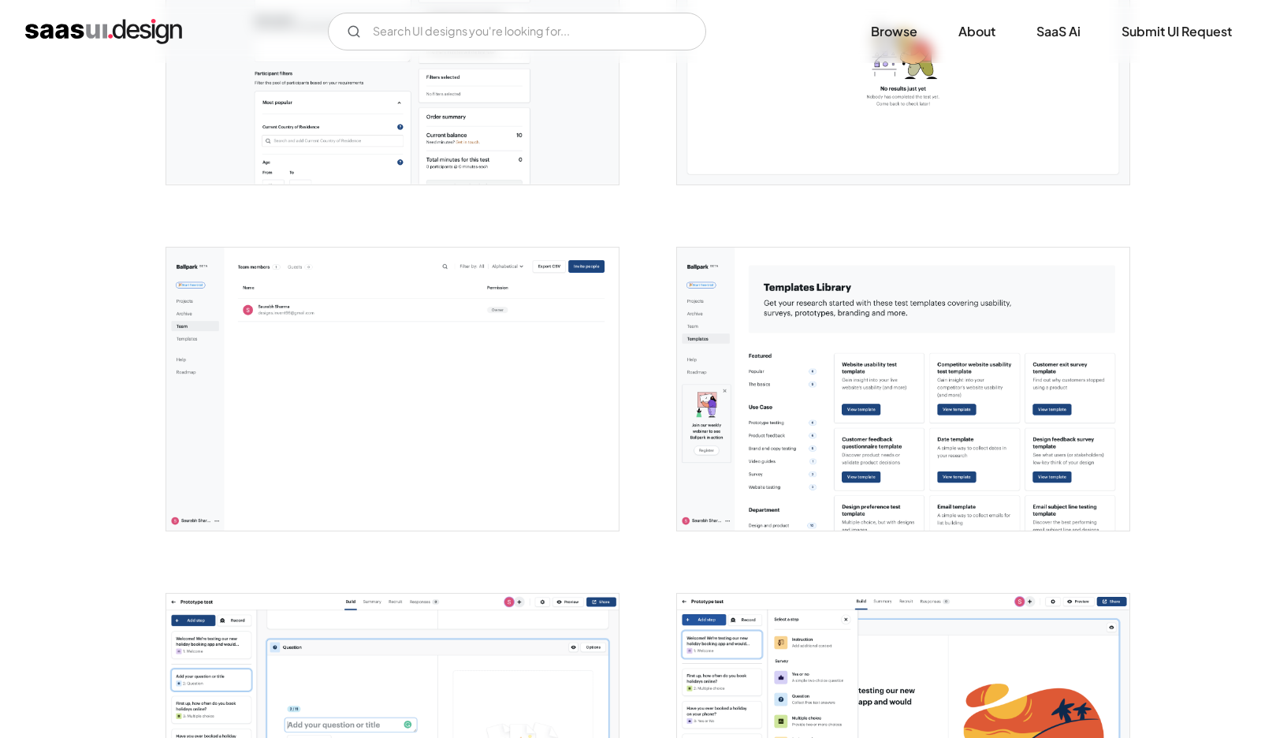
scroll to position [2656, 0]
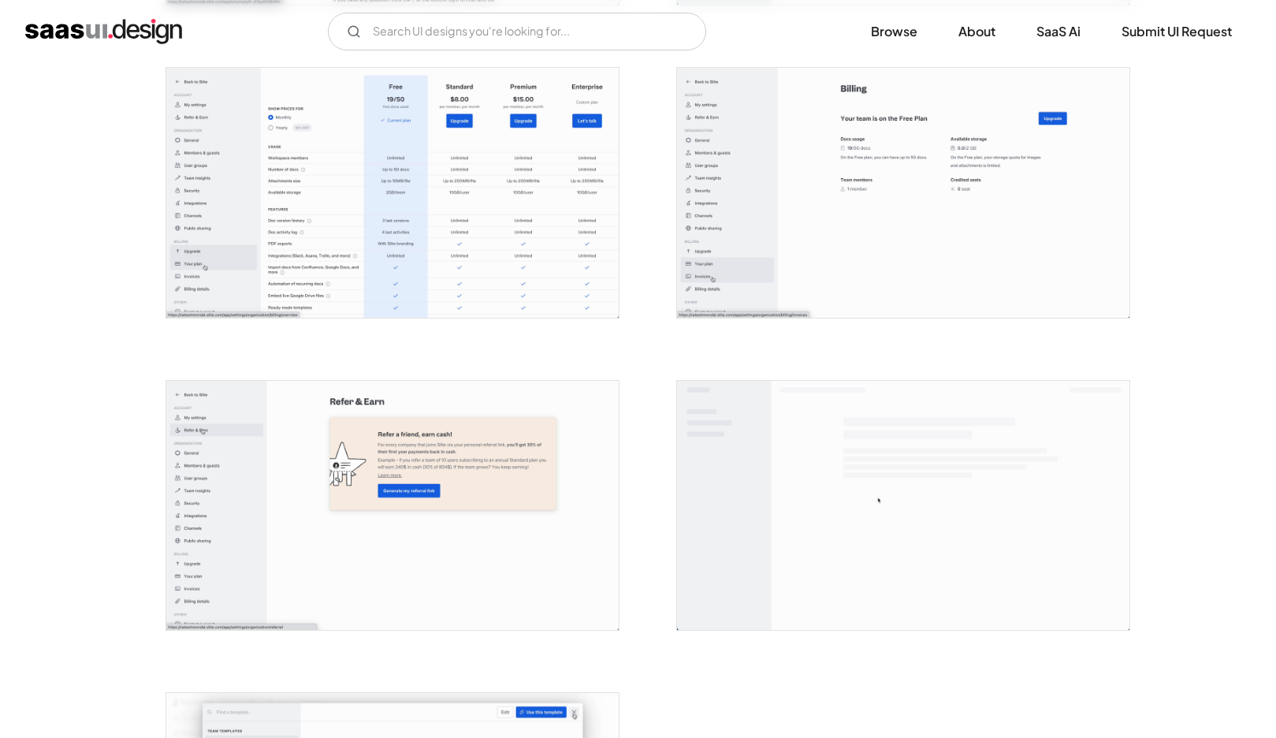
scroll to position [3263, 0]
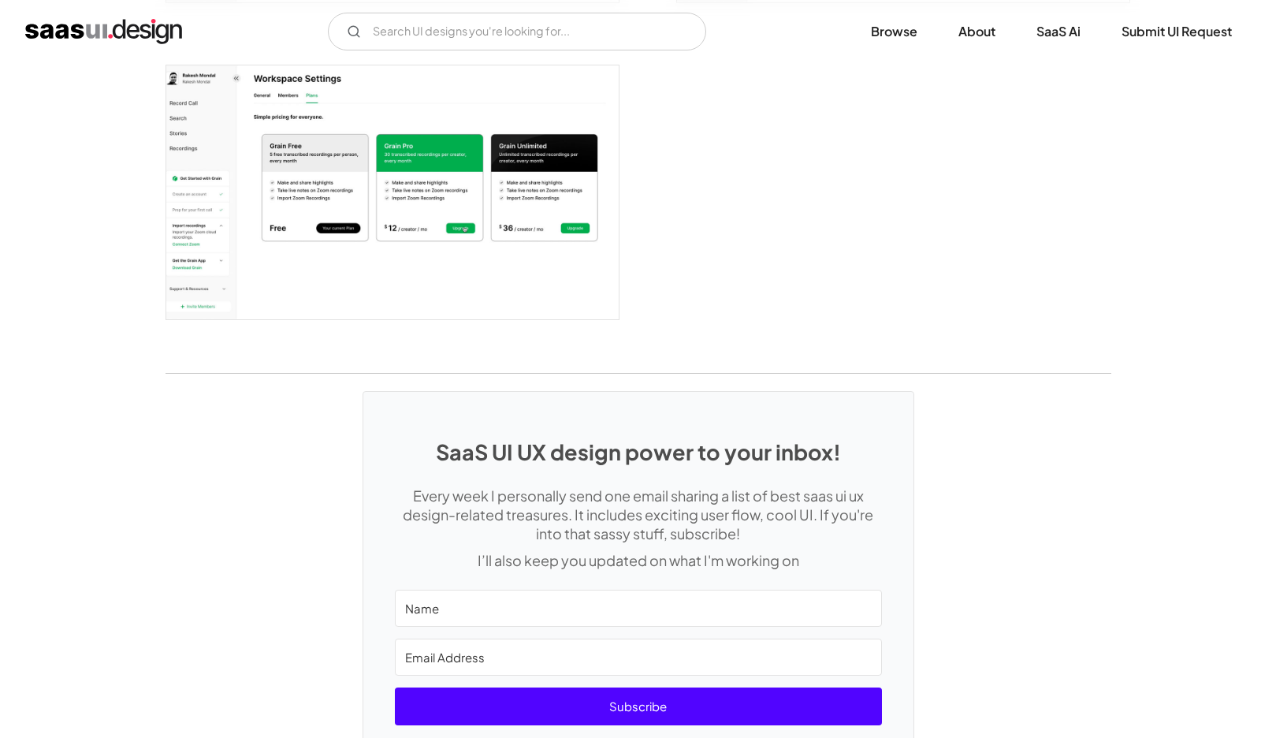
scroll to position [2362, 0]
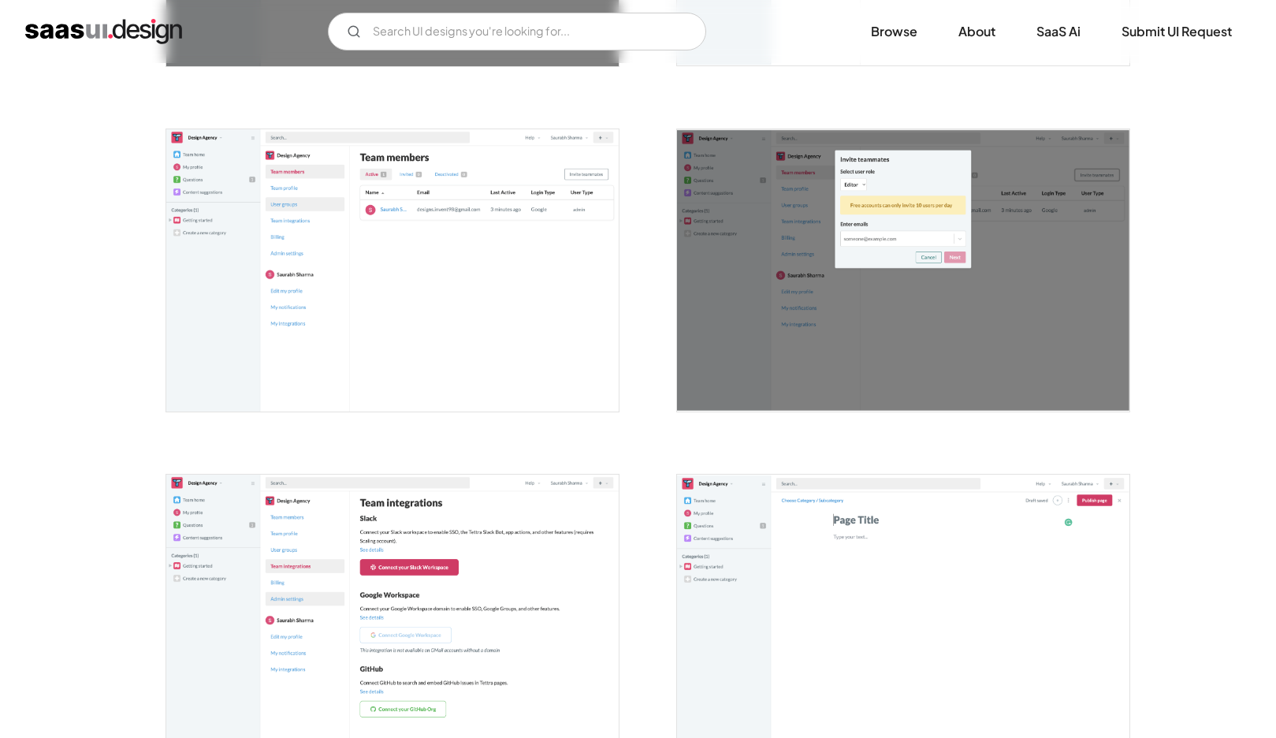
scroll to position [2666, 0]
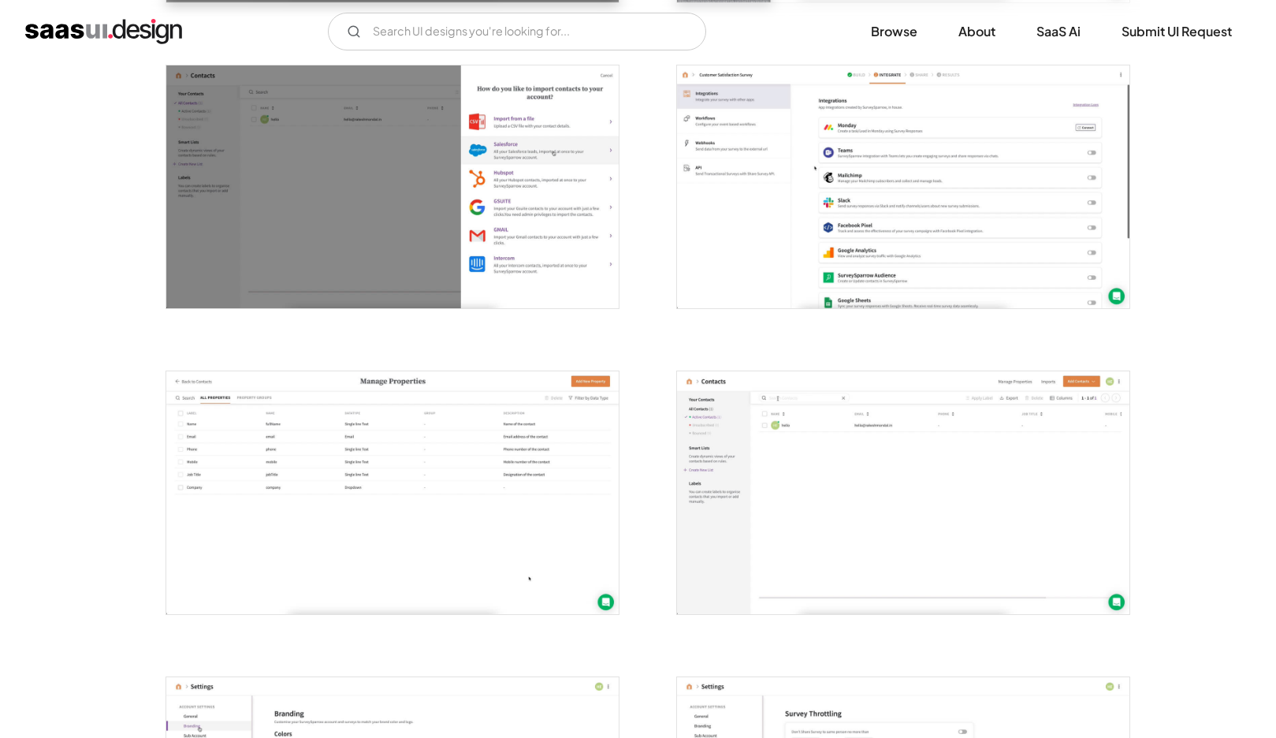
scroll to position [2272, 0]
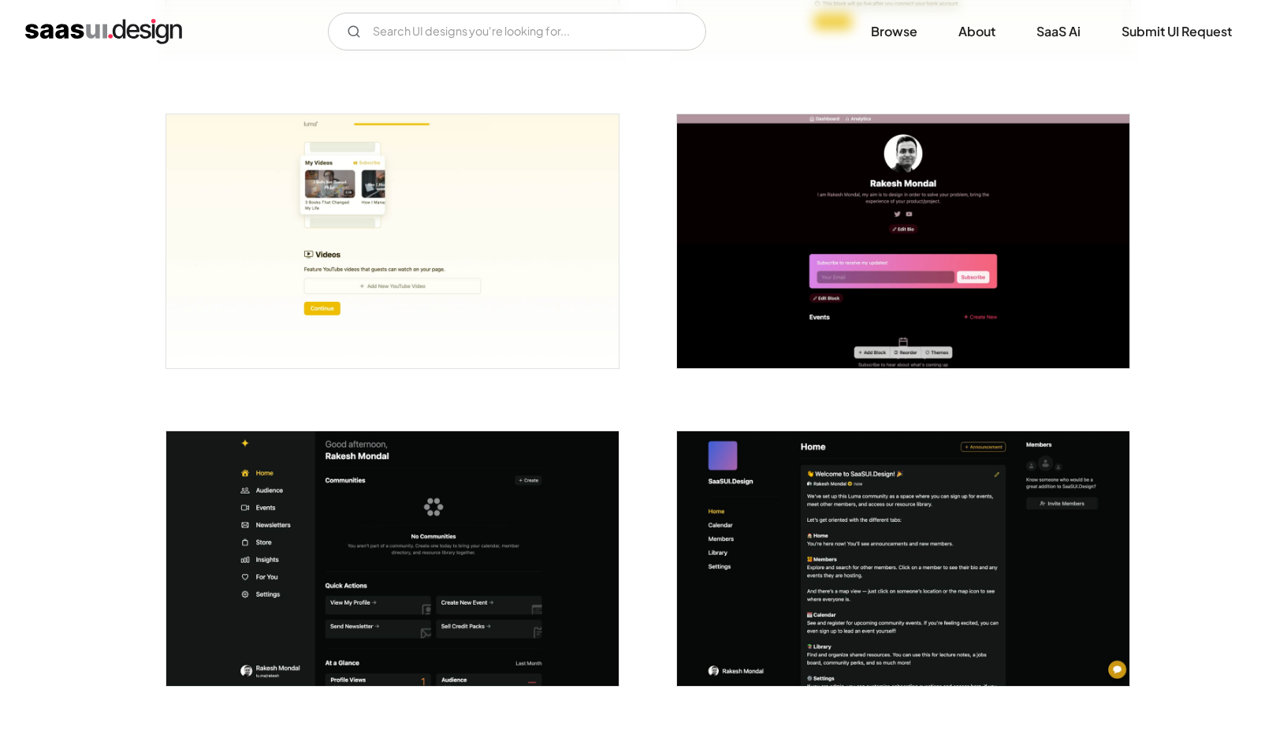
scroll to position [2584, 0]
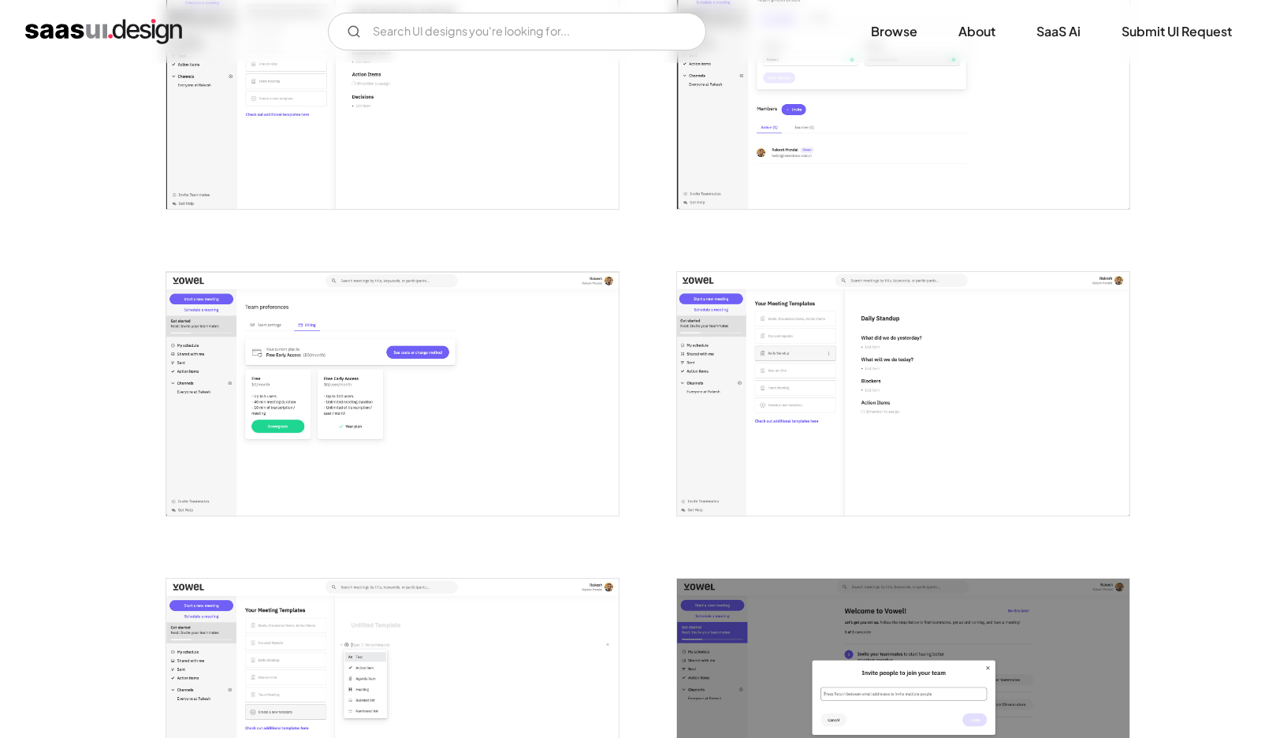
scroll to position [1974, 0]
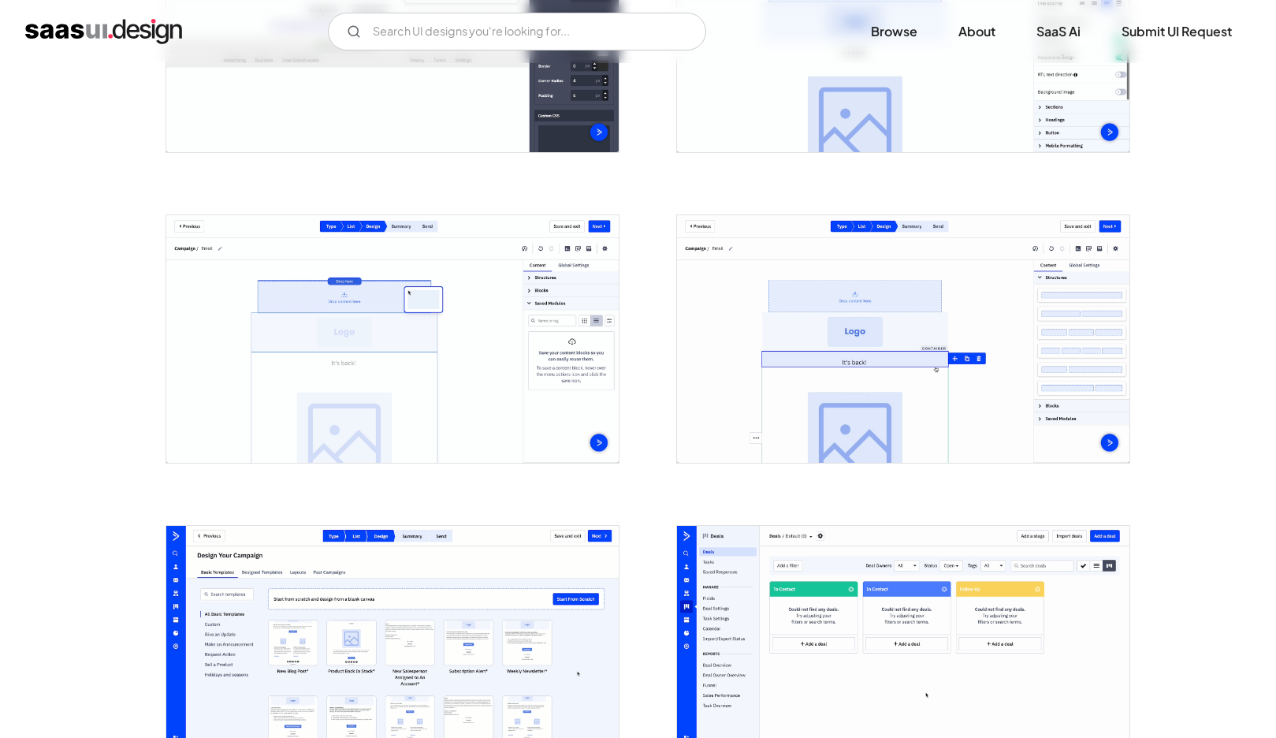
scroll to position [1422, 0]
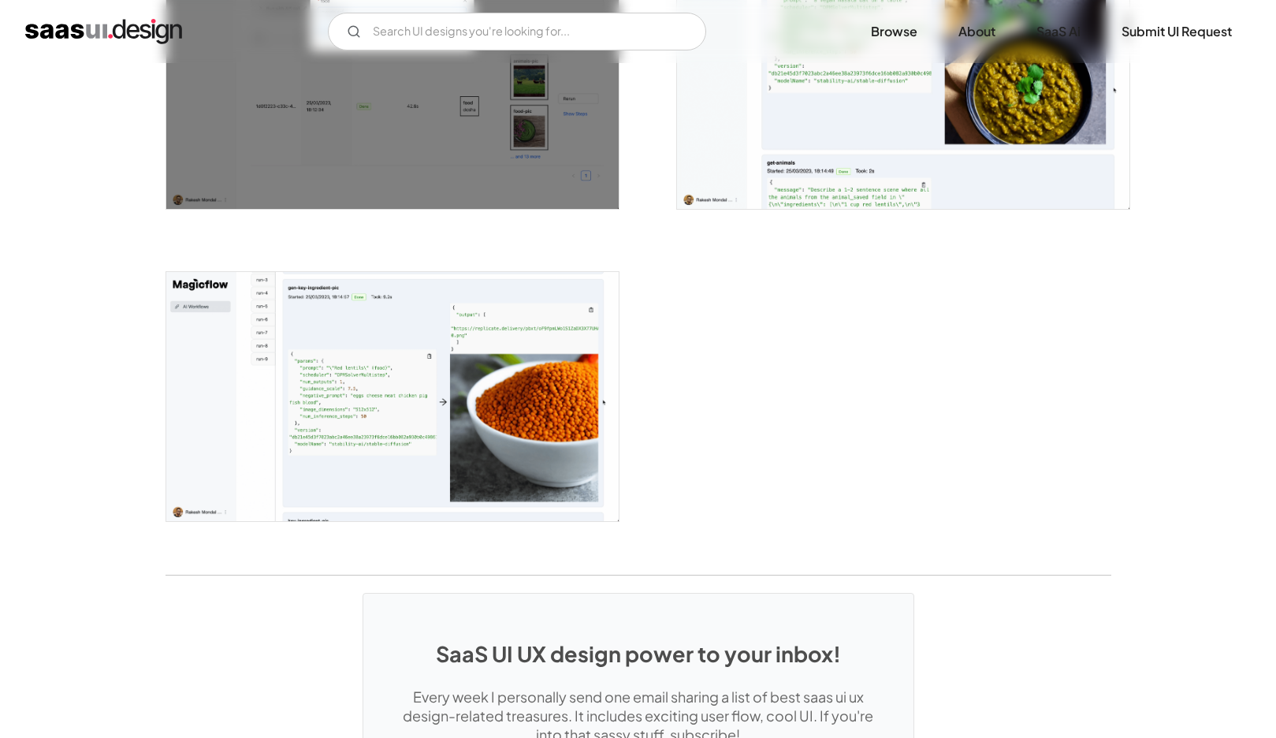
scroll to position [2386, 0]
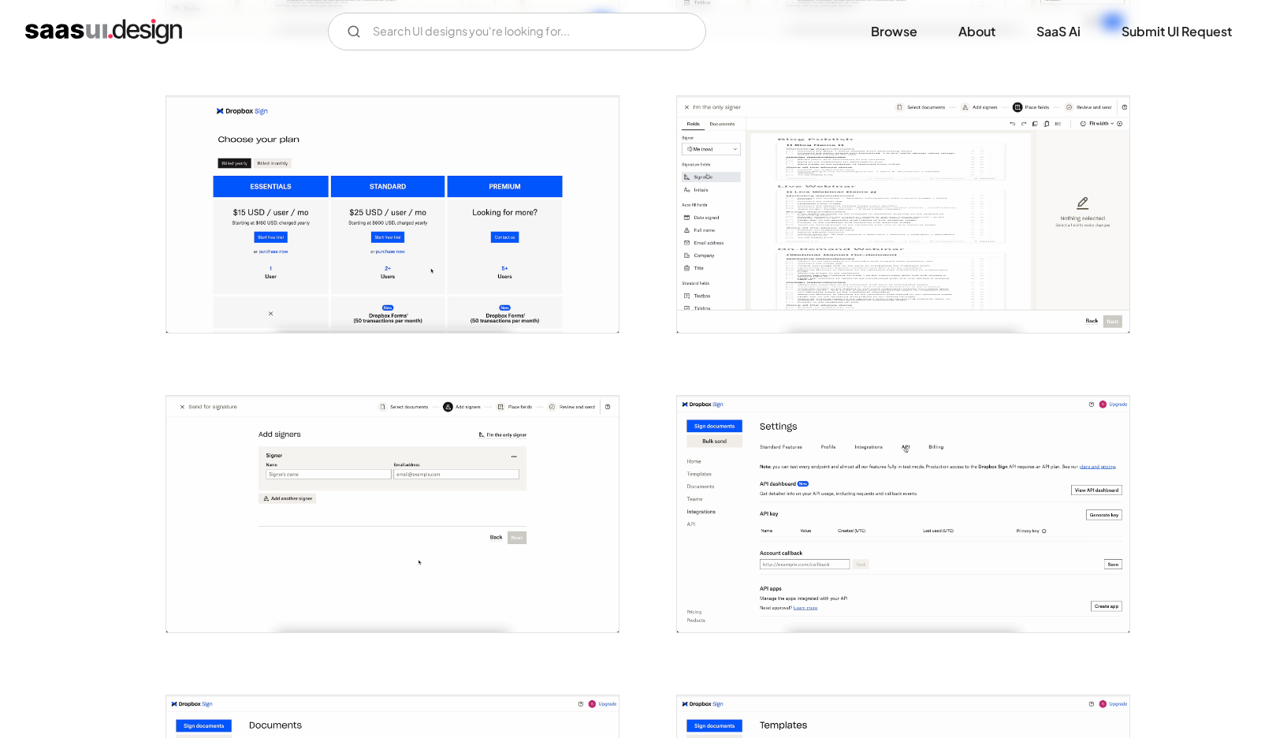
scroll to position [1540, 0]
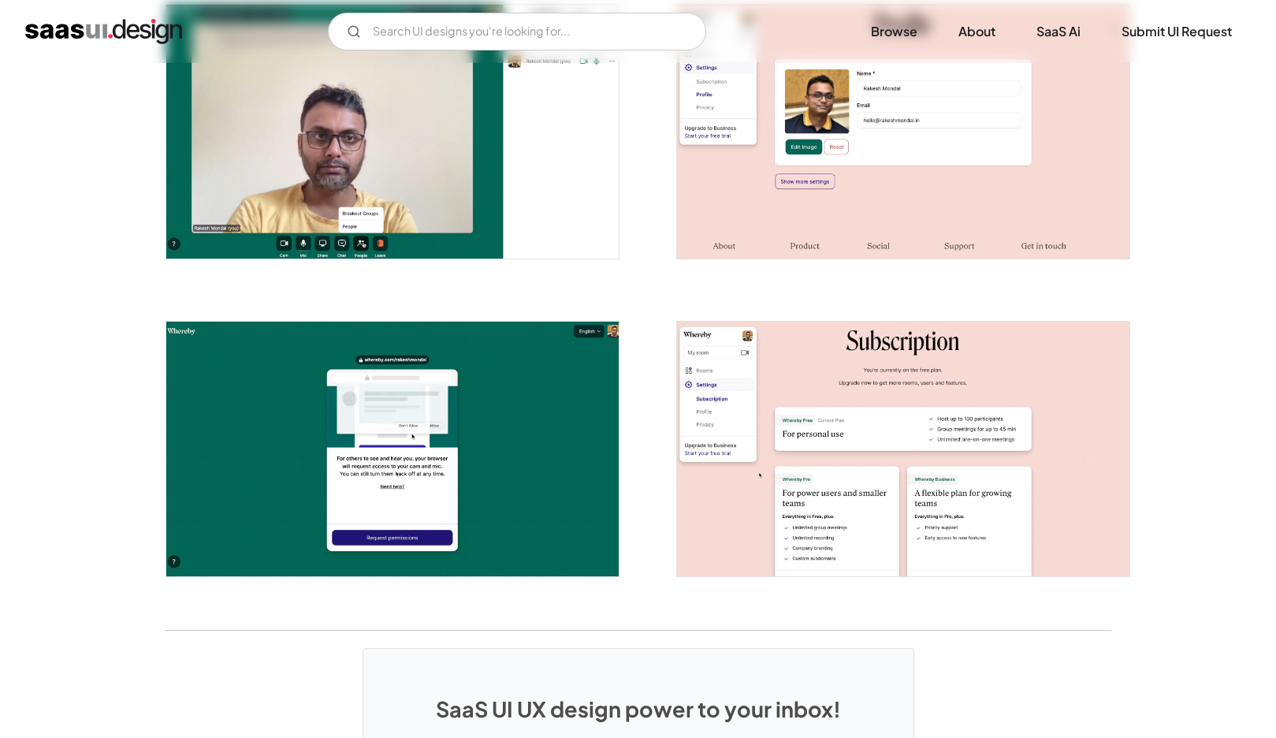
scroll to position [2375, 0]
